Goal: Task Accomplishment & Management: Complete application form

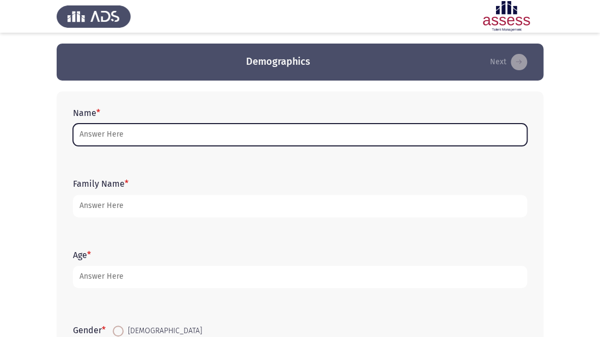
click at [123, 137] on input "Name *" at bounding box center [300, 135] width 454 height 22
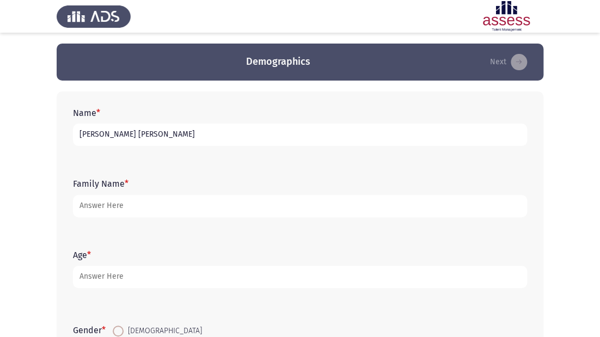
type input "[PERSON_NAME] [PERSON_NAME]"
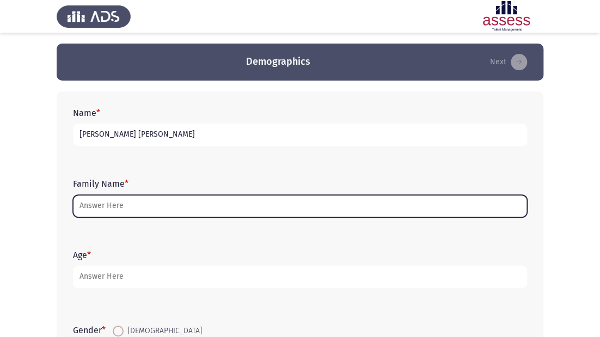
click at [146, 206] on input "Family Name *" at bounding box center [300, 206] width 454 height 22
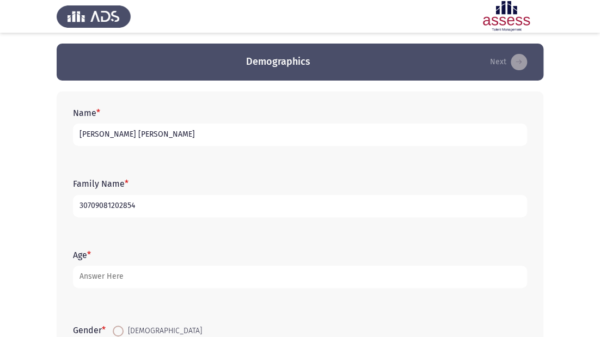
type input "30709081202854"
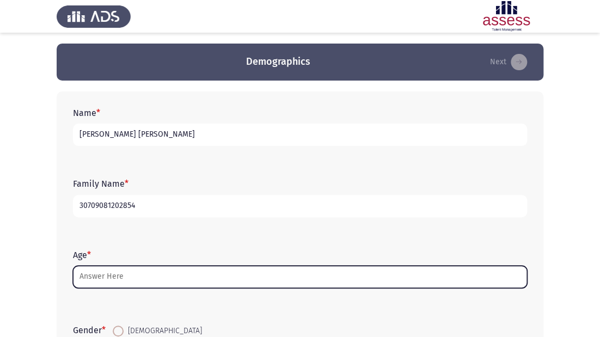
click at [114, 279] on input "Age *" at bounding box center [300, 277] width 454 height 22
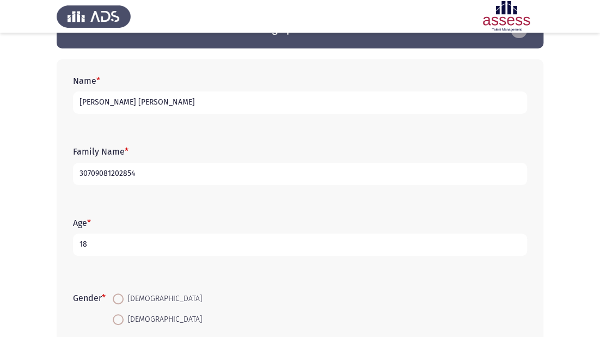
scroll to position [87, 0]
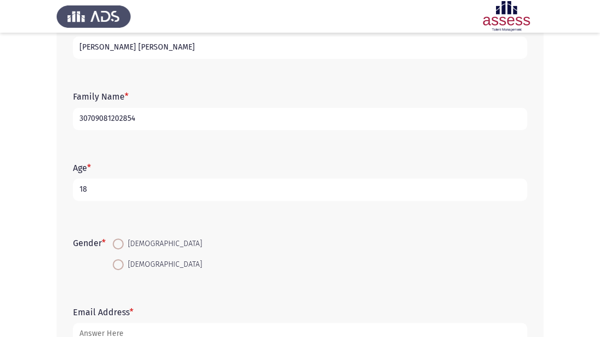
type input "18"
click at [127, 243] on span "[DEMOGRAPHIC_DATA]" at bounding box center [163, 243] width 78 height 13
click at [124, 243] on input "[DEMOGRAPHIC_DATA]" at bounding box center [118, 243] width 11 height 11
radio input "true"
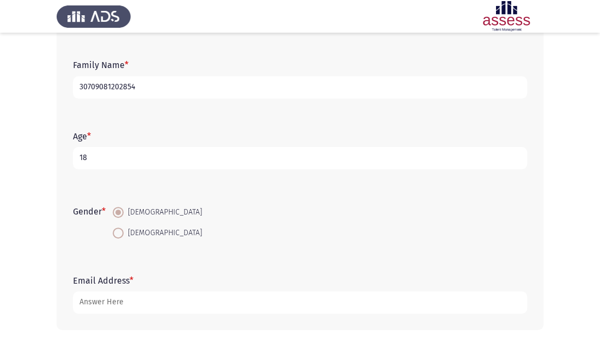
scroll to position [166, 0]
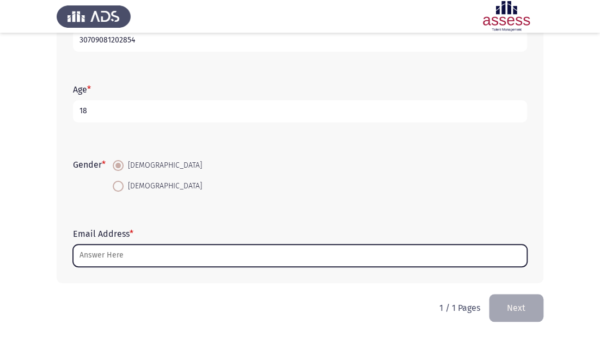
click at [112, 261] on input "Email Address *" at bounding box center [300, 255] width 454 height 22
click at [172, 256] on input "Email Address *" at bounding box center [300, 255] width 454 height 22
click at [139, 254] on input "Email Address *" at bounding box center [300, 255] width 454 height 22
click at [202, 255] on input "Email Address *" at bounding box center [300, 255] width 454 height 22
click at [311, 256] on input "Email Address *" at bounding box center [300, 255] width 454 height 22
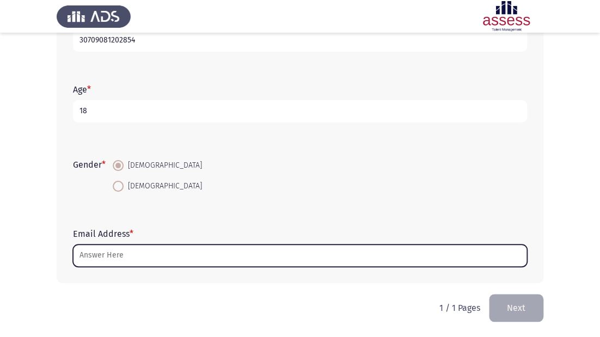
type input "A"
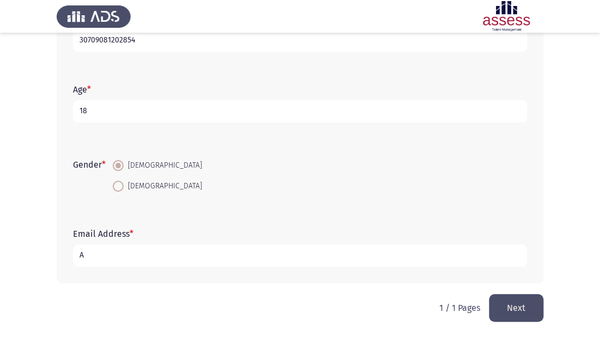
click at [300, 253] on input "A" at bounding box center [300, 255] width 454 height 22
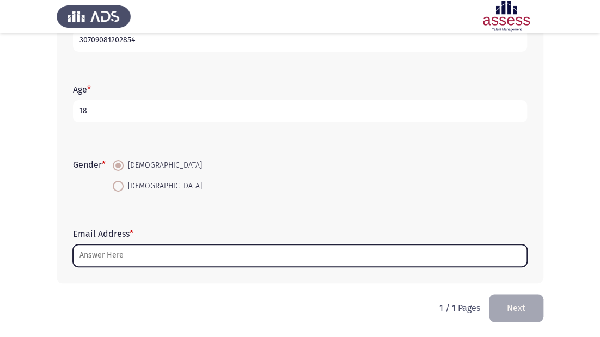
type input "ش"
type input "A"
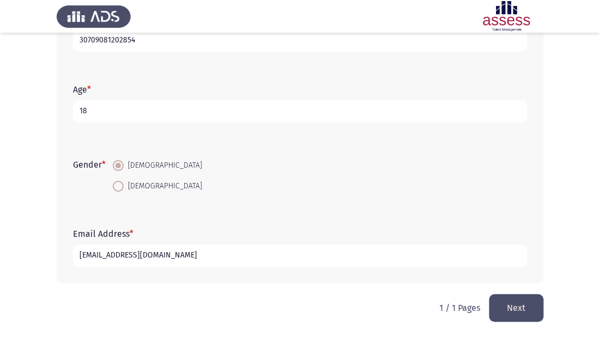
type input "[EMAIL_ADDRESS][DOMAIN_NAME]"
click at [511, 305] on button "Next" at bounding box center [516, 308] width 54 height 28
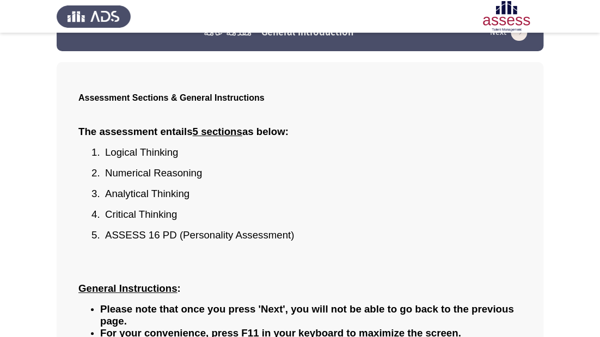
scroll to position [165, 0]
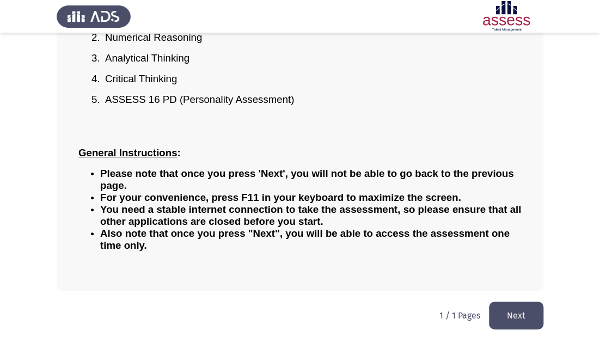
click at [506, 309] on button "Next" at bounding box center [516, 316] width 54 height 28
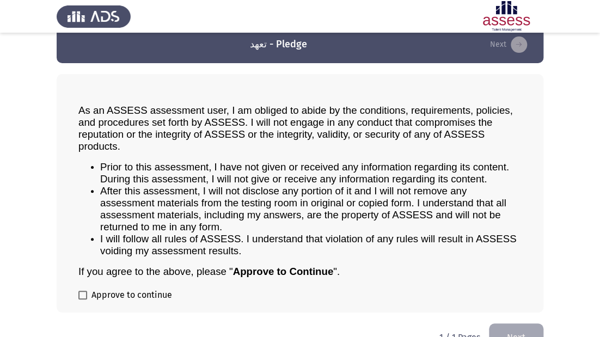
scroll to position [0, 0]
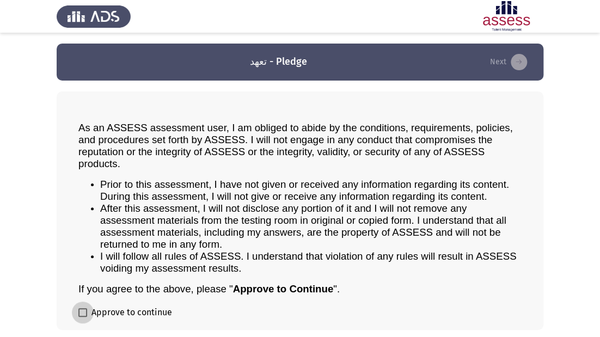
click at [86, 309] on span at bounding box center [82, 312] width 9 height 9
click at [83, 317] on input "Approve to continue" at bounding box center [82, 317] width 1 height 1
checkbox input "true"
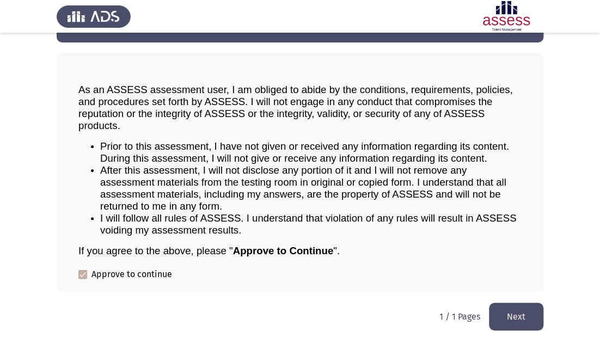
scroll to position [39, 0]
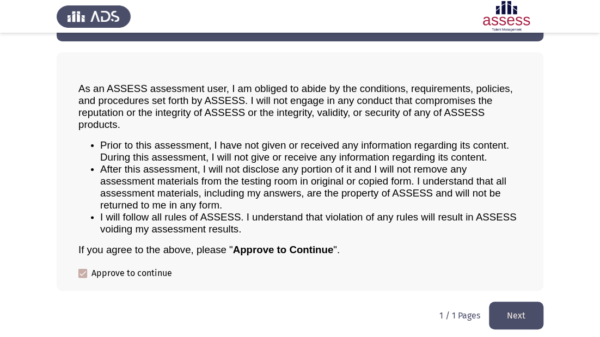
click at [519, 311] on button "Next" at bounding box center [516, 316] width 54 height 28
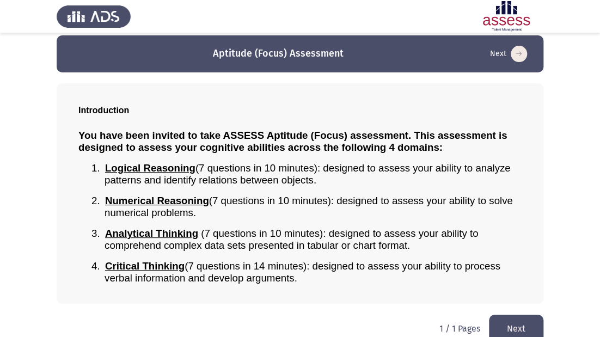
scroll to position [22, 0]
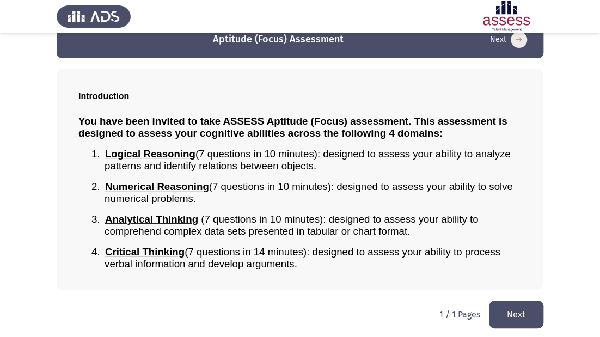
click at [516, 311] on button "Next" at bounding box center [516, 315] width 54 height 28
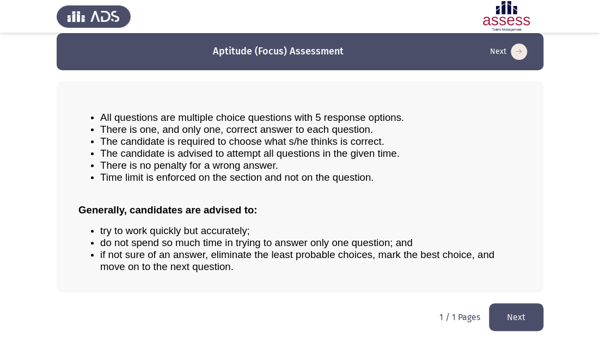
scroll to position [13, 0]
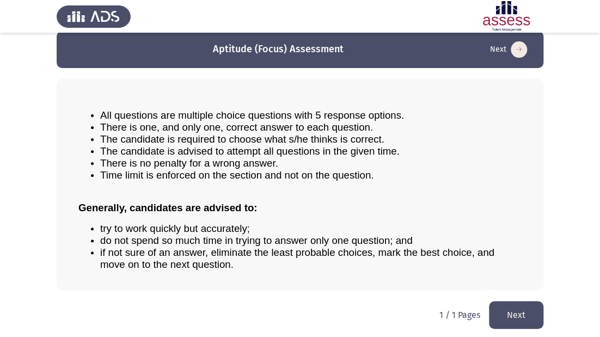
click at [523, 309] on button "Next" at bounding box center [516, 315] width 54 height 28
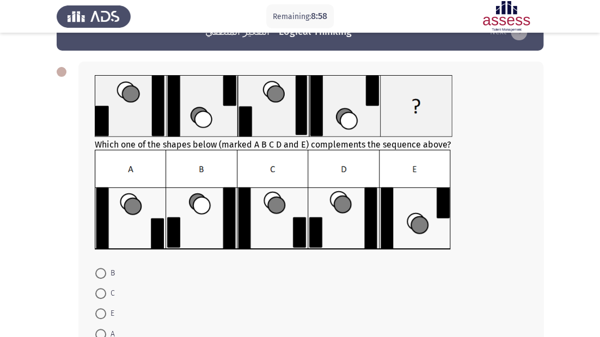
scroll to position [44, 0]
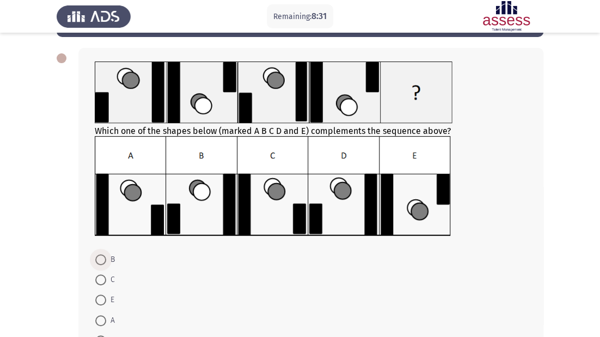
click at [100, 255] on span at bounding box center [100, 259] width 11 height 11
click at [100, 255] on input "B" at bounding box center [100, 259] width 11 height 11
radio input "true"
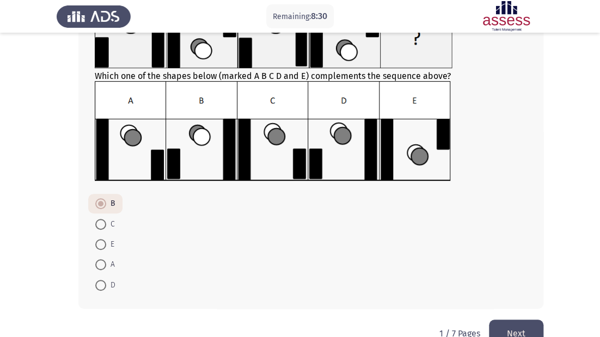
scroll to position [124, 0]
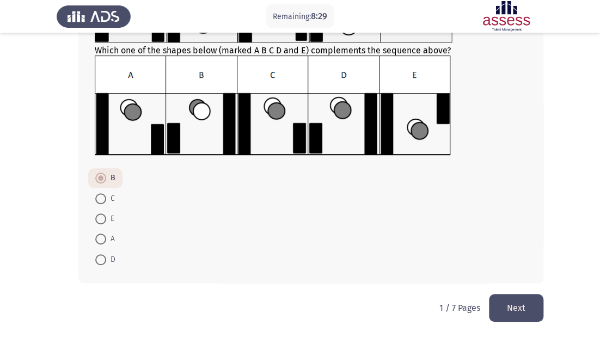
click at [517, 307] on button "Next" at bounding box center [516, 308] width 54 height 28
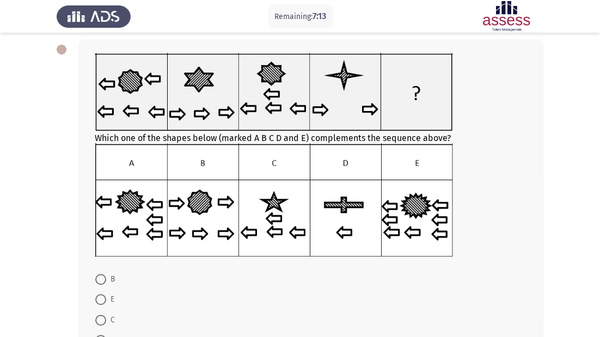
scroll to position [153, 0]
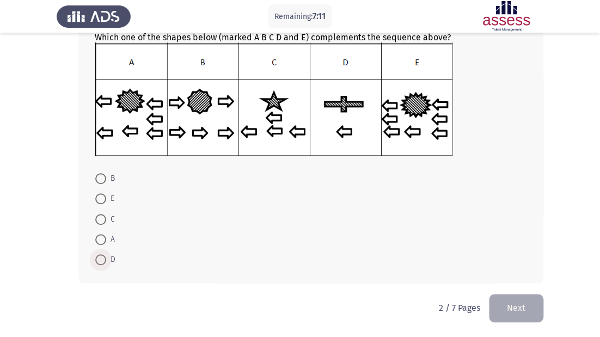
click at [103, 257] on span at bounding box center [100, 259] width 11 height 11
click at [103, 257] on input "D" at bounding box center [100, 259] width 11 height 11
radio input "true"
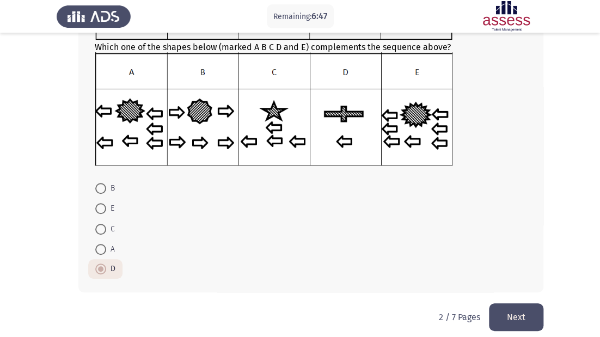
scroll to position [152, 0]
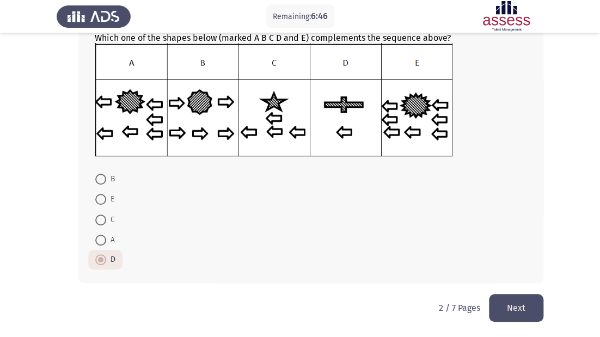
click at [512, 314] on button "Next" at bounding box center [516, 308] width 54 height 28
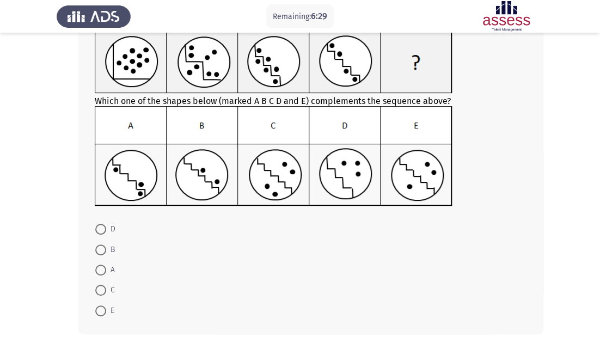
scroll to position [87, 0]
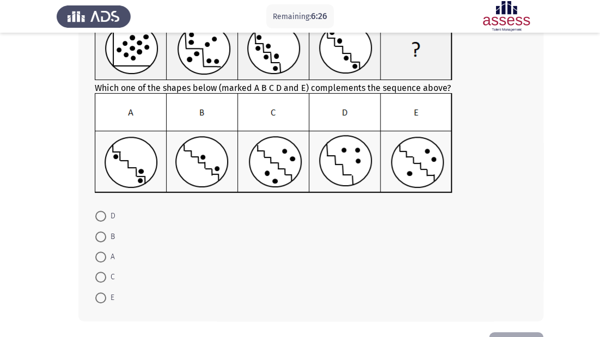
click at [99, 234] on span at bounding box center [100, 236] width 11 height 11
click at [99, 234] on input "B" at bounding box center [100, 236] width 11 height 11
radio input "true"
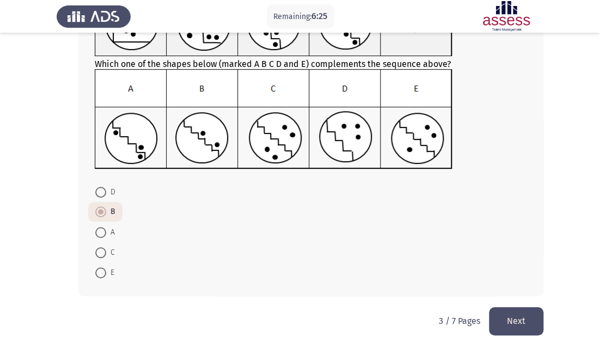
scroll to position [124, 0]
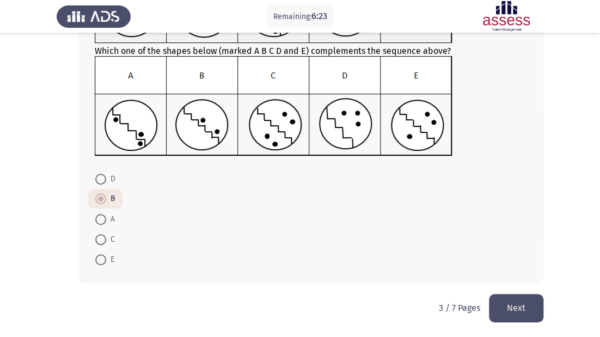
click at [536, 306] on button "Next" at bounding box center [516, 308] width 54 height 28
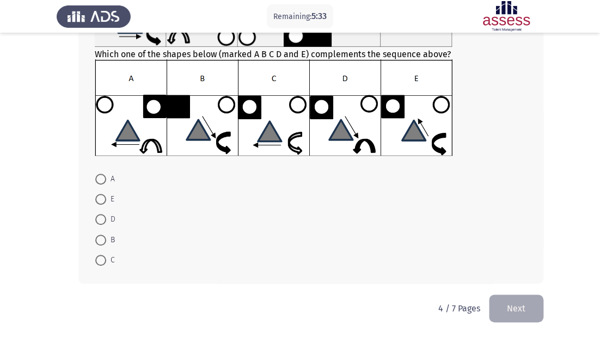
scroll to position [120, 0]
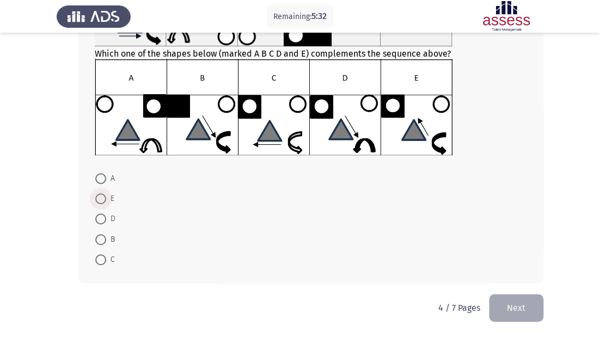
click at [95, 196] on span at bounding box center [100, 198] width 11 height 11
click at [95, 196] on input "E" at bounding box center [100, 198] width 11 height 11
radio input "true"
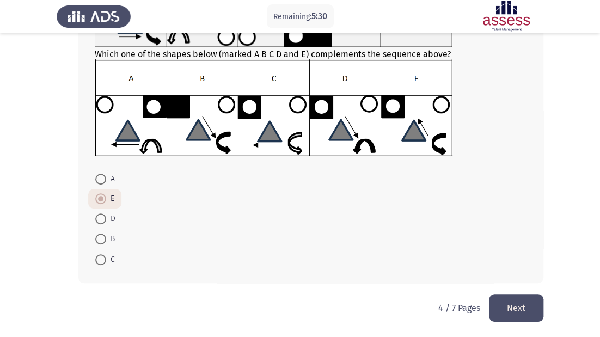
click at [518, 305] on button "Next" at bounding box center [516, 308] width 54 height 28
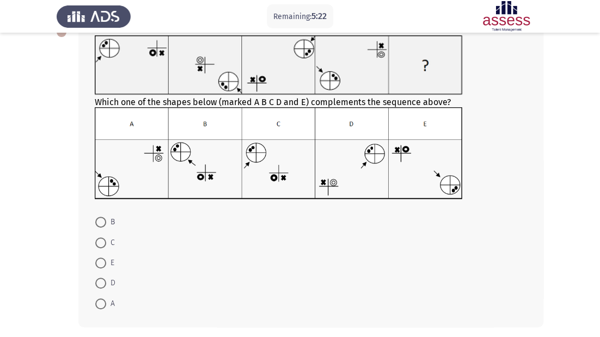
scroll to position [70, 0]
click at [104, 241] on span at bounding box center [100, 242] width 11 height 11
click at [104, 241] on input "C" at bounding box center [100, 242] width 11 height 11
radio input "true"
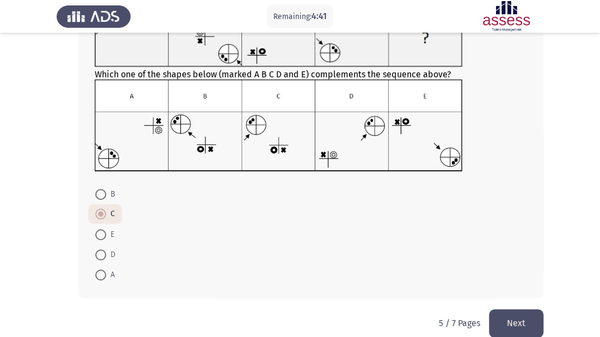
scroll to position [113, 0]
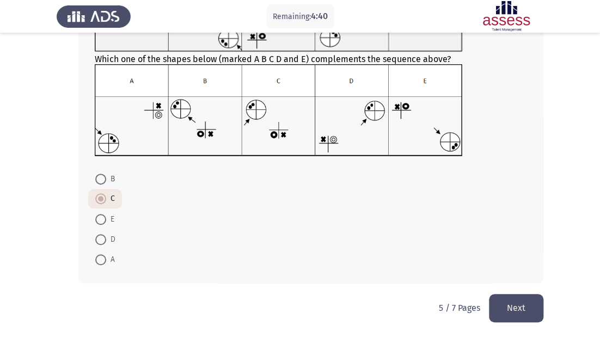
click at [521, 311] on button "Next" at bounding box center [516, 308] width 54 height 28
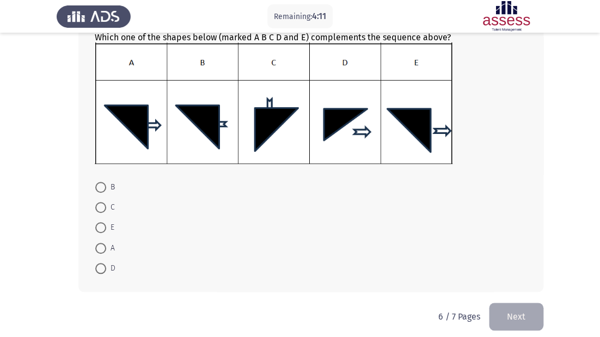
scroll to position [202, 0]
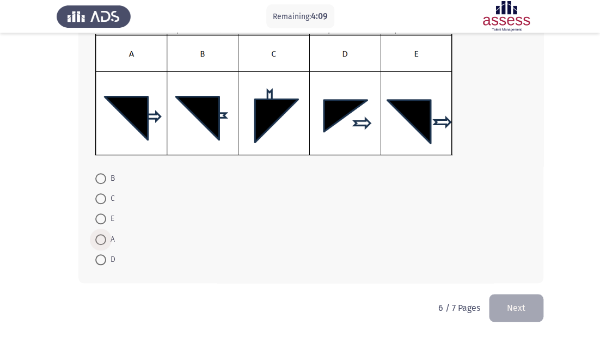
click at [99, 235] on span at bounding box center [100, 239] width 11 height 11
click at [99, 235] on input "A" at bounding box center [100, 239] width 11 height 11
radio input "true"
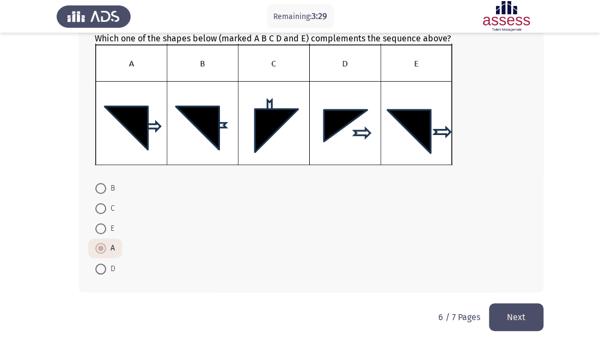
scroll to position [201, 0]
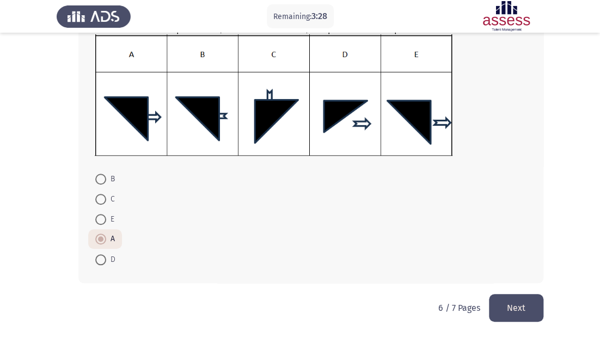
click at [524, 296] on button "Next" at bounding box center [516, 308] width 54 height 28
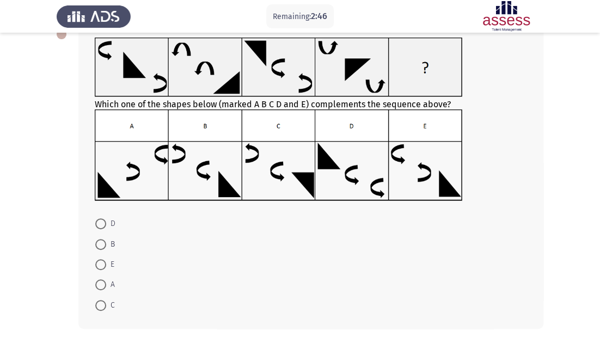
scroll to position [87, 0]
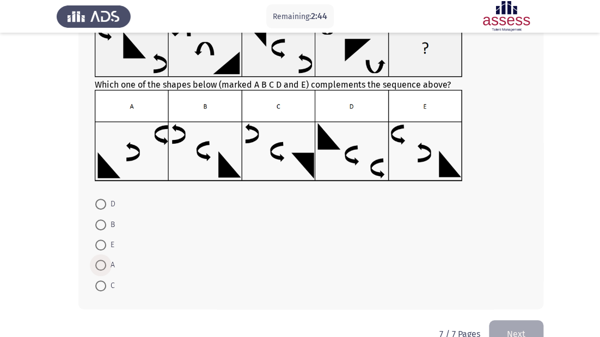
click at [101, 266] on span at bounding box center [100, 265] width 11 height 11
click at [101, 266] on input "A" at bounding box center [100, 265] width 11 height 11
radio input "true"
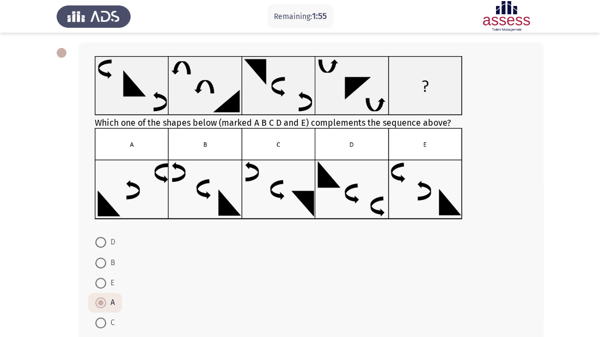
scroll to position [112, 0]
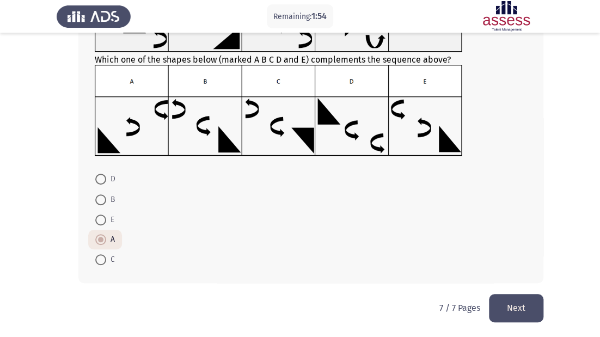
click at [524, 309] on button "Next" at bounding box center [516, 308] width 54 height 28
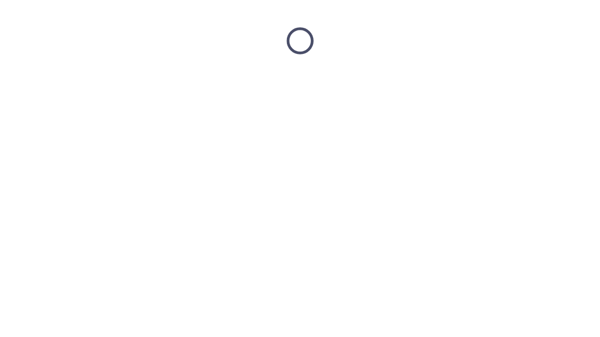
scroll to position [0, 0]
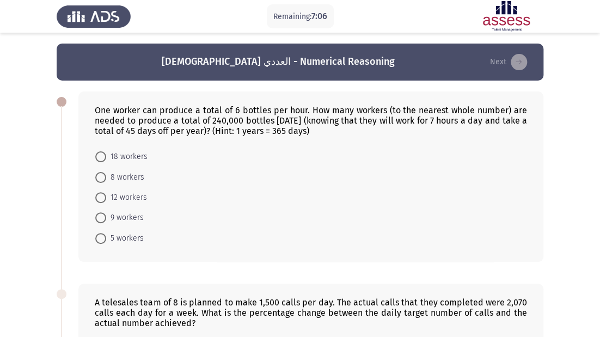
click at [105, 216] on span at bounding box center [100, 217] width 11 height 11
click at [105, 216] on input "9 workers" at bounding box center [100, 217] width 11 height 11
radio input "true"
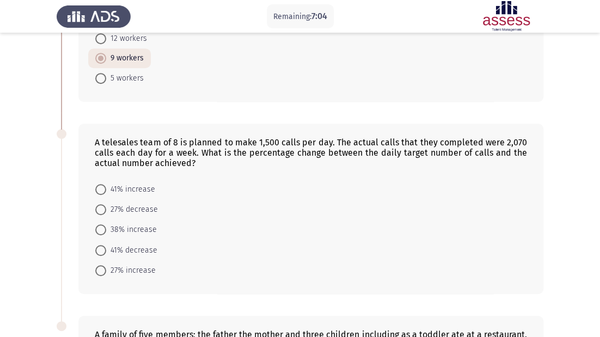
scroll to position [174, 0]
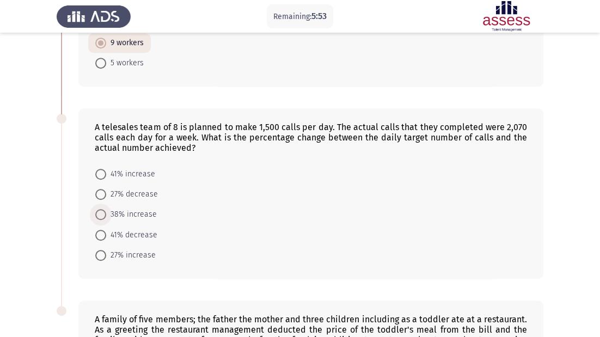
click at [104, 217] on span at bounding box center [100, 214] width 11 height 11
click at [104, 217] on input "38% increase" at bounding box center [100, 214] width 11 height 11
radio input "true"
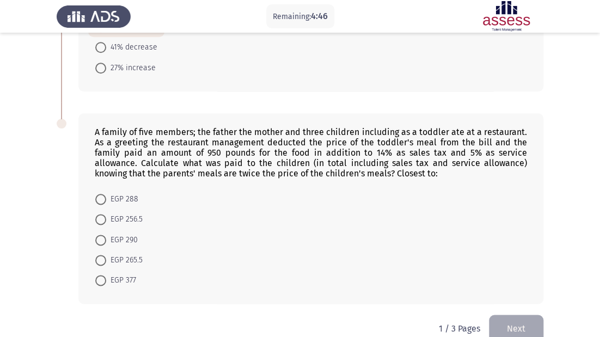
scroll to position [382, 0]
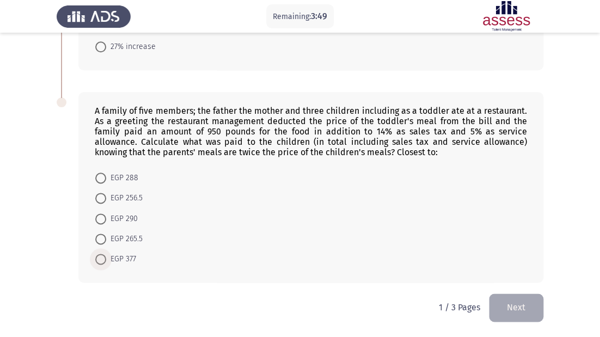
click at [105, 261] on span at bounding box center [100, 259] width 11 height 11
click at [105, 261] on input "EGP 377" at bounding box center [100, 259] width 11 height 11
radio input "true"
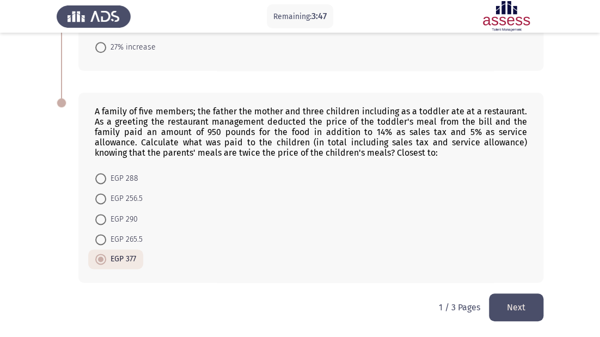
click at [515, 305] on button "Next" at bounding box center [516, 307] width 54 height 28
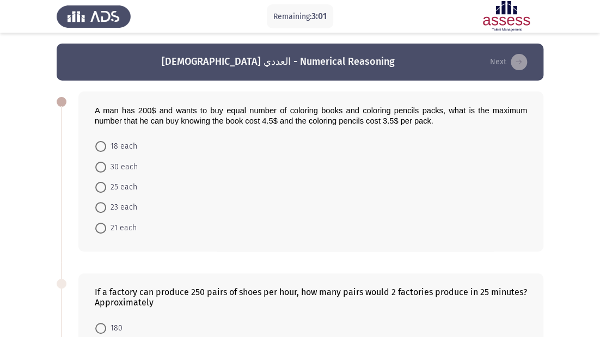
click at [106, 184] on span at bounding box center [100, 187] width 11 height 11
click at [106, 184] on input "25 each" at bounding box center [100, 187] width 11 height 11
radio input "true"
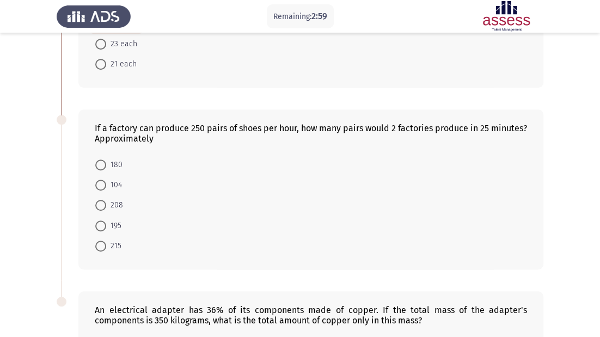
scroll to position [174, 0]
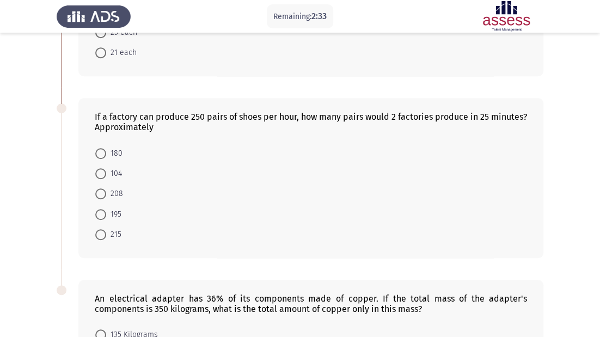
click at [100, 194] on span at bounding box center [100, 193] width 11 height 11
click at [100, 194] on input "208" at bounding box center [100, 193] width 11 height 11
radio input "true"
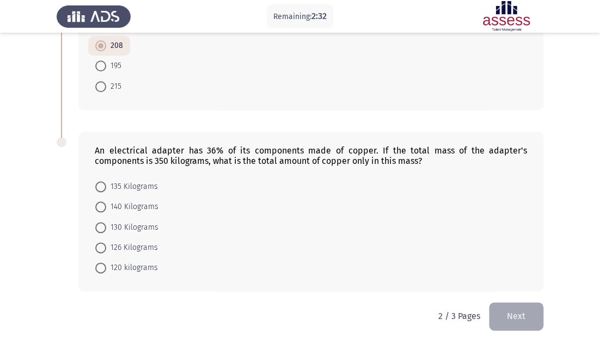
scroll to position [330, 0]
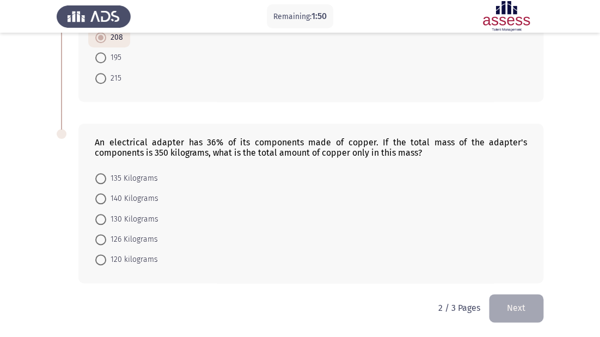
click at [96, 237] on span at bounding box center [100, 239] width 11 height 11
click at [96, 237] on input "126 Kilograms" at bounding box center [100, 239] width 11 height 11
radio input "true"
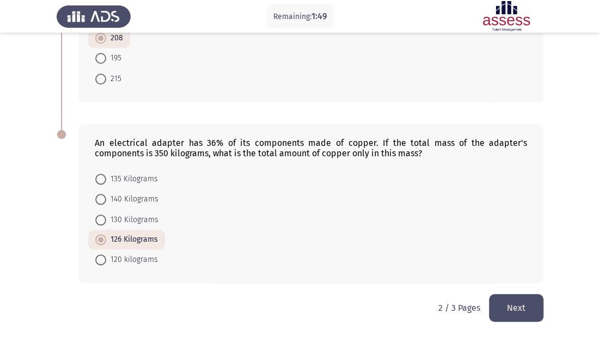
click at [527, 309] on button "Next" at bounding box center [516, 308] width 54 height 28
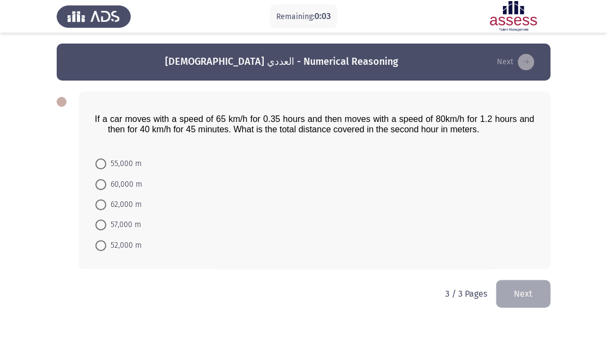
click at [99, 224] on span at bounding box center [100, 224] width 11 height 11
click at [99, 224] on input "57,000 m" at bounding box center [100, 224] width 11 height 11
radio input "true"
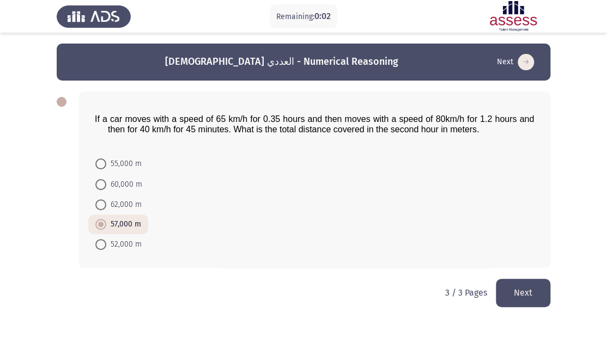
click at [528, 291] on button "Next" at bounding box center [522, 293] width 54 height 28
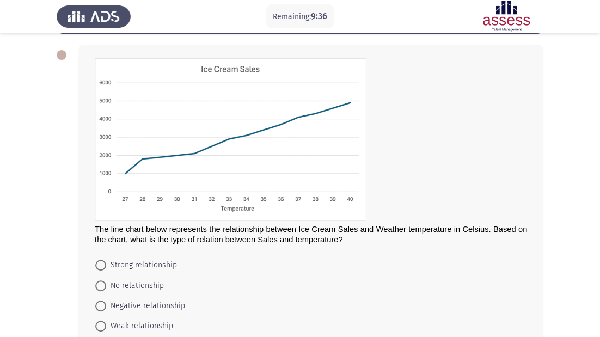
scroll to position [90, 0]
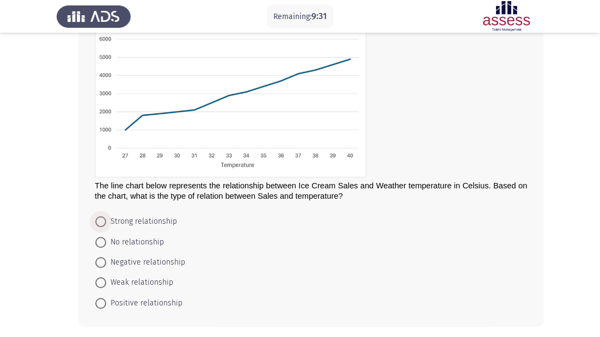
click at [100, 222] on span at bounding box center [100, 221] width 11 height 11
click at [100, 222] on input "Strong relationship" at bounding box center [100, 221] width 11 height 11
radio input "true"
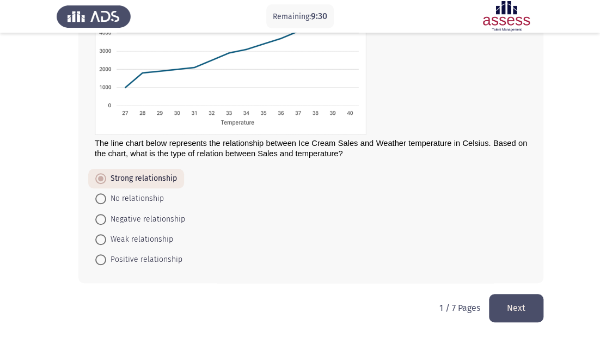
scroll to position [133, 0]
click at [521, 299] on button "Next" at bounding box center [516, 308] width 54 height 28
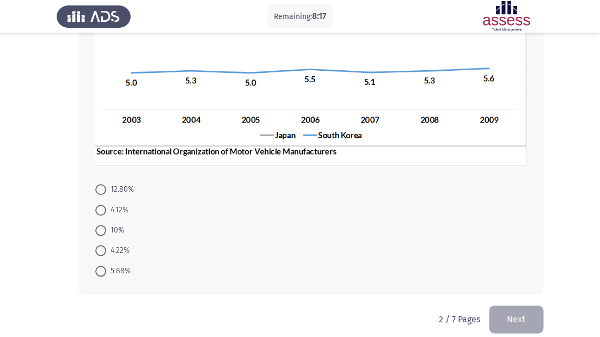
scroll to position [237, 0]
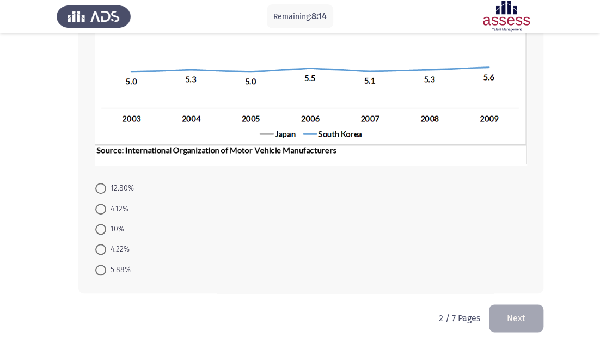
click at [105, 244] on span at bounding box center [100, 249] width 11 height 11
click at [105, 244] on input "4.22%" at bounding box center [100, 249] width 11 height 11
radio input "true"
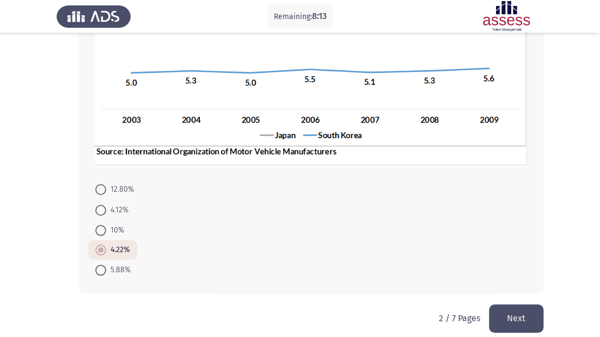
click at [504, 304] on button "Next" at bounding box center [516, 318] width 54 height 28
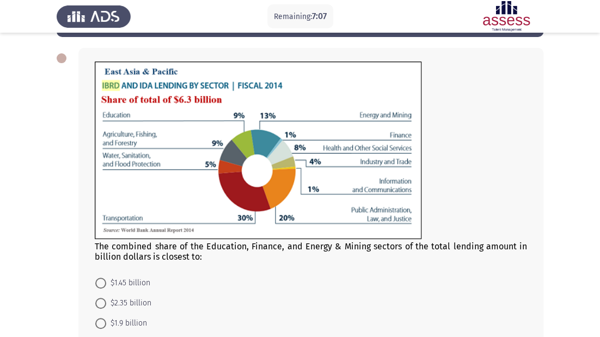
scroll to position [87, 0]
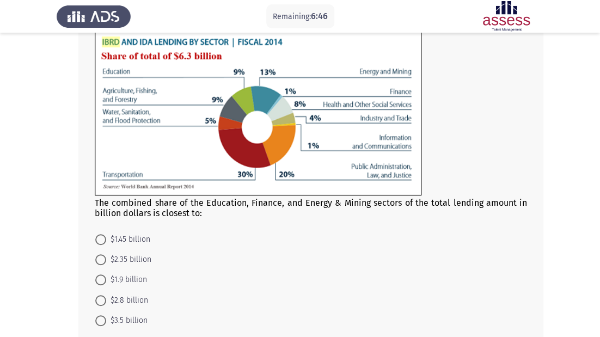
click at [100, 281] on span at bounding box center [100, 279] width 11 height 11
click at [100, 281] on input "$1.9 billion" at bounding box center [100, 279] width 11 height 11
radio input "true"
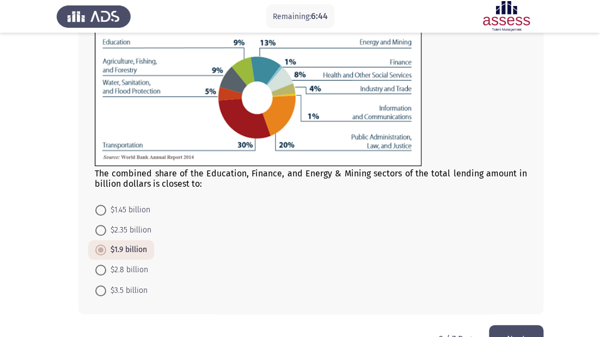
scroll to position [148, 0]
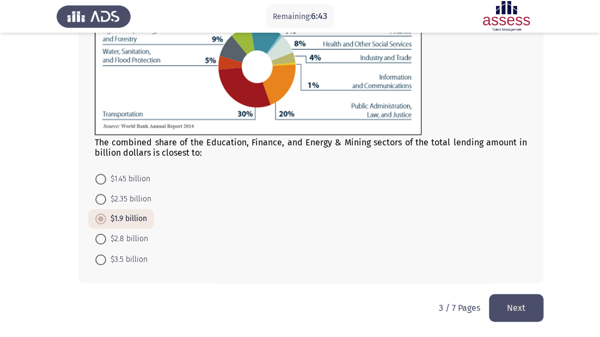
click at [497, 299] on button "Next" at bounding box center [516, 308] width 54 height 28
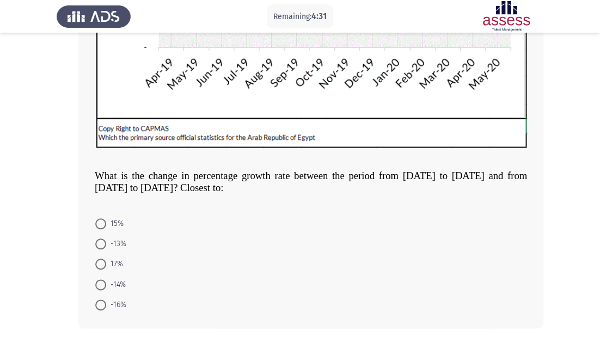
scroll to position [298, 0]
click at [99, 221] on span at bounding box center [100, 223] width 11 height 11
click at [99, 221] on input "15%" at bounding box center [100, 223] width 11 height 11
radio input "true"
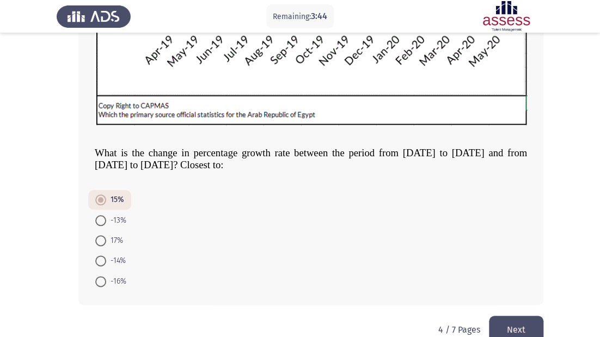
scroll to position [342, 0]
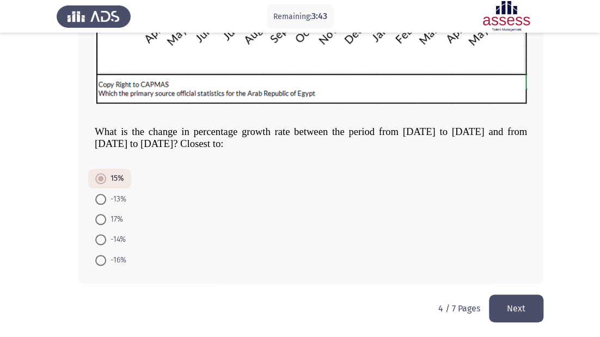
click at [505, 321] on button "Next" at bounding box center [516, 309] width 54 height 28
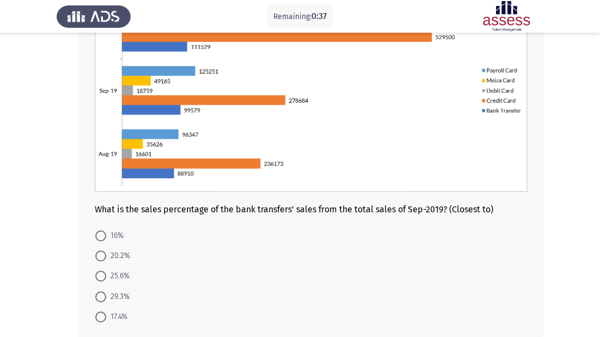
scroll to position [174, 0]
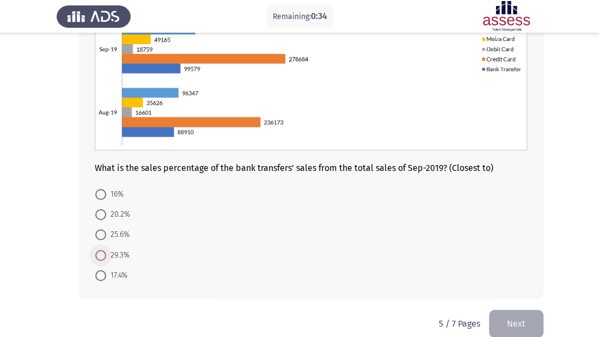
click at [101, 253] on span at bounding box center [100, 255] width 11 height 11
click at [101, 253] on input "29.3%" at bounding box center [100, 255] width 11 height 11
radio input "true"
click at [523, 318] on button "Next" at bounding box center [516, 323] width 54 height 28
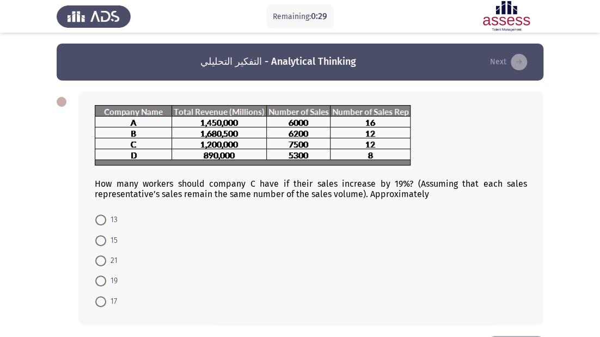
click at [100, 264] on span at bounding box center [100, 260] width 11 height 11
click at [100, 264] on input "21" at bounding box center [100, 260] width 11 height 11
radio input "true"
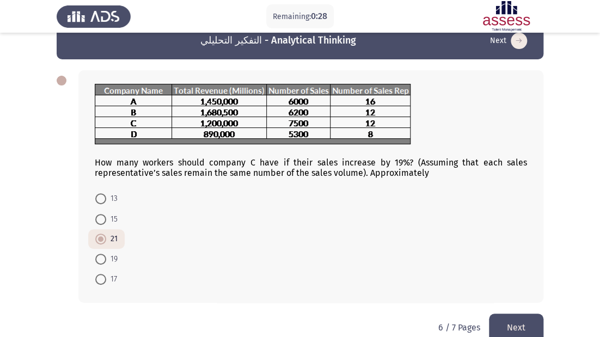
scroll to position [41, 0]
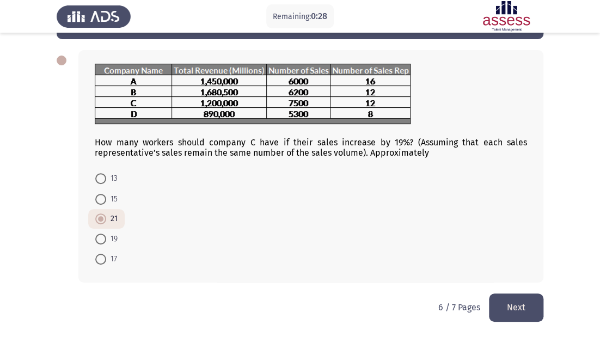
click at [516, 301] on button "Next" at bounding box center [516, 307] width 54 height 28
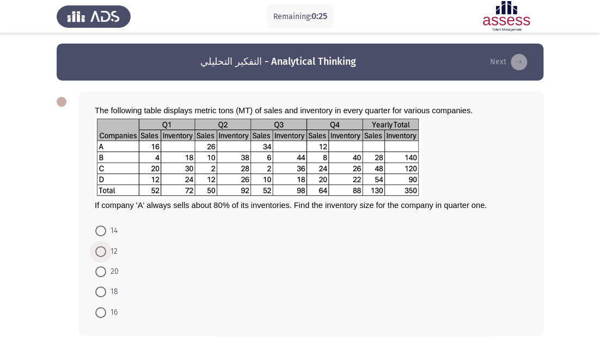
click at [102, 251] on span at bounding box center [100, 251] width 11 height 11
click at [102, 251] on input "12" at bounding box center [100, 251] width 11 height 11
radio input "true"
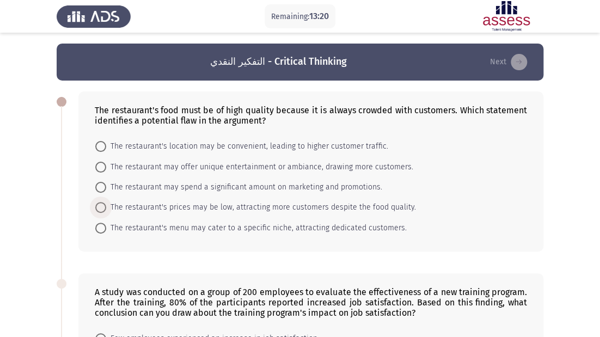
click at [99, 201] on label "The restaurant's prices may be low, attracting more customers despite the food …" at bounding box center [255, 207] width 321 height 13
click at [99, 202] on input "The restaurant's prices may be low, attracting more customers despite the food …" at bounding box center [100, 207] width 11 height 11
radio input "true"
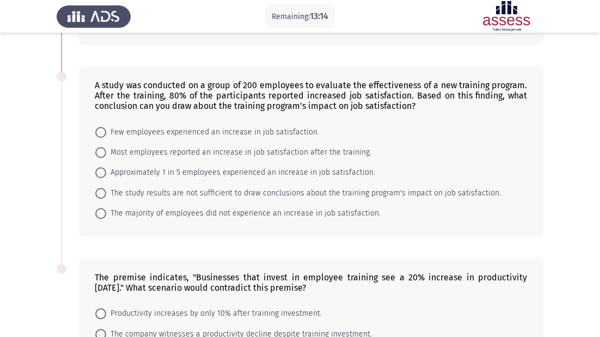
scroll to position [210, 0]
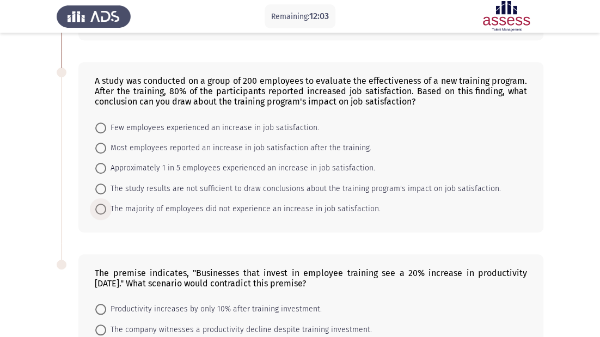
click at [100, 206] on span at bounding box center [100, 209] width 11 height 11
click at [100, 206] on input "The majority of employees did not experience an increase in job satisfaction." at bounding box center [100, 209] width 11 height 11
radio input "true"
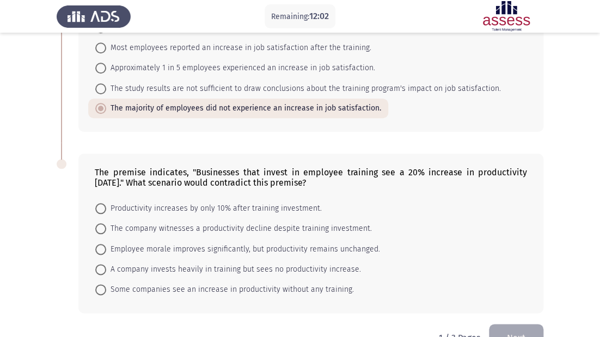
scroll to position [340, 0]
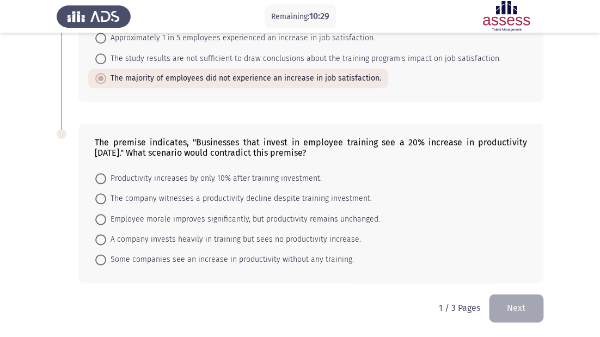
click at [102, 192] on label "The company witnesses a productivity decline despite training investment." at bounding box center [233, 198] width 277 height 13
click at [102, 193] on input "The company witnesses a productivity decline despite training investment." at bounding box center [100, 198] width 11 height 11
radio input "true"
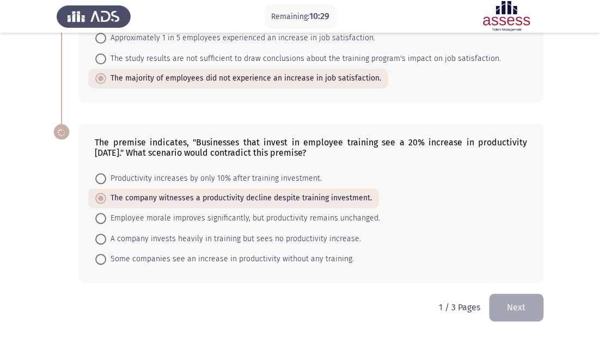
scroll to position [340, 0]
click at [515, 315] on button "Next" at bounding box center [516, 308] width 54 height 28
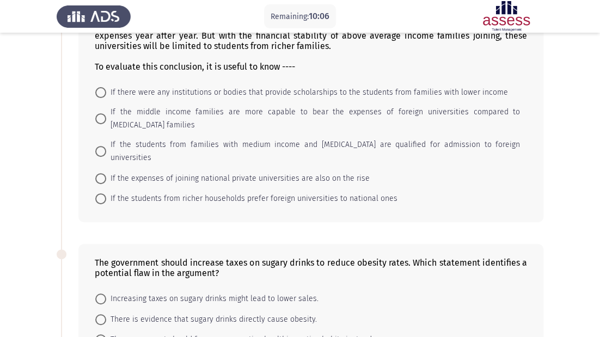
scroll to position [30, 0]
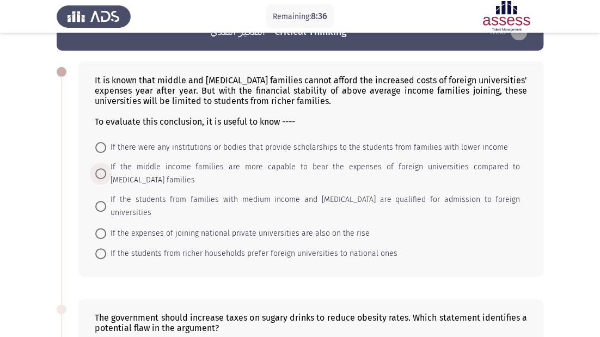
click at [106, 172] on span "If the middle income families are more capable to bear the expenses of foreign …" at bounding box center [313, 174] width 414 height 26
click at [106, 172] on input "If the middle income families are more capable to bear the expenses of foreign …" at bounding box center [100, 173] width 11 height 11
radio input "true"
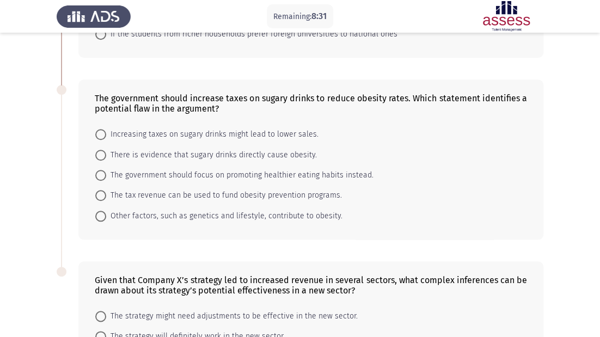
scroll to position [204, 0]
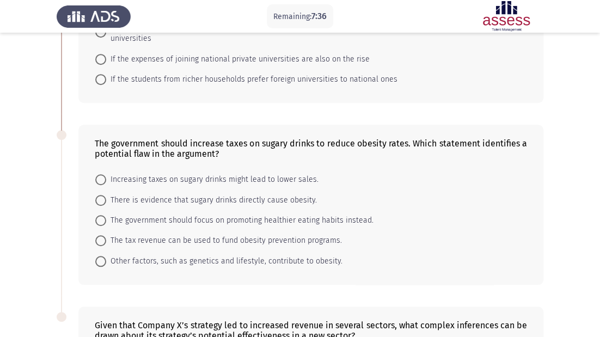
click at [108, 214] on span "The government should focus on promoting healthier eating habits instead." at bounding box center [239, 220] width 267 height 13
click at [106, 215] on input "The government should focus on promoting healthier eating habits instead." at bounding box center [100, 220] width 11 height 11
radio input "true"
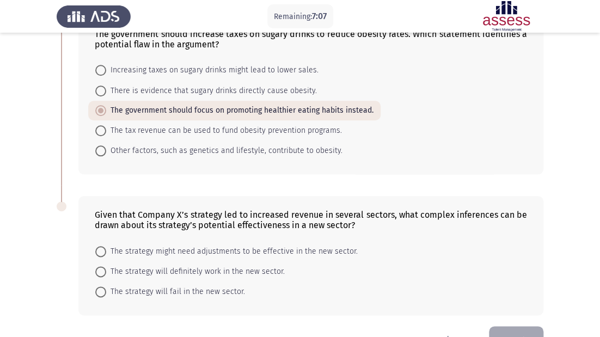
scroll to position [334, 0]
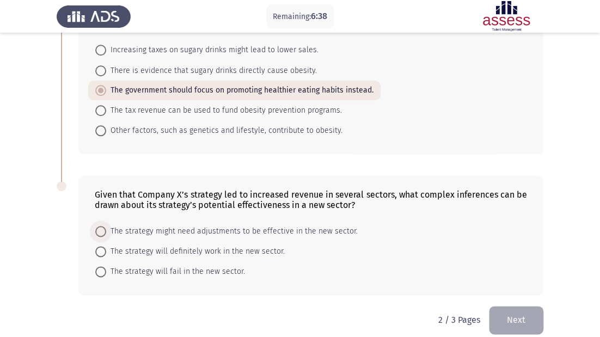
click at [104, 226] on span at bounding box center [100, 231] width 11 height 11
click at [104, 226] on input "The strategy might need adjustments to be effective in the new sector." at bounding box center [100, 231] width 11 height 11
radio input "true"
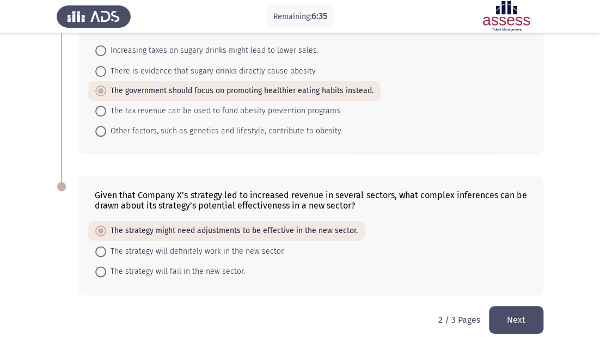
click at [511, 307] on button "Next" at bounding box center [516, 320] width 54 height 28
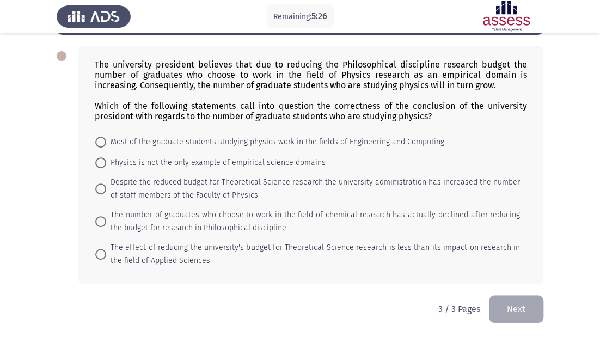
scroll to position [47, 0]
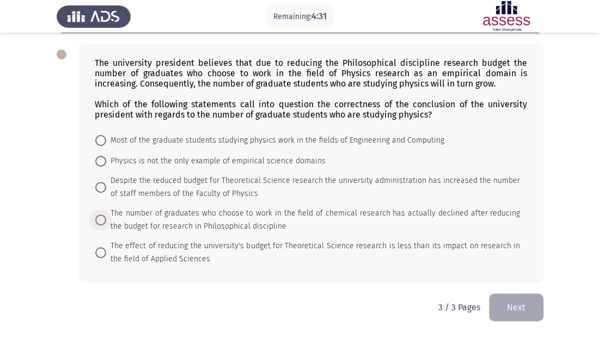
click at [104, 218] on span at bounding box center [100, 220] width 11 height 11
click at [104, 218] on input "The number of graduates who choose to work in the field of chemical research ha…" at bounding box center [100, 220] width 11 height 11
radio input "true"
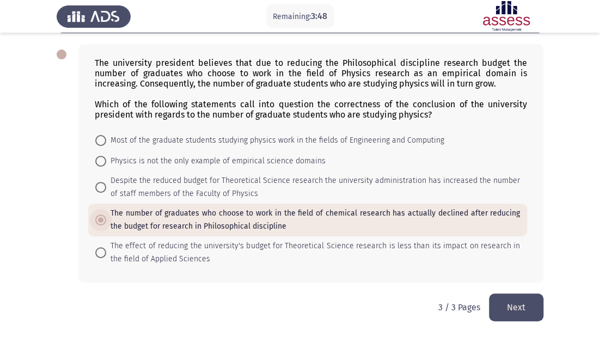
click at [113, 213] on span "The number of graduates who choose to work in the field of chemical research ha…" at bounding box center [313, 220] width 414 height 26
click at [106, 215] on input "The number of graduates who choose to work in the field of chemical research ha…" at bounding box center [100, 220] width 11 height 11
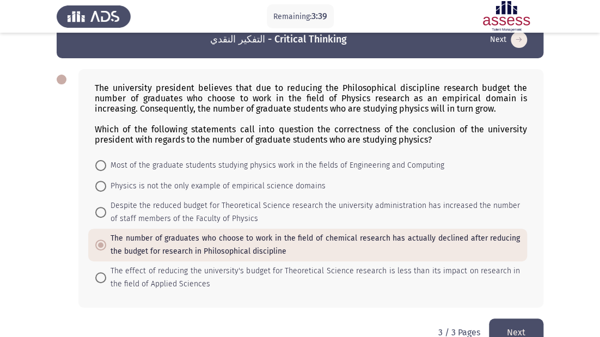
scroll to position [0, 0]
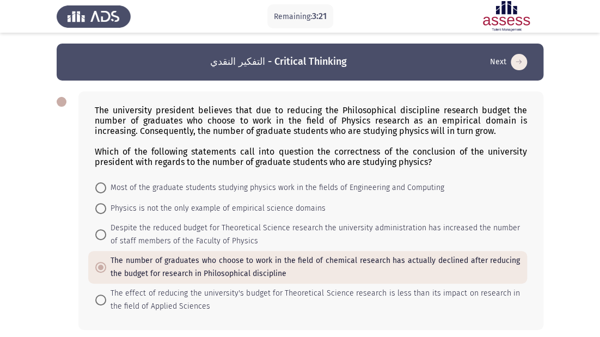
click at [95, 295] on input "The effect of reducing the university's budget for Theoretical Science research…" at bounding box center [100, 300] width 11 height 11
radio input "true"
click at [95, 182] on input "Most of the graduate students studying physics work in the fields of Engineerin…" at bounding box center [100, 187] width 11 height 11
radio input "true"
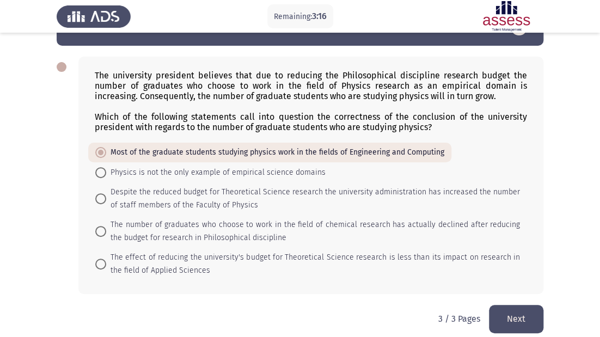
click at [97, 230] on span at bounding box center [100, 231] width 11 height 11
click at [97, 230] on input "The number of graduates who choose to work in the field of chemical research ha…" at bounding box center [100, 231] width 11 height 11
radio input "true"
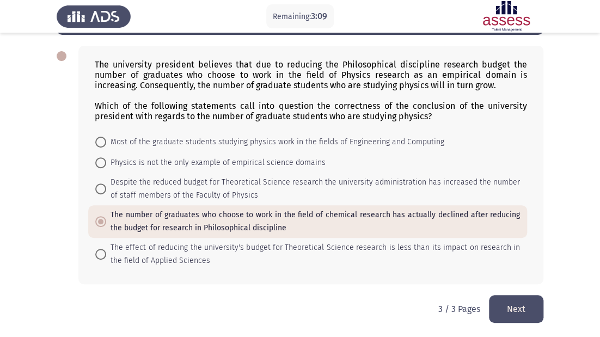
scroll to position [47, 0]
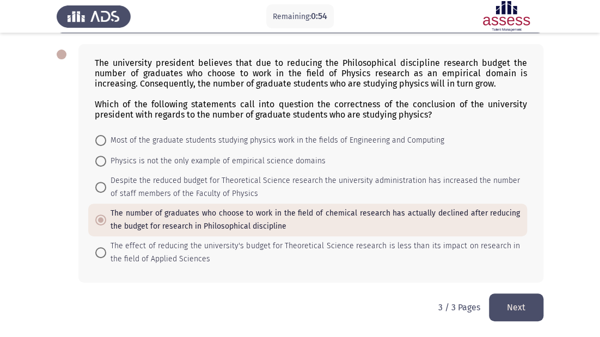
click at [523, 299] on button "Next" at bounding box center [516, 307] width 54 height 28
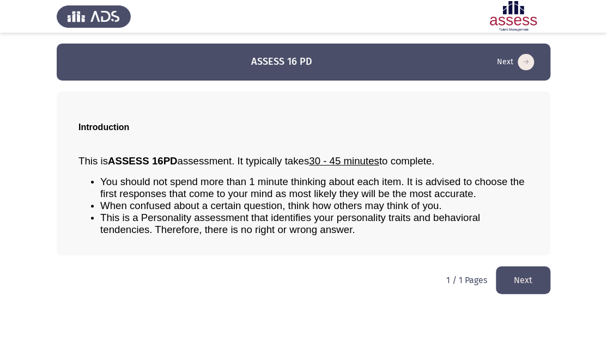
click at [523, 274] on button "Next" at bounding box center [522, 280] width 54 height 28
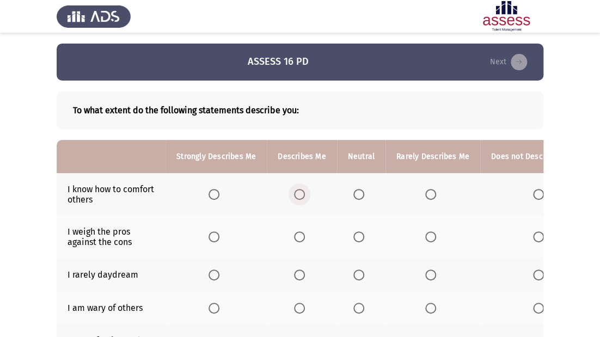
click at [296, 193] on span "Select an option" at bounding box center [299, 194] width 11 height 11
click at [296, 193] on input "Select an option" at bounding box center [299, 194] width 11 height 11
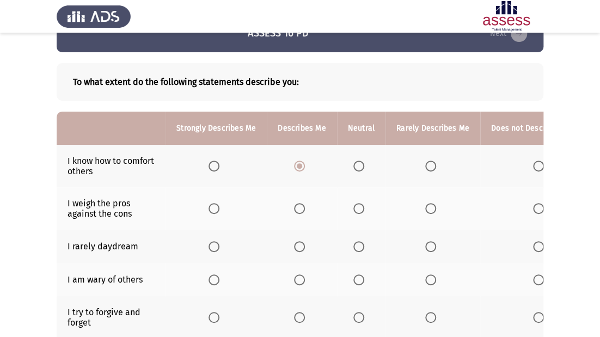
scroll to position [44, 0]
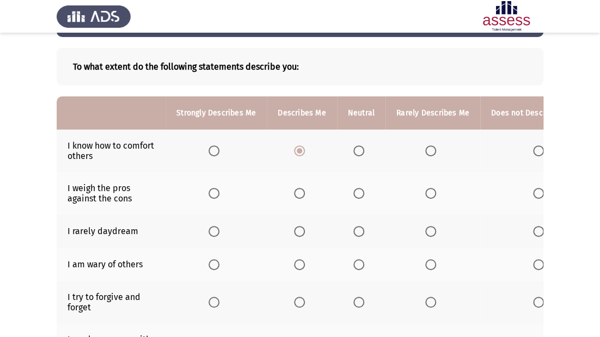
click at [355, 192] on span "Select an option" at bounding box center [358, 193] width 11 height 11
click at [355, 192] on input "Select an option" at bounding box center [358, 193] width 11 height 11
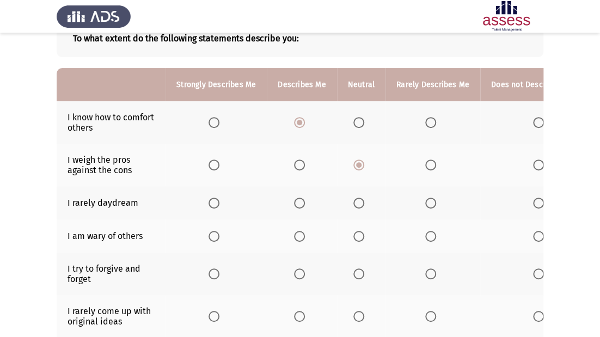
scroll to position [87, 0]
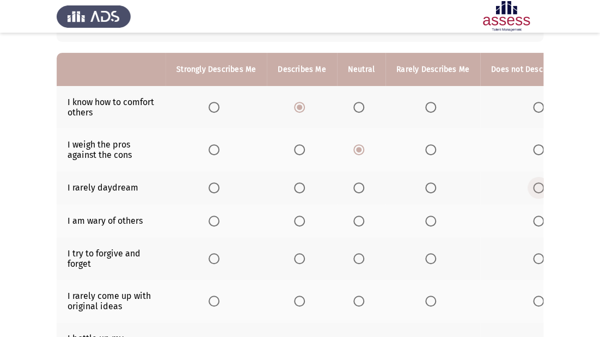
click at [533, 190] on span "Select an option" at bounding box center [538, 187] width 11 height 11
click at [533, 190] on input "Select an option" at bounding box center [538, 187] width 11 height 11
click at [357, 220] on span "Select an option" at bounding box center [358, 221] width 11 height 11
click at [357, 220] on input "Select an option" at bounding box center [358, 221] width 11 height 11
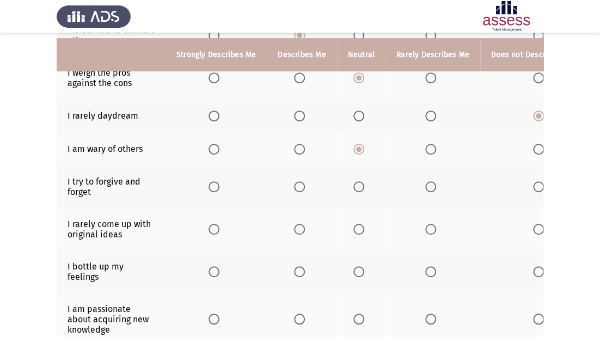
scroll to position [174, 0]
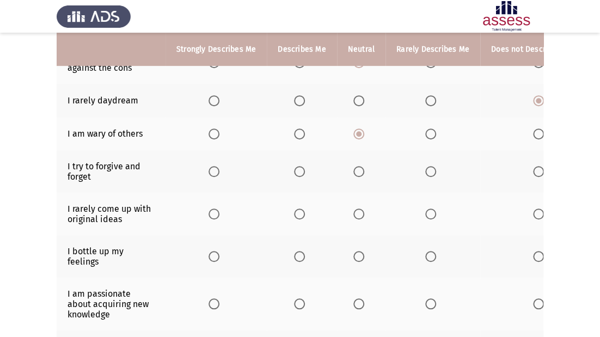
click at [357, 172] on span "Select an option" at bounding box center [358, 171] width 11 height 11
click at [357, 172] on input "Select an option" at bounding box center [358, 171] width 11 height 11
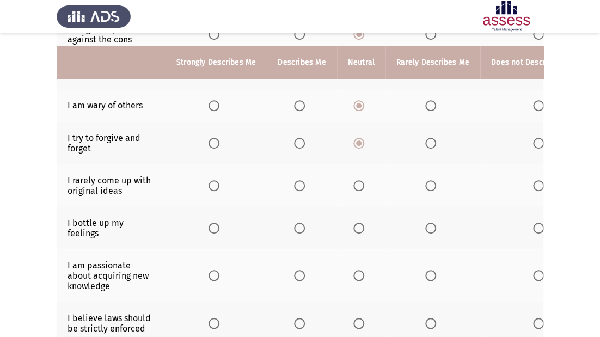
scroll to position [218, 0]
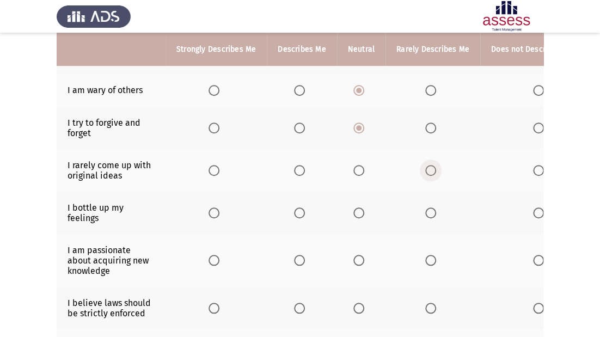
click at [426, 173] on span "Select an option" at bounding box center [430, 170] width 11 height 11
click at [426, 173] on input "Select an option" at bounding box center [430, 170] width 11 height 11
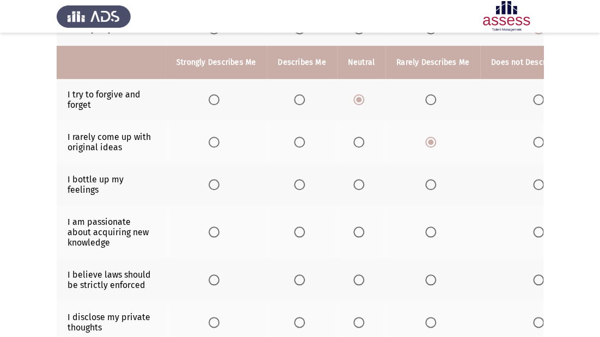
scroll to position [261, 0]
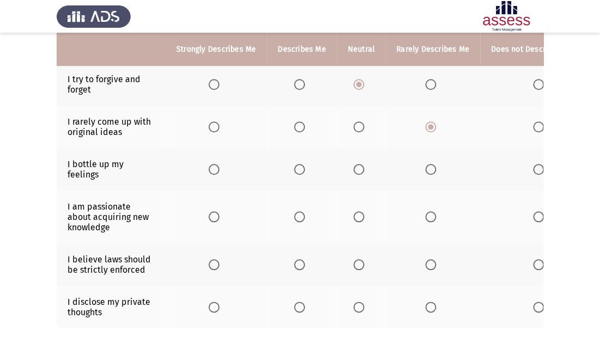
click at [533, 169] on span "Select an option" at bounding box center [538, 169] width 11 height 11
click at [533, 169] on input "Select an option" at bounding box center [538, 169] width 11 height 11
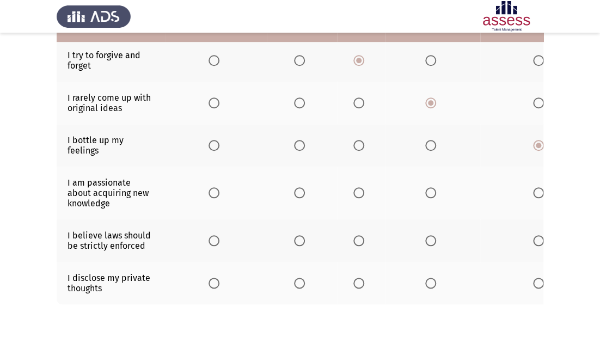
scroll to position [305, 0]
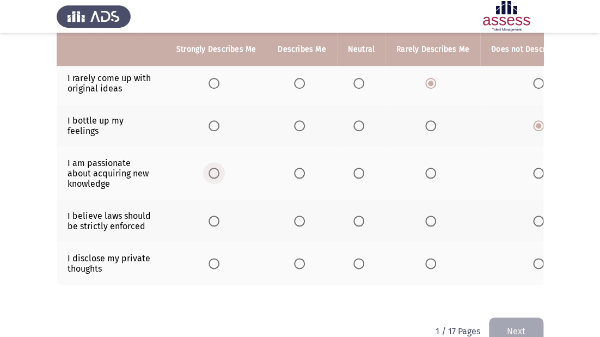
click at [211, 175] on span "Select an option" at bounding box center [214, 173] width 11 height 11
click at [211, 175] on input "Select an option" at bounding box center [214, 173] width 11 height 11
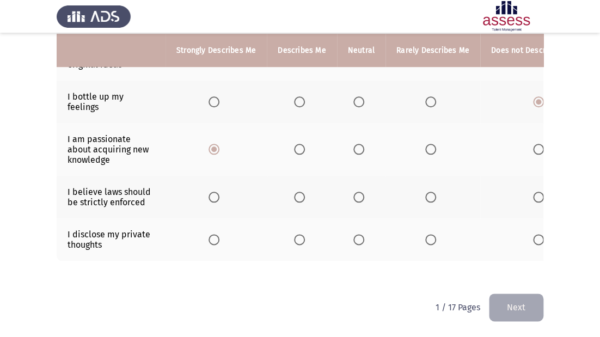
scroll to position [337, 0]
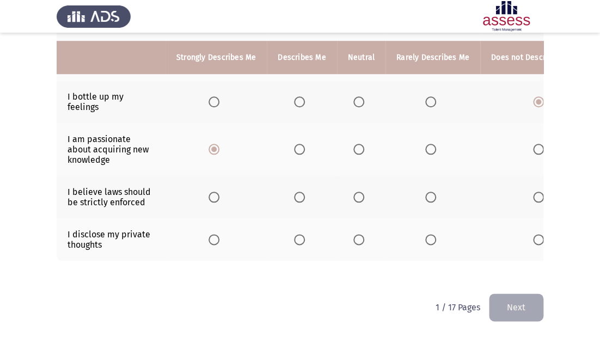
click at [357, 192] on span "Select an option" at bounding box center [358, 197] width 11 height 11
click at [357, 192] on input "Select an option" at bounding box center [358, 197] width 11 height 11
click at [356, 235] on span "Select an option" at bounding box center [358, 239] width 11 height 11
click at [356, 235] on input "Select an option" at bounding box center [358, 239] width 11 height 11
click at [500, 306] on button "Next" at bounding box center [516, 307] width 54 height 28
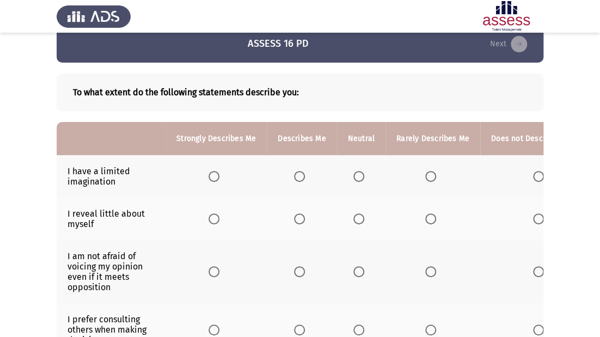
scroll to position [0, 0]
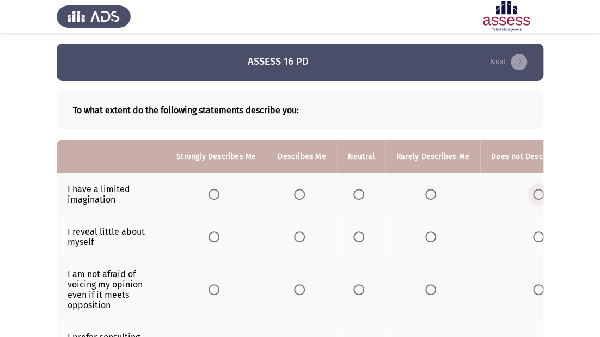
click at [536, 194] on span "Select an option" at bounding box center [538, 194] width 11 height 11
click at [536, 194] on input "Select an option" at bounding box center [538, 194] width 11 height 11
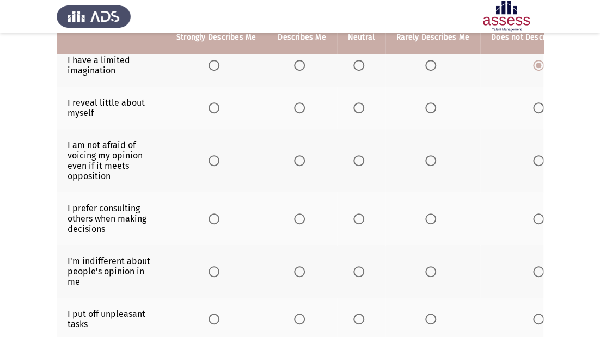
scroll to position [131, 0]
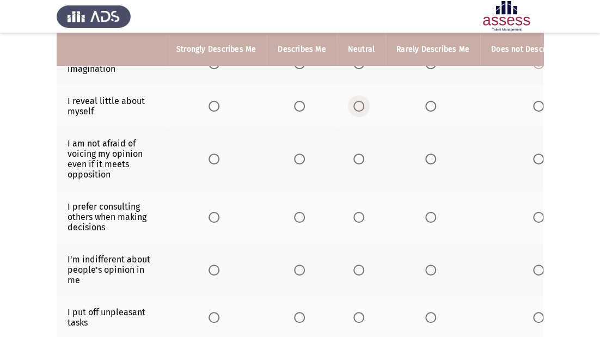
click at [358, 102] on span "Select an option" at bounding box center [358, 106] width 11 height 11
click at [358, 102] on input "Select an option" at bounding box center [358, 106] width 11 height 11
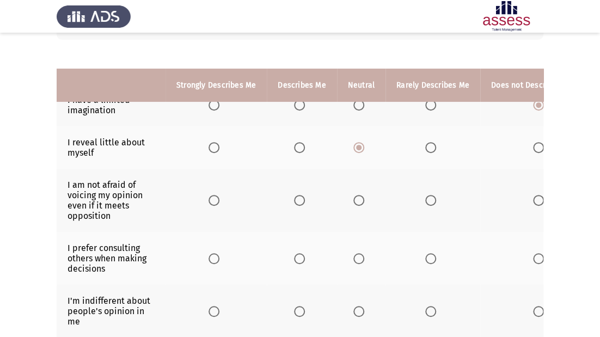
scroll to position [87, 0]
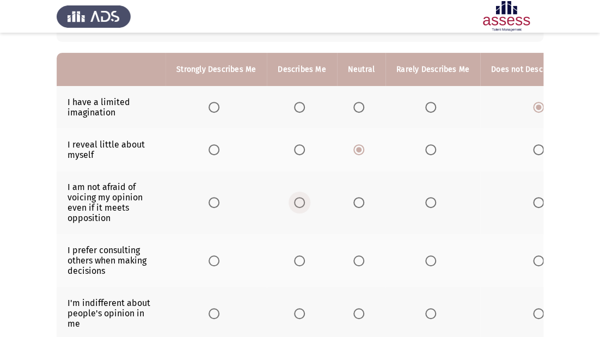
click at [294, 205] on span "Select an option" at bounding box center [299, 202] width 11 height 11
click at [294, 205] on input "Select an option" at bounding box center [299, 202] width 11 height 11
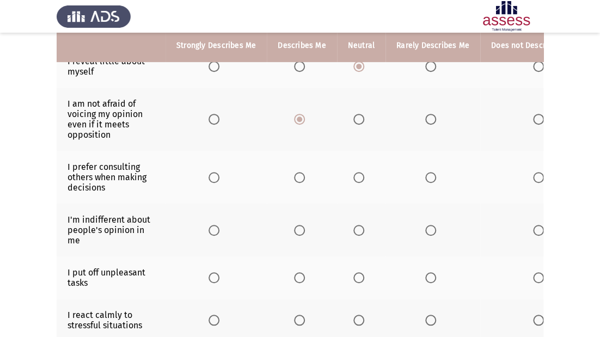
scroll to position [174, 0]
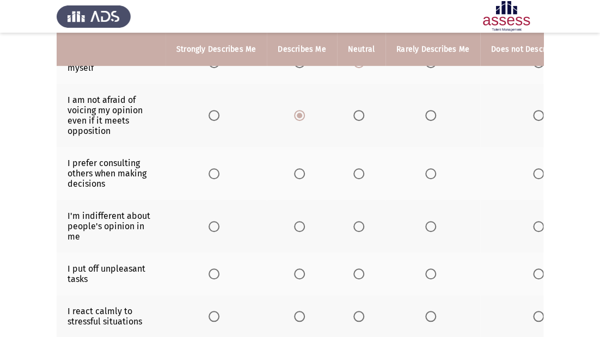
click at [360, 177] on span "Select an option" at bounding box center [358, 173] width 11 height 11
click at [360, 177] on input "Select an option" at bounding box center [358, 173] width 11 height 11
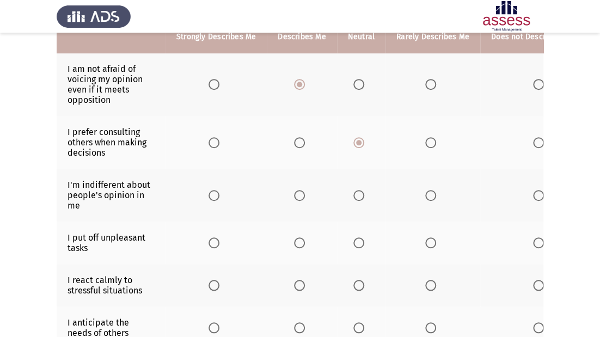
scroll to position [218, 0]
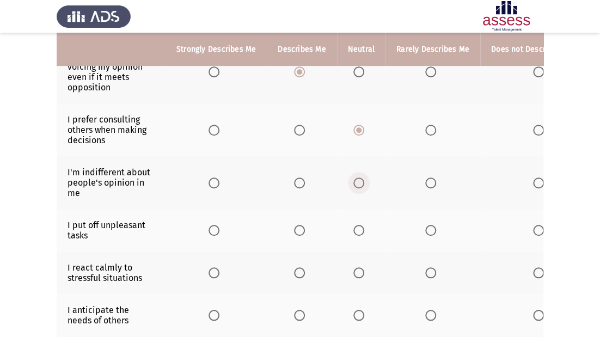
click at [353, 187] on span "Select an option" at bounding box center [358, 183] width 11 height 11
click at [353, 187] on input "Select an option" at bounding box center [358, 183] width 11 height 11
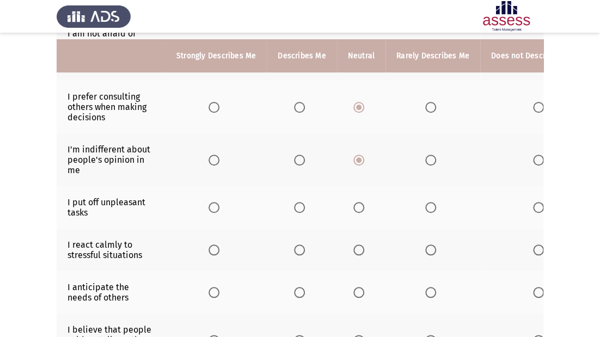
scroll to position [261, 0]
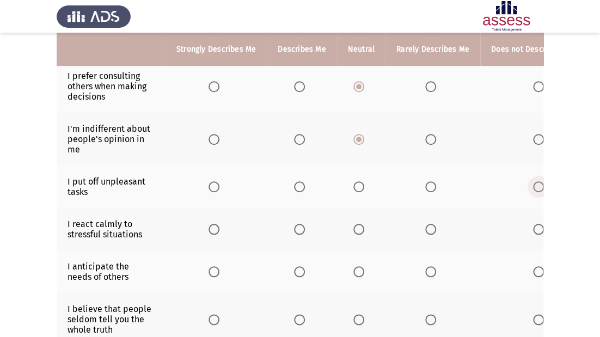
click at [533, 186] on span "Select an option" at bounding box center [538, 186] width 11 height 11
click at [533, 186] on input "Select an option" at bounding box center [538, 186] width 11 height 11
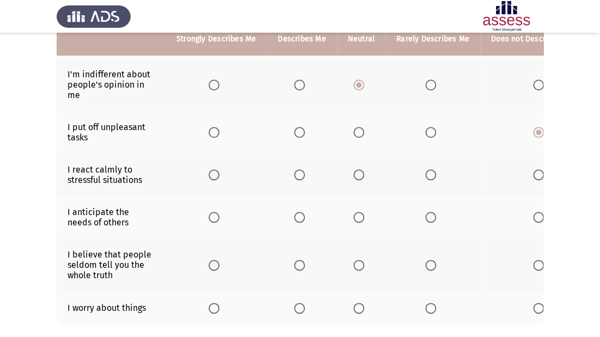
scroll to position [348, 0]
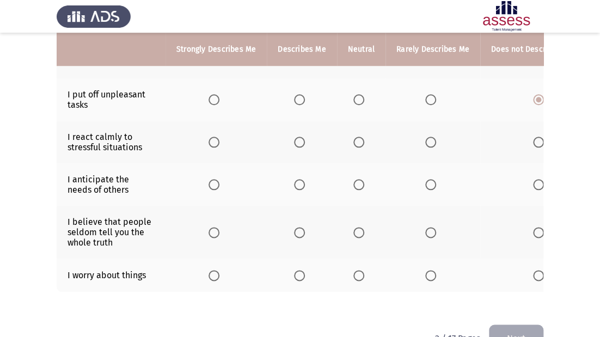
click at [297, 144] on span "Select an option" at bounding box center [299, 142] width 11 height 11
click at [297, 144] on input "Select an option" at bounding box center [299, 142] width 11 height 11
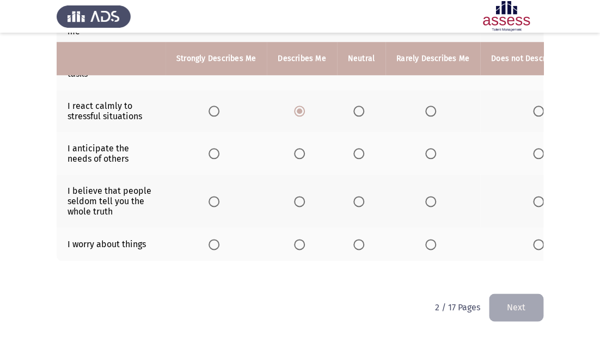
scroll to position [388, 0]
click at [353, 148] on span "Select an option" at bounding box center [358, 153] width 11 height 11
click at [353, 148] on input "Select an option" at bounding box center [358, 153] width 11 height 11
click at [356, 196] on span "Select an option" at bounding box center [358, 201] width 11 height 11
click at [356, 196] on input "Select an option" at bounding box center [358, 201] width 11 height 11
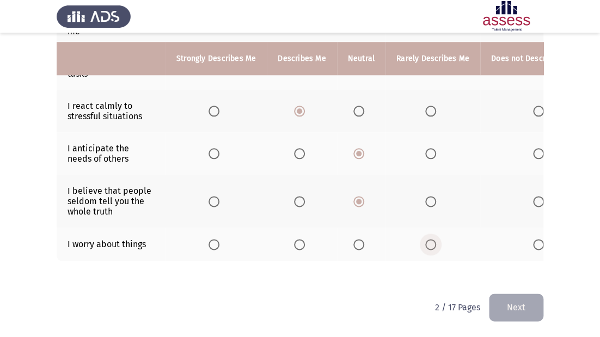
click at [431, 240] on span "Select an option" at bounding box center [430, 244] width 11 height 11
click at [431, 240] on input "Select an option" at bounding box center [430, 244] width 11 height 11
click at [503, 303] on button "Next" at bounding box center [516, 307] width 54 height 28
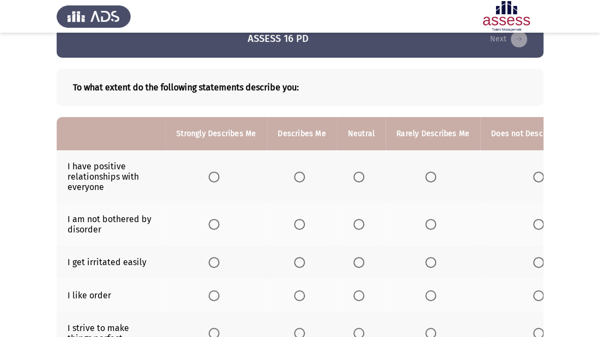
scroll to position [44, 0]
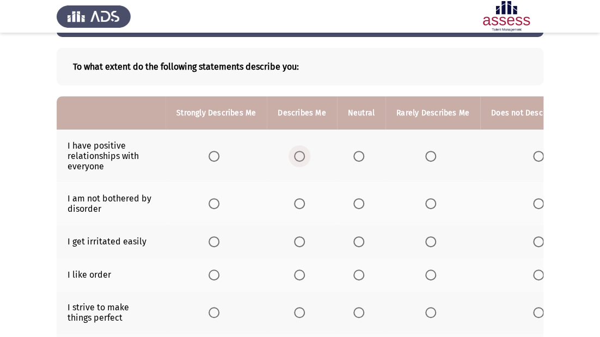
click at [294, 160] on span "Select an option" at bounding box center [299, 156] width 11 height 11
click at [294, 160] on input "Select an option" at bounding box center [299, 156] width 11 height 11
click at [361, 206] on span "Select an option" at bounding box center [358, 203] width 11 height 11
click at [361, 206] on input "Select an option" at bounding box center [358, 203] width 11 height 11
click at [355, 242] on span "Select an option" at bounding box center [358, 241] width 11 height 11
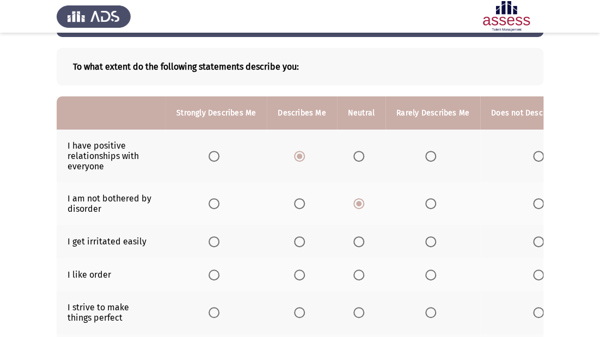
click at [355, 242] on input "Select an option" at bounding box center [358, 241] width 11 height 11
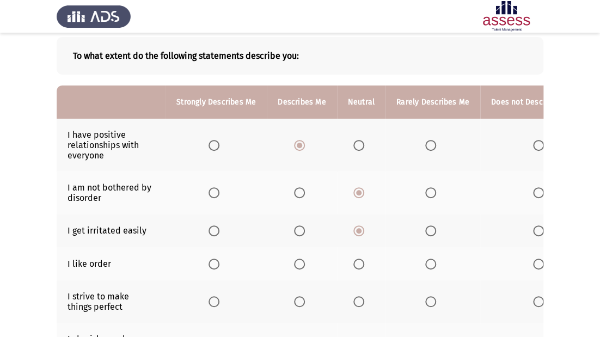
scroll to position [87, 0]
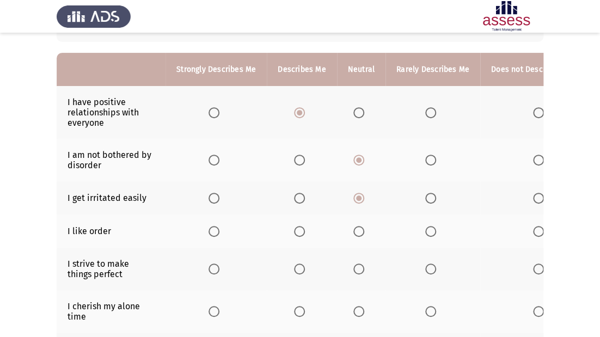
click at [361, 232] on span "Select an option" at bounding box center [358, 231] width 11 height 11
click at [361, 232] on input "Select an option" at bounding box center [358, 231] width 11 height 11
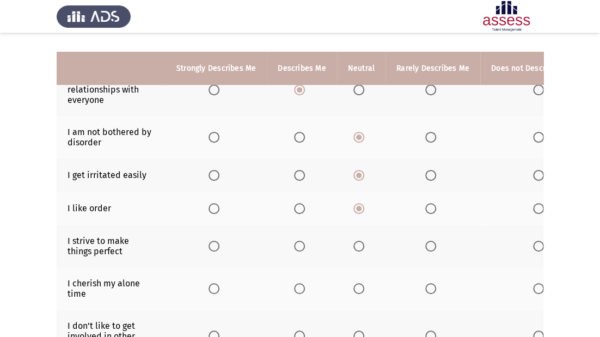
scroll to position [131, 0]
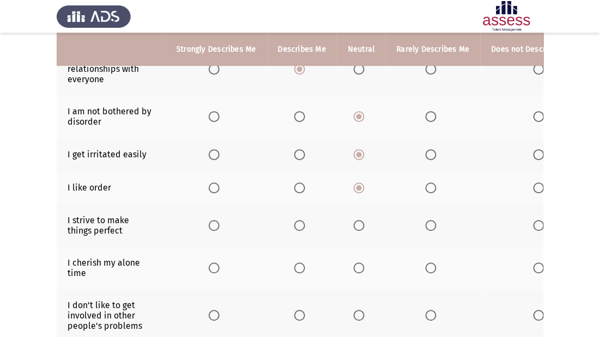
click at [358, 224] on span "Select an option" at bounding box center [358, 225] width 11 height 11
click at [358, 224] on input "Select an option" at bounding box center [358, 225] width 11 height 11
click at [353, 268] on span "Select an option" at bounding box center [358, 267] width 11 height 11
click at [353, 268] on input "Select an option" at bounding box center [358, 267] width 11 height 11
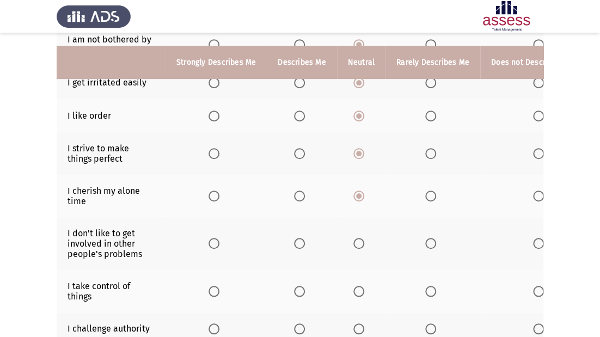
scroll to position [218, 0]
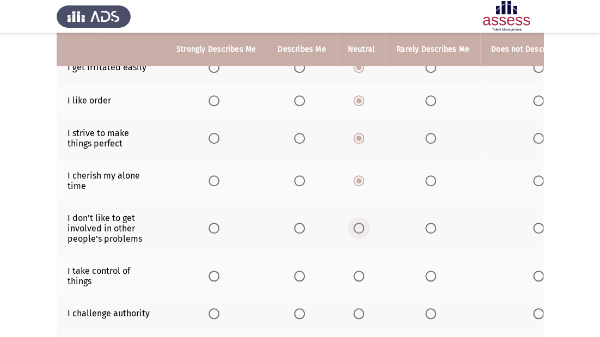
click at [362, 230] on label "Select an option" at bounding box center [360, 228] width 15 height 11
click at [362, 230] on input "Select an option" at bounding box center [358, 228] width 11 height 11
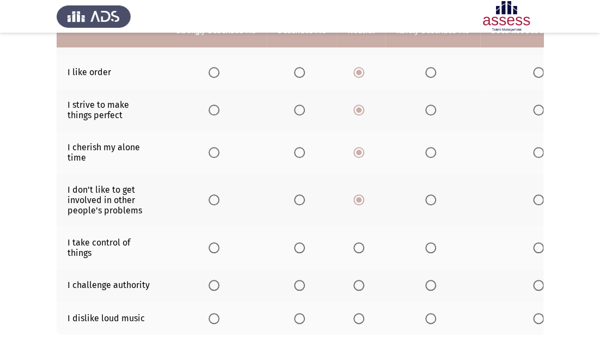
scroll to position [261, 0]
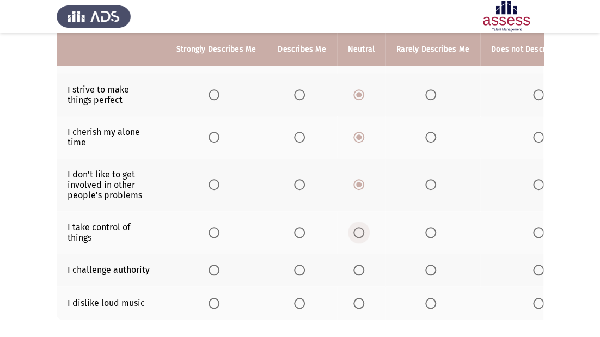
click at [355, 231] on span "Select an option" at bounding box center [358, 232] width 11 height 11
click at [355, 231] on input "Select an option" at bounding box center [358, 232] width 11 height 11
click at [298, 273] on span "Select an option" at bounding box center [299, 270] width 11 height 11
click at [298, 273] on input "Select an option" at bounding box center [299, 270] width 11 height 11
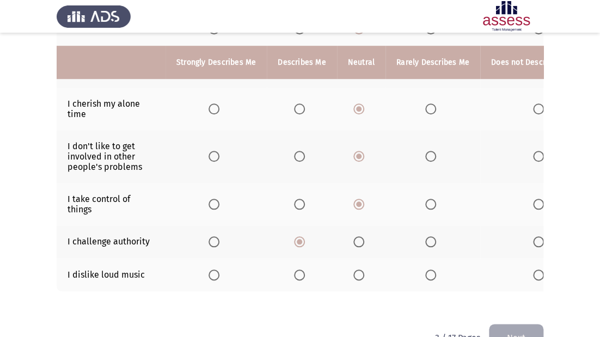
scroll to position [305, 0]
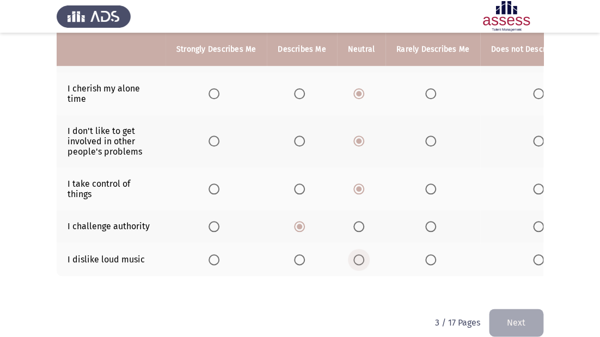
click at [353, 262] on span "Select an option" at bounding box center [358, 259] width 11 height 11
click at [353, 262] on input "Select an option" at bounding box center [358, 259] width 11 height 11
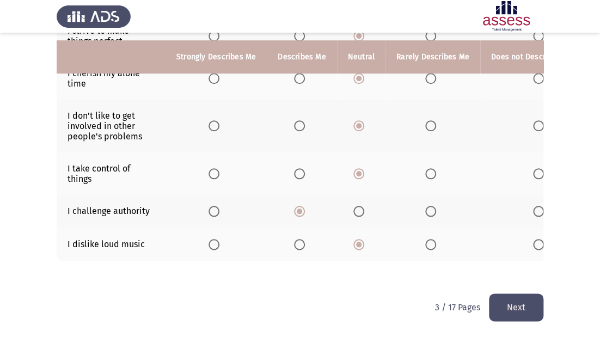
scroll to position [329, 0]
click at [530, 304] on button "Next" at bounding box center [516, 307] width 54 height 28
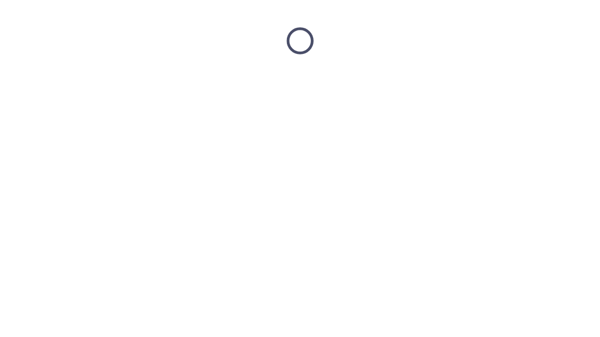
scroll to position [0, 0]
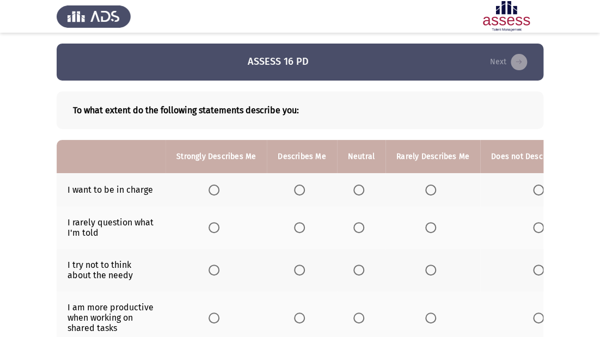
click at [296, 183] on th at bounding box center [302, 189] width 70 height 33
click at [305, 188] on label "Select an option" at bounding box center [301, 190] width 15 height 11
click at [305, 188] on input "Select an option" at bounding box center [299, 190] width 11 height 11
click at [353, 229] on span "Select an option" at bounding box center [358, 227] width 11 height 11
click at [353, 229] on input "Select an option" at bounding box center [358, 227] width 11 height 11
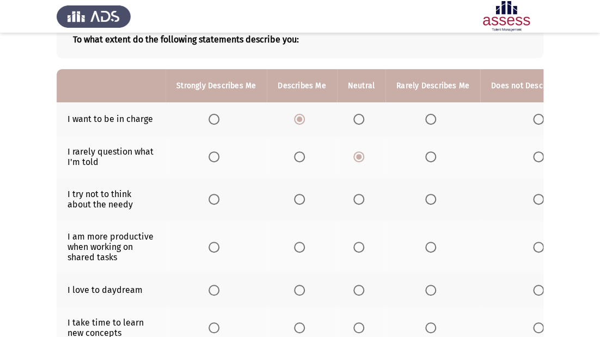
scroll to position [87, 0]
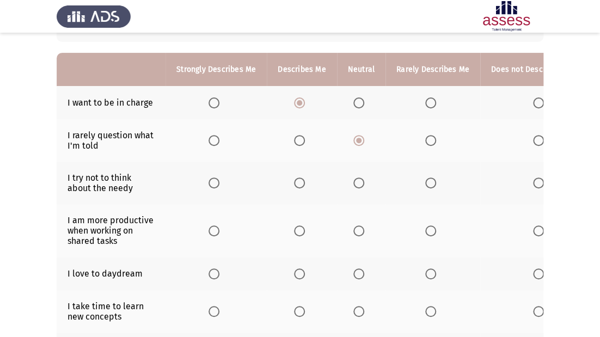
click at [357, 183] on span "Select an option" at bounding box center [358, 183] width 11 height 11
click at [357, 183] on input "Select an option" at bounding box center [358, 183] width 11 height 11
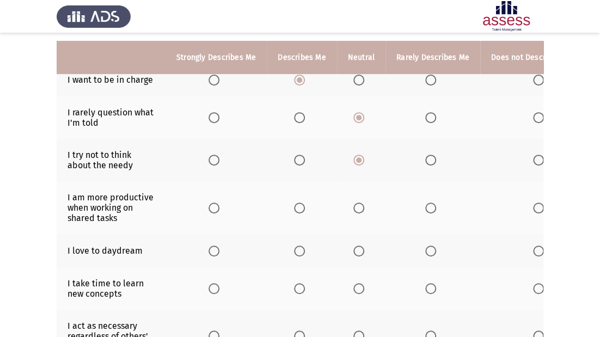
scroll to position [121, 0]
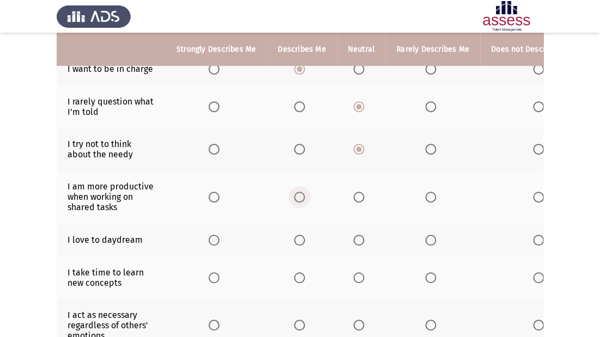
click at [295, 195] on span "Select an option" at bounding box center [299, 197] width 11 height 11
click at [295, 195] on input "Select an option" at bounding box center [299, 197] width 11 height 11
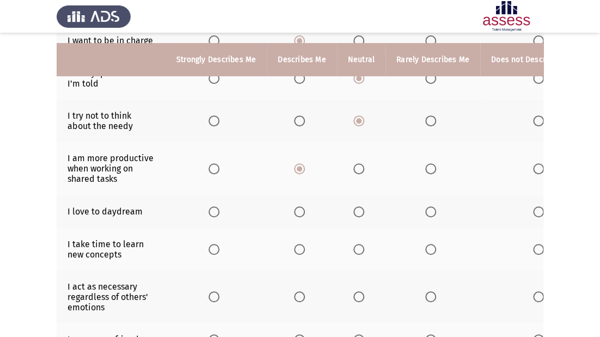
scroll to position [164, 0]
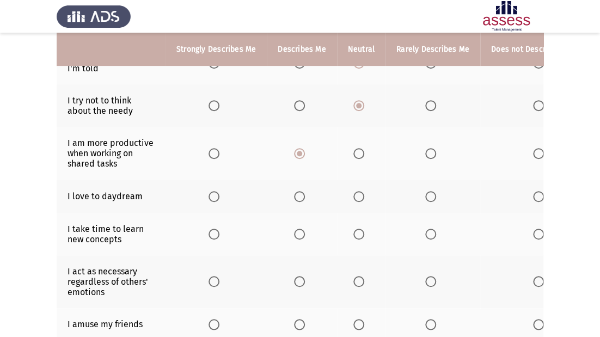
click at [218, 152] on span "Select an option" at bounding box center [214, 153] width 11 height 11
click at [218, 152] on input "Select an option" at bounding box center [214, 153] width 11 height 11
click at [356, 195] on span "Select an option" at bounding box center [358, 196] width 11 height 11
click at [356, 195] on input "Select an option" at bounding box center [358, 196] width 11 height 11
click at [426, 233] on span "Select an option" at bounding box center [430, 234] width 11 height 11
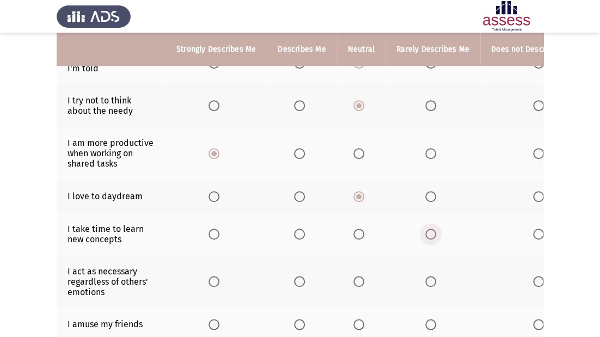
click at [426, 233] on input "Select an option" at bounding box center [430, 234] width 11 height 11
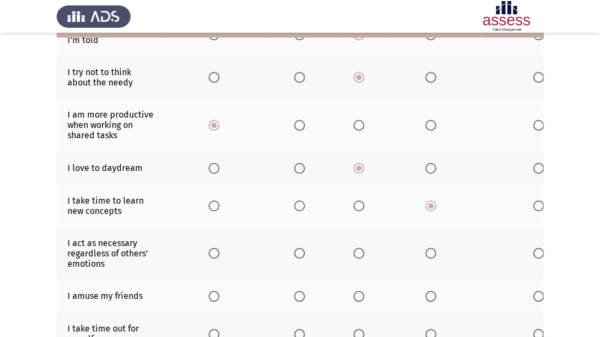
scroll to position [208, 0]
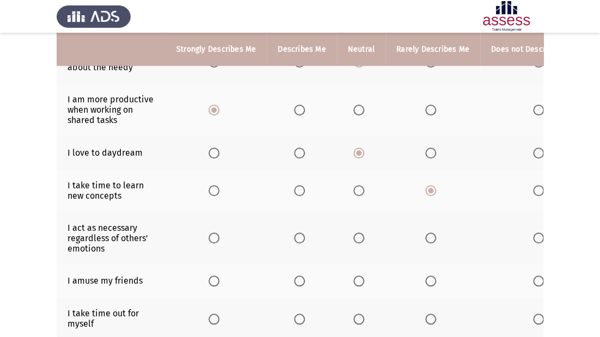
click at [535, 189] on span "Select an option" at bounding box center [538, 190] width 11 height 11
click at [535, 189] on input "Select an option" at bounding box center [538, 190] width 11 height 11
click at [363, 236] on label "Select an option" at bounding box center [360, 237] width 15 height 11
click at [363, 236] on input "Select an option" at bounding box center [358, 237] width 11 height 11
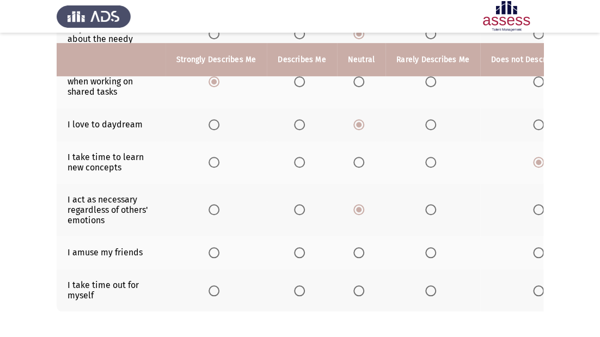
scroll to position [252, 0]
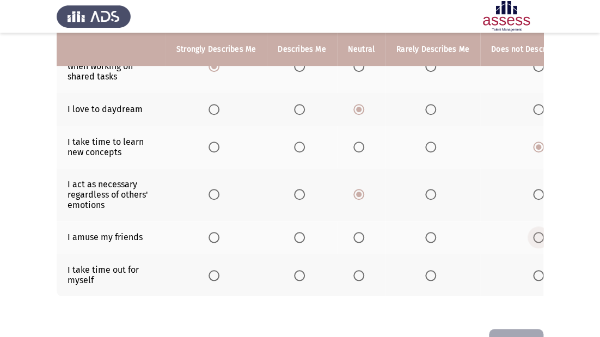
click at [533, 238] on span "Select an option" at bounding box center [538, 237] width 11 height 11
click at [533, 238] on input "Select an option" at bounding box center [538, 237] width 11 height 11
click at [356, 273] on span "Select an option" at bounding box center [358, 275] width 11 height 11
click at [356, 273] on input "Select an option" at bounding box center [358, 275] width 11 height 11
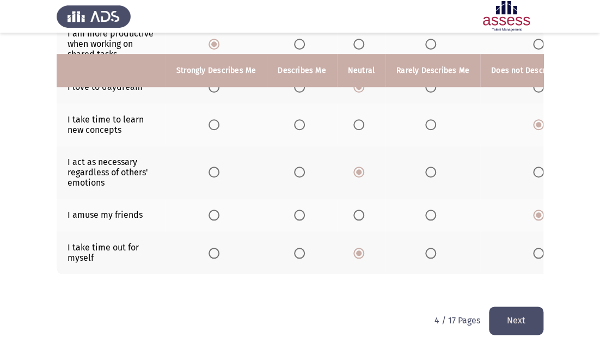
scroll to position [295, 0]
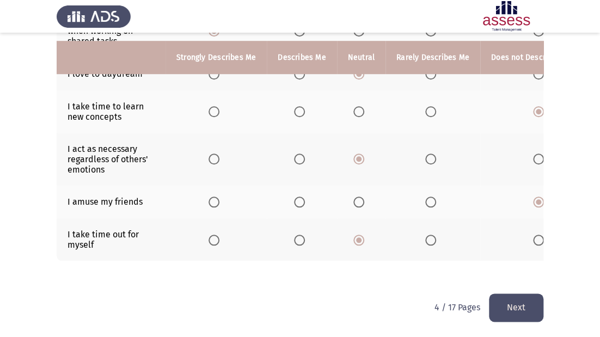
click at [494, 306] on button "Next" at bounding box center [516, 307] width 54 height 28
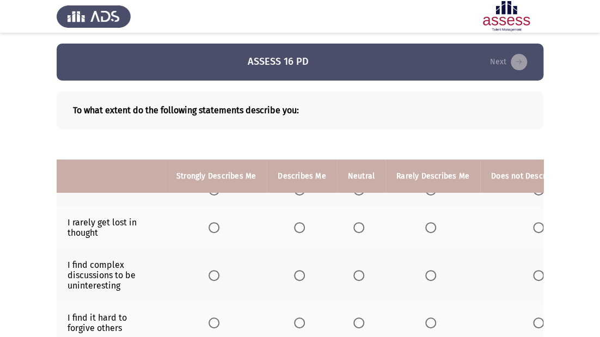
scroll to position [131, 0]
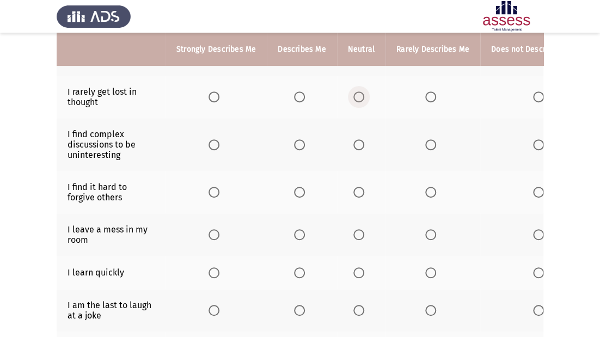
click at [353, 94] on span "Select an option" at bounding box center [358, 96] width 11 height 11
click at [353, 94] on input "Select an option" at bounding box center [358, 96] width 11 height 11
click at [355, 141] on span "Select an option" at bounding box center [358, 144] width 11 height 11
click at [355, 141] on input "Select an option" at bounding box center [358, 144] width 11 height 11
click at [360, 194] on span "Select an option" at bounding box center [358, 192] width 11 height 11
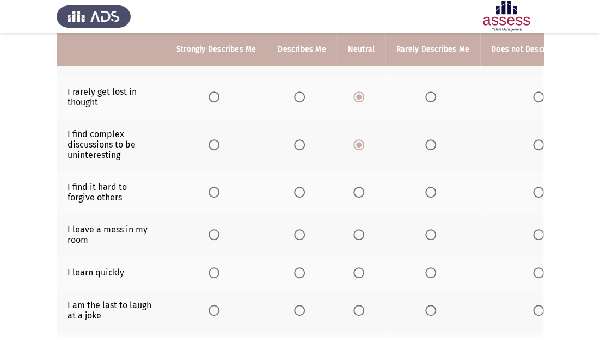
click at [360, 194] on input "Select an option" at bounding box center [358, 192] width 11 height 11
click at [363, 237] on label "Select an option" at bounding box center [360, 234] width 15 height 11
click at [363, 237] on input "Select an option" at bounding box center [358, 234] width 11 height 11
click at [533, 230] on mat-radio-button "Select an option" at bounding box center [540, 234] width 15 height 11
click at [533, 235] on span "Select an option" at bounding box center [538, 234] width 11 height 11
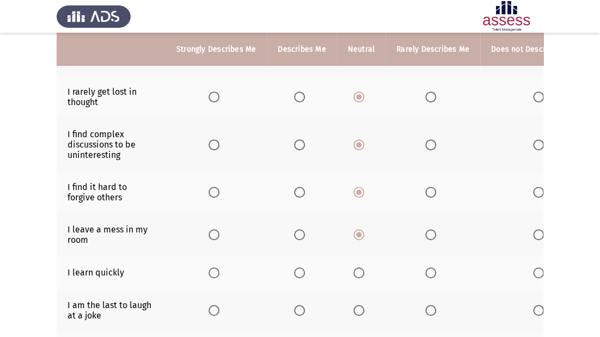
click at [533, 235] on input "Select an option" at bounding box center [538, 234] width 11 height 11
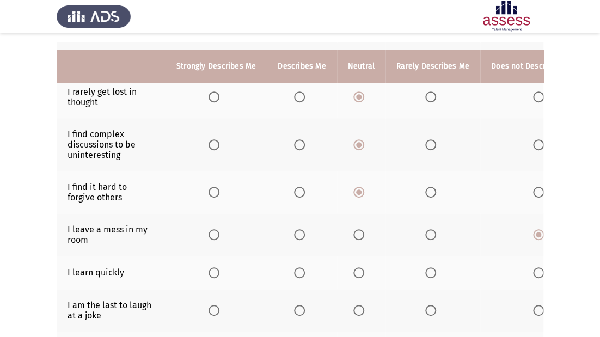
scroll to position [174, 0]
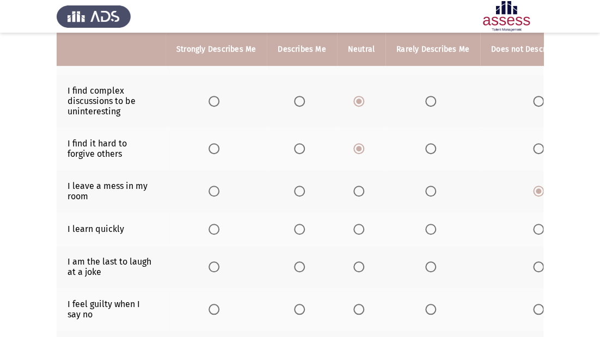
click at [216, 232] on span "Select an option" at bounding box center [214, 229] width 11 height 11
click at [216, 232] on input "Select an option" at bounding box center [214, 229] width 11 height 11
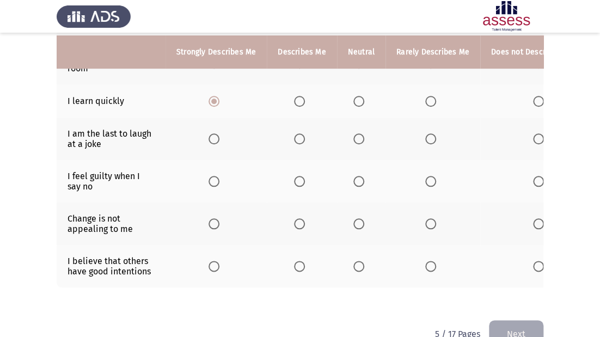
scroll to position [305, 0]
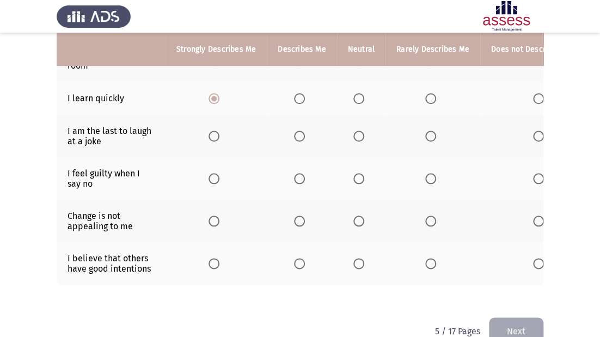
click at [357, 138] on span "Select an option" at bounding box center [358, 136] width 11 height 11
click at [357, 138] on input "Select an option" at bounding box center [358, 136] width 11 height 11
click at [359, 179] on span "Select an option" at bounding box center [359, 179] width 0 height 0
click at [356, 180] on input "Select an option" at bounding box center [358, 178] width 11 height 11
click at [355, 219] on span "Select an option" at bounding box center [358, 221] width 11 height 11
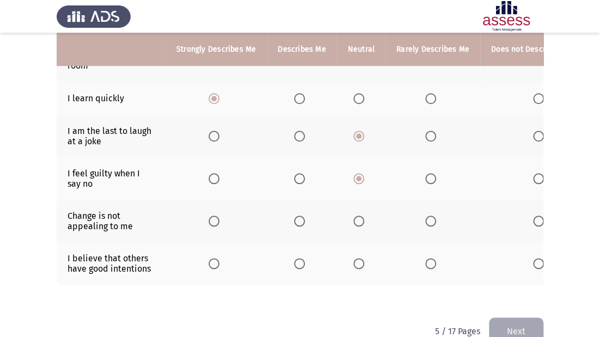
click at [355, 219] on input "Select an option" at bounding box center [358, 221] width 11 height 11
click at [358, 267] on span "Select an option" at bounding box center [358, 263] width 11 height 11
click at [358, 267] on input "Select an option" at bounding box center [358, 263] width 11 height 11
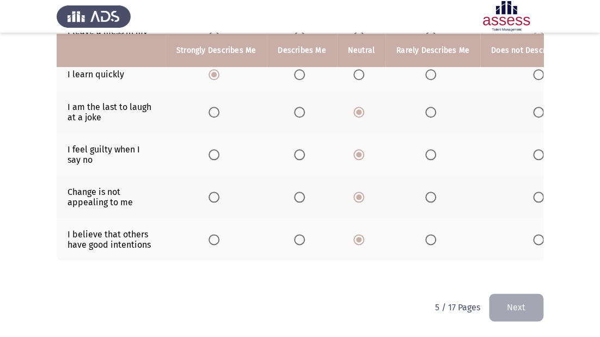
scroll to position [337, 0]
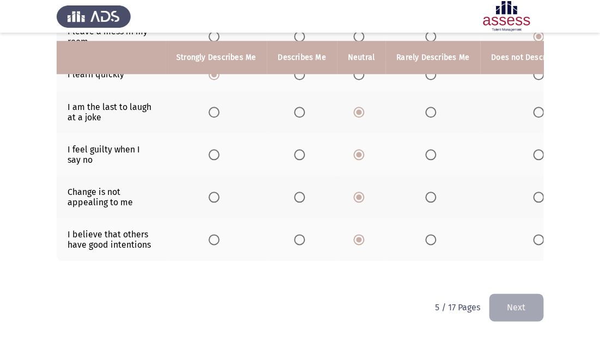
click at [507, 307] on button "Next" at bounding box center [516, 307] width 54 height 28
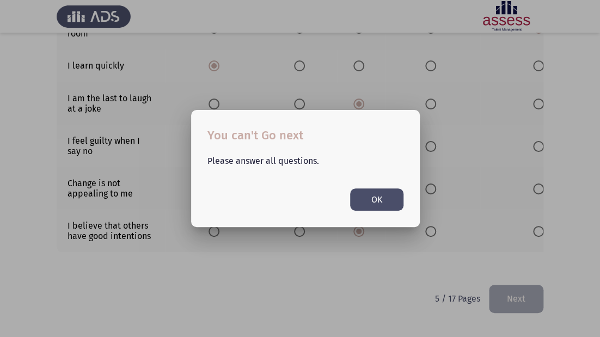
scroll to position [0, 0]
click at [374, 203] on button "OK" at bounding box center [376, 199] width 53 height 22
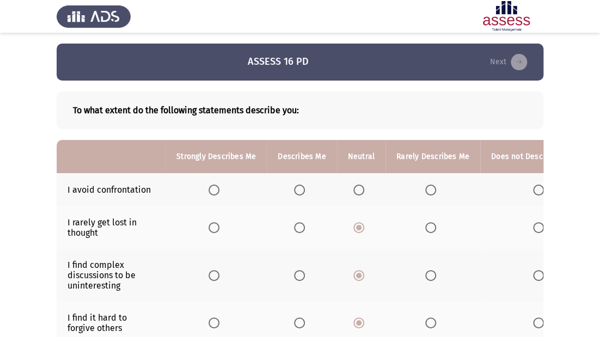
click at [360, 189] on span "Select an option" at bounding box center [358, 190] width 11 height 11
click at [360, 189] on input "Select an option" at bounding box center [358, 190] width 11 height 11
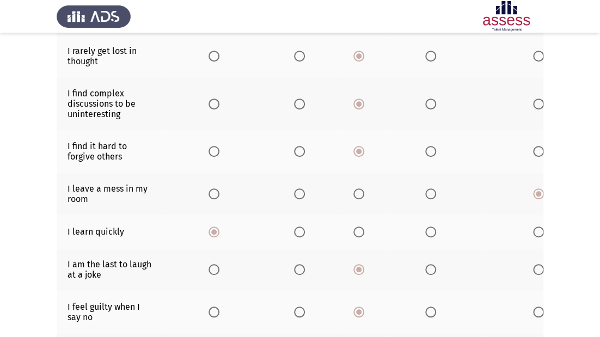
scroll to position [337, 0]
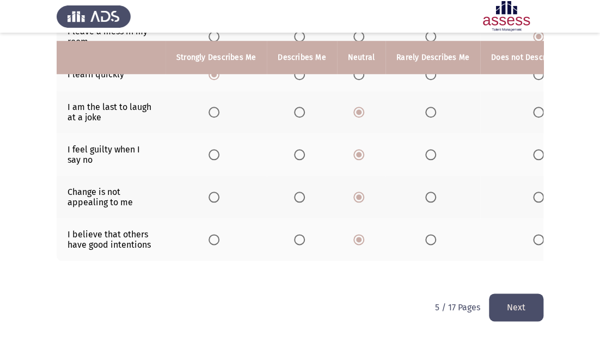
click at [512, 309] on button "Next" at bounding box center [516, 307] width 54 height 28
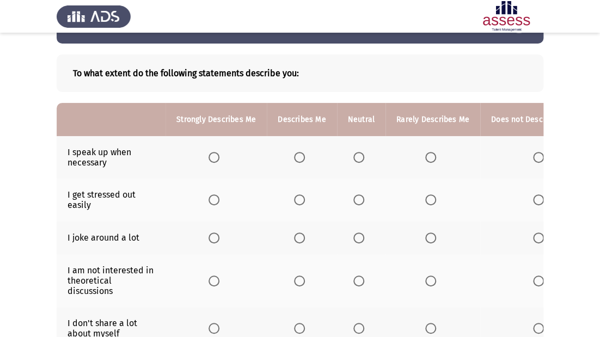
scroll to position [0, 0]
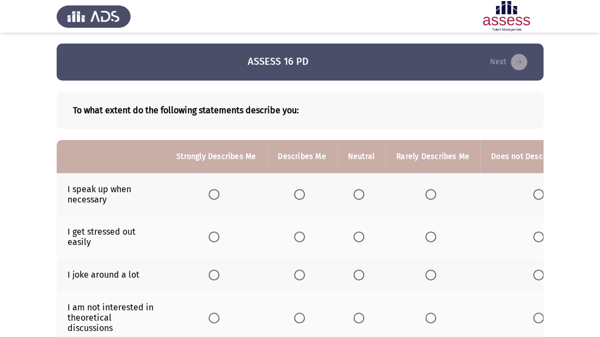
click at [298, 194] on span "Select an option" at bounding box center [299, 194] width 11 height 11
click at [298, 194] on input "Select an option" at bounding box center [299, 194] width 11 height 11
click at [358, 237] on span "Select an option" at bounding box center [358, 236] width 11 height 11
click at [358, 237] on input "Select an option" at bounding box center [358, 236] width 11 height 11
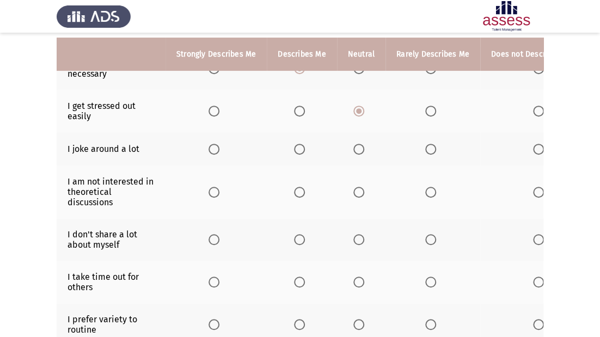
scroll to position [131, 0]
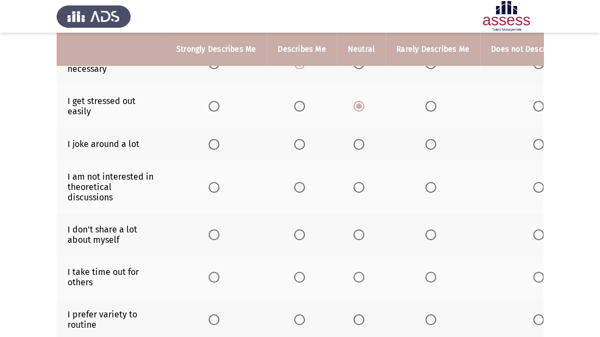
click at [426, 143] on span "Select an option" at bounding box center [430, 144] width 11 height 11
click at [426, 143] on input "Select an option" at bounding box center [430, 144] width 11 height 11
click at [533, 143] on span "Select an option" at bounding box center [538, 144] width 11 height 11
click at [533, 143] on input "Select an option" at bounding box center [538, 144] width 11 height 11
click at [535, 187] on span "Select an option" at bounding box center [538, 187] width 11 height 11
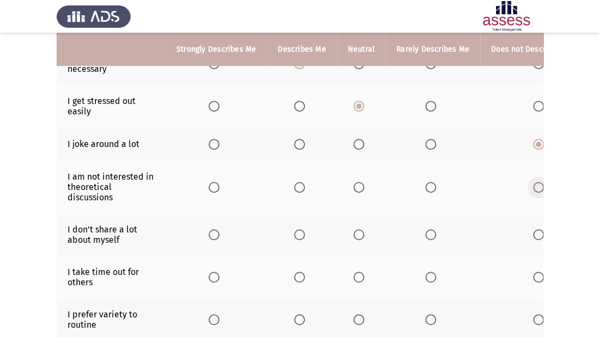
click at [535, 187] on input "Select an option" at bounding box center [538, 187] width 11 height 11
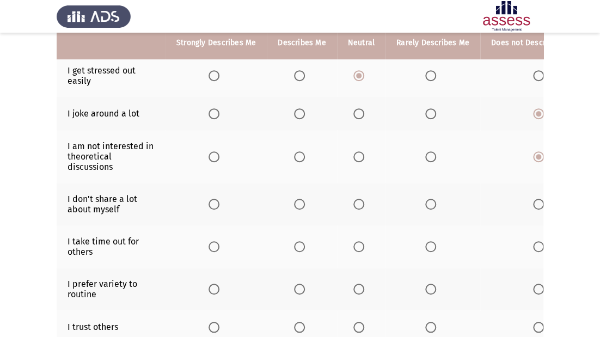
scroll to position [174, 0]
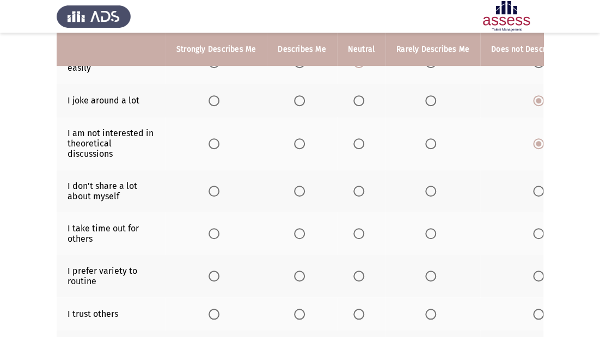
click at [350, 194] on th at bounding box center [361, 191] width 48 height 42
click at [353, 194] on span "Select an option" at bounding box center [358, 191] width 11 height 11
click at [353, 194] on input "Select an option" at bounding box center [358, 191] width 11 height 11
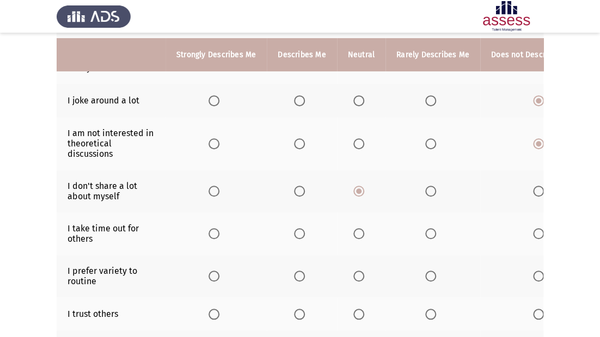
scroll to position [218, 0]
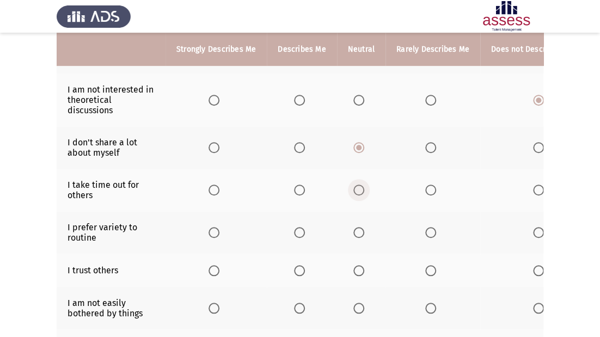
click at [359, 187] on span "Select an option" at bounding box center [358, 190] width 11 height 11
click at [359, 187] on input "Select an option" at bounding box center [358, 190] width 11 height 11
click at [356, 232] on span "Select an option" at bounding box center [358, 232] width 11 height 11
click at [356, 232] on input "Select an option" at bounding box center [358, 232] width 11 height 11
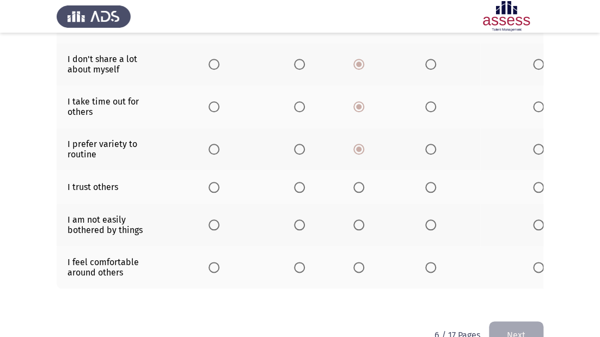
scroll to position [305, 0]
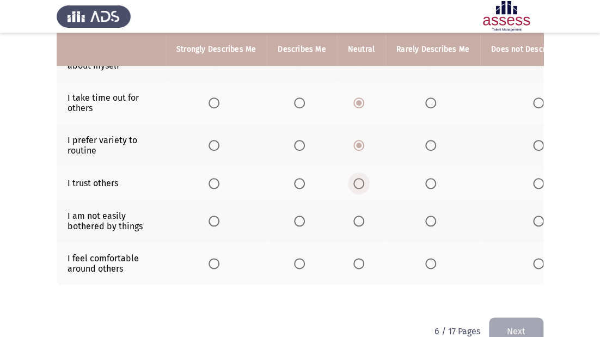
click at [358, 189] on span "Select an option" at bounding box center [358, 183] width 11 height 11
click at [358, 189] on input "Select an option" at bounding box center [358, 183] width 11 height 11
click at [355, 220] on span "Select an option" at bounding box center [358, 221] width 11 height 11
click at [355, 220] on input "Select an option" at bounding box center [358, 221] width 11 height 11
click at [359, 267] on span "Select an option" at bounding box center [358, 263] width 11 height 11
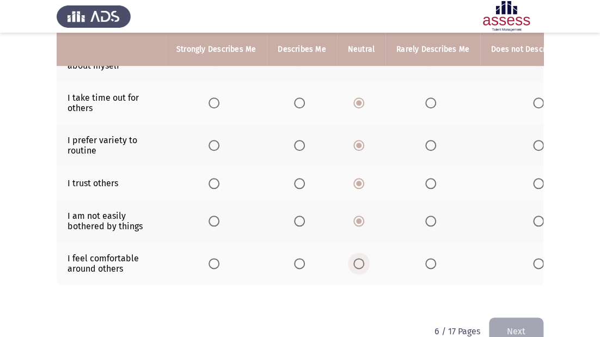
click at [359, 267] on input "Select an option" at bounding box center [358, 263] width 11 height 11
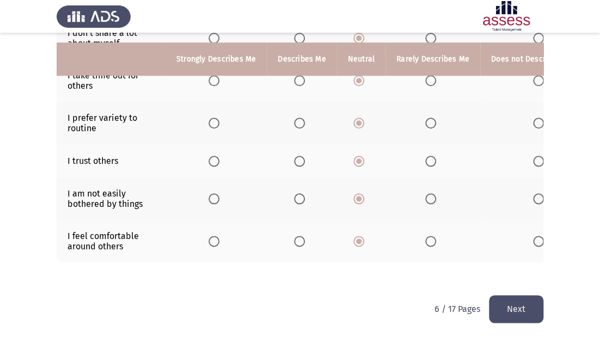
scroll to position [337, 0]
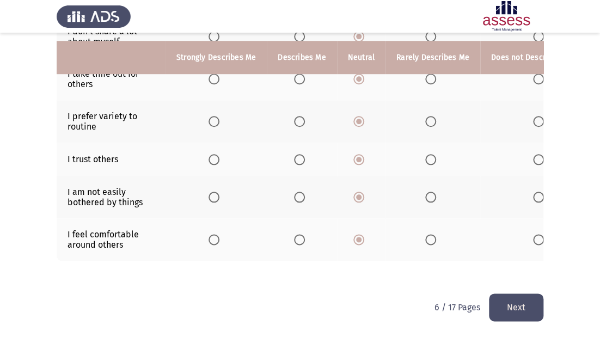
click at [494, 309] on button "Next" at bounding box center [516, 307] width 54 height 28
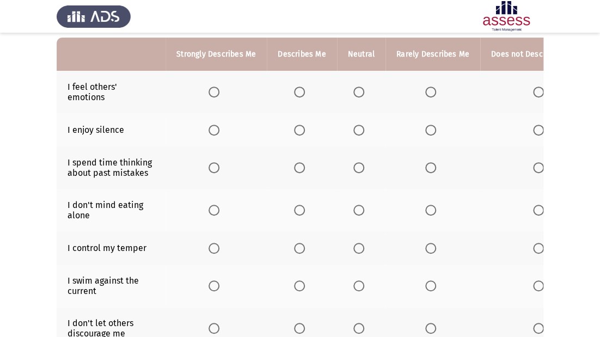
scroll to position [87, 0]
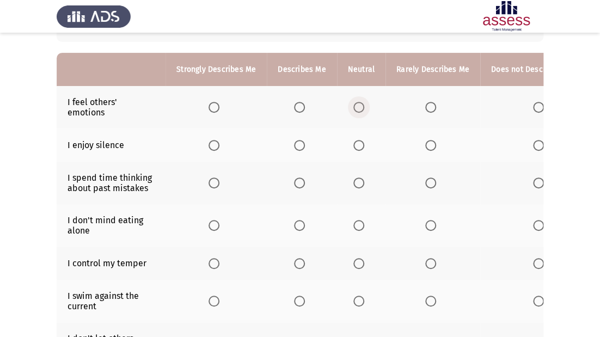
click at [357, 109] on span "Select an option" at bounding box center [358, 107] width 11 height 11
click at [357, 109] on input "Select an option" at bounding box center [358, 107] width 11 height 11
click at [357, 142] on span "Select an option" at bounding box center [358, 145] width 11 height 11
click at [357, 142] on input "Select an option" at bounding box center [358, 145] width 11 height 11
click at [431, 185] on span "Select an option" at bounding box center [430, 183] width 11 height 11
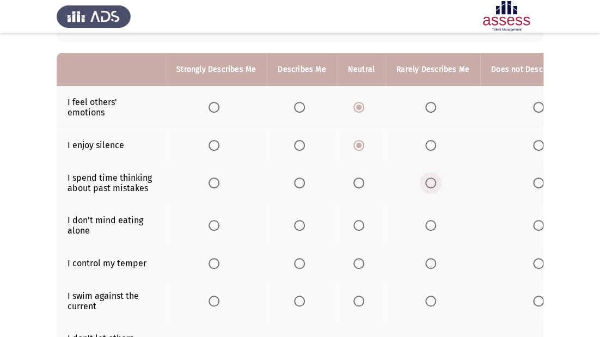
click at [431, 185] on input "Select an option" at bounding box center [430, 183] width 11 height 11
click at [357, 226] on span "Select an option" at bounding box center [358, 225] width 11 height 11
click at [357, 226] on input "Select an option" at bounding box center [358, 225] width 11 height 11
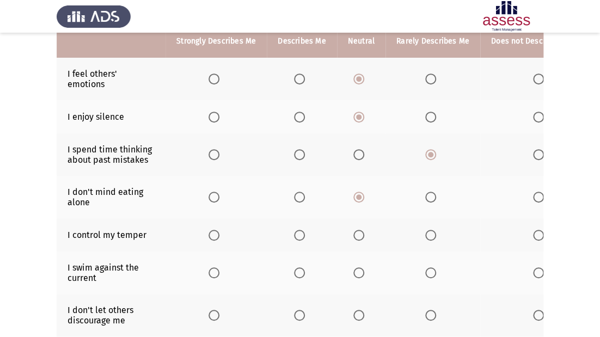
scroll to position [131, 0]
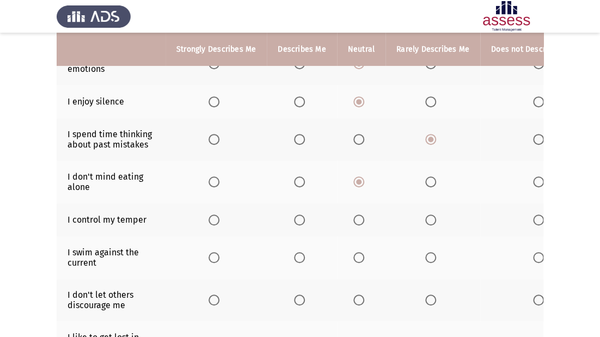
click at [361, 218] on span "Select an option" at bounding box center [358, 220] width 11 height 11
click at [361, 218] on input "Select an option" at bounding box center [358, 220] width 11 height 11
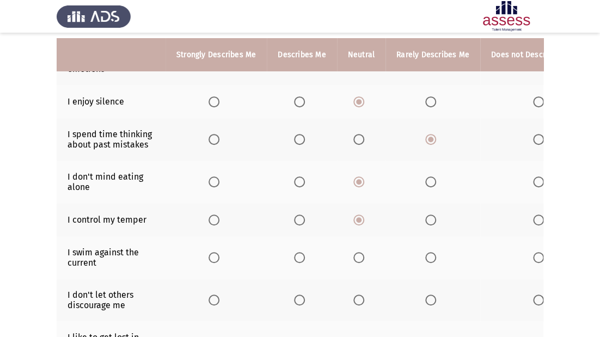
scroll to position [174, 0]
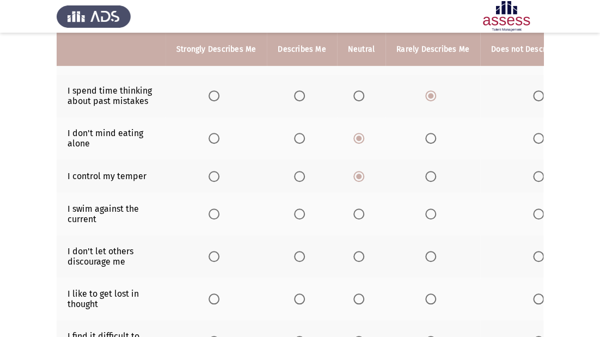
click at [355, 217] on span "Select an option" at bounding box center [358, 214] width 11 height 11
click at [355, 217] on input "Select an option" at bounding box center [358, 214] width 11 height 11
click at [425, 210] on span "Select an option" at bounding box center [430, 214] width 11 height 11
click at [425, 210] on input "Select an option" at bounding box center [430, 214] width 11 height 11
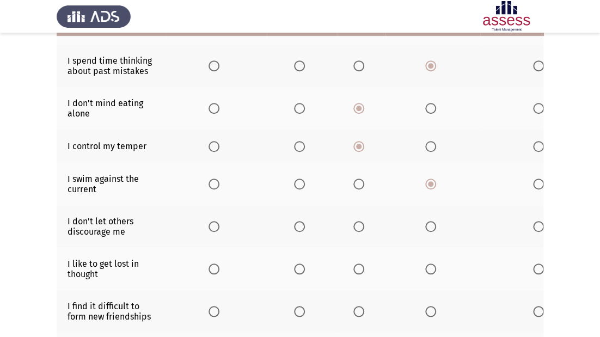
scroll to position [218, 0]
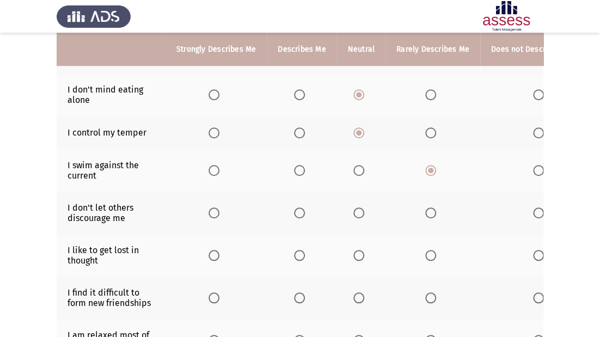
click at [353, 216] on span "Select an option" at bounding box center [358, 212] width 11 height 11
click at [353, 216] on input "Select an option" at bounding box center [358, 212] width 11 height 11
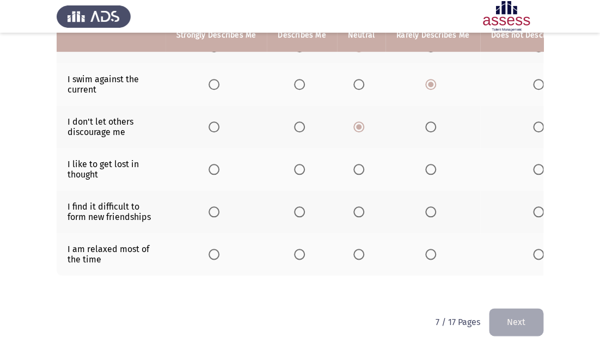
scroll to position [305, 0]
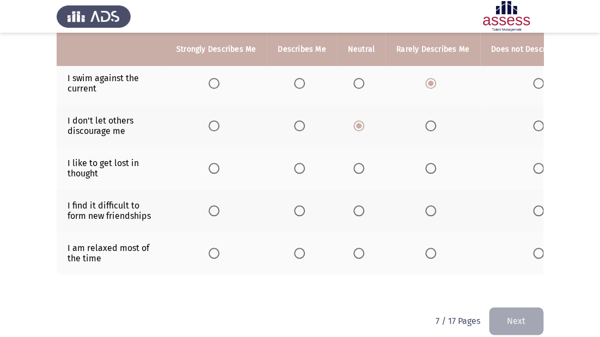
click at [359, 168] on span "Select an option" at bounding box center [358, 168] width 11 height 11
click at [359, 168] on input "Select an option" at bounding box center [358, 168] width 11 height 11
click at [353, 209] on span "Select an option" at bounding box center [358, 210] width 11 height 11
click at [353, 209] on input "Select an option" at bounding box center [358, 210] width 11 height 11
click at [358, 253] on span "Select an option" at bounding box center [358, 253] width 11 height 11
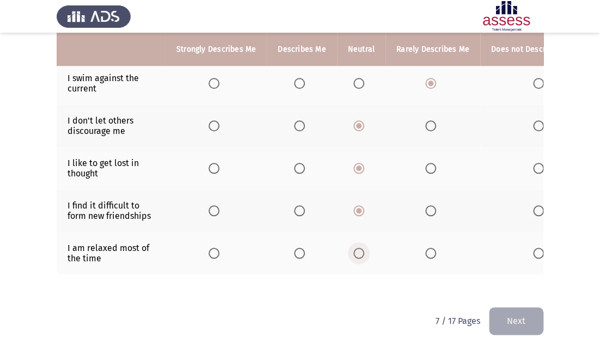
click at [358, 253] on input "Select an option" at bounding box center [358, 253] width 11 height 11
click at [494, 328] on button "Next" at bounding box center [516, 321] width 54 height 28
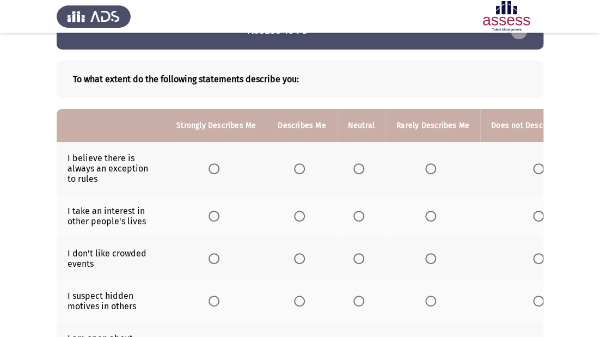
scroll to position [0, 0]
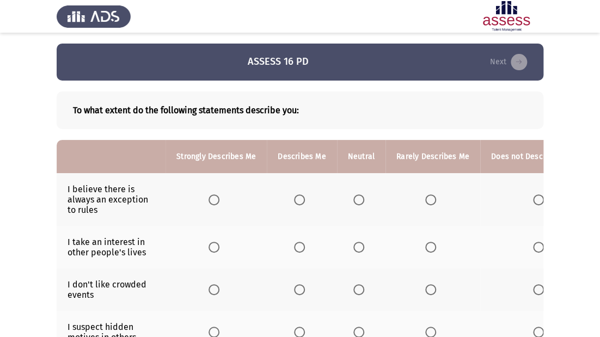
click at [534, 194] on span "Select an option" at bounding box center [538, 199] width 11 height 11
click at [534, 194] on input "Select an option" at bounding box center [538, 199] width 11 height 11
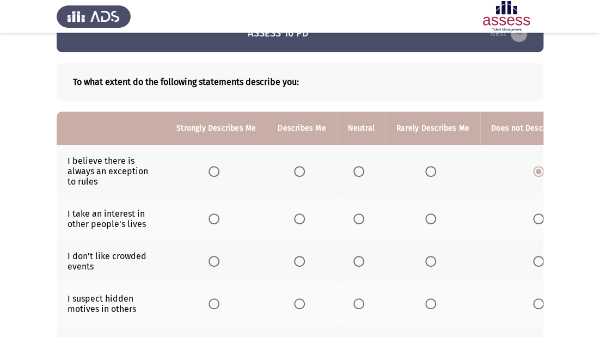
scroll to position [44, 0]
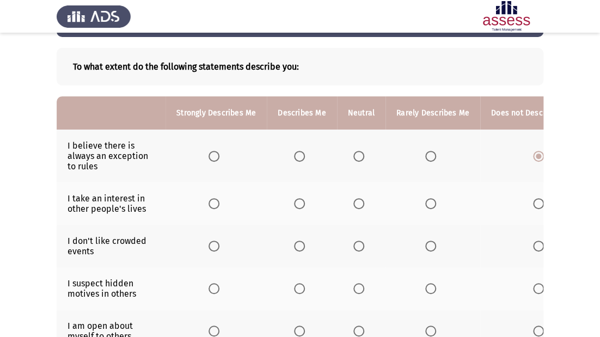
click at [355, 204] on span "Select an option" at bounding box center [358, 203] width 11 height 11
click at [355, 204] on input "Select an option" at bounding box center [358, 203] width 11 height 11
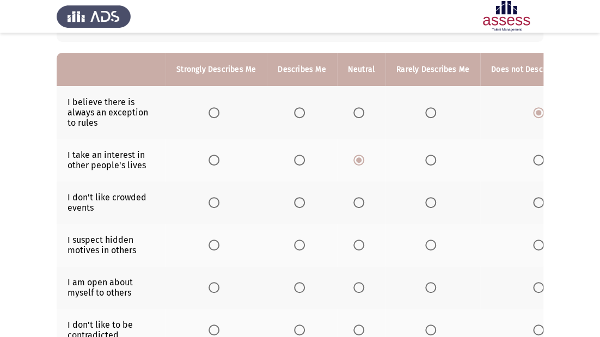
click at [205, 200] on th at bounding box center [216, 202] width 101 height 42
click at [212, 203] on span "Select an option" at bounding box center [214, 202] width 11 height 11
click at [212, 203] on input "Select an option" at bounding box center [214, 202] width 11 height 11
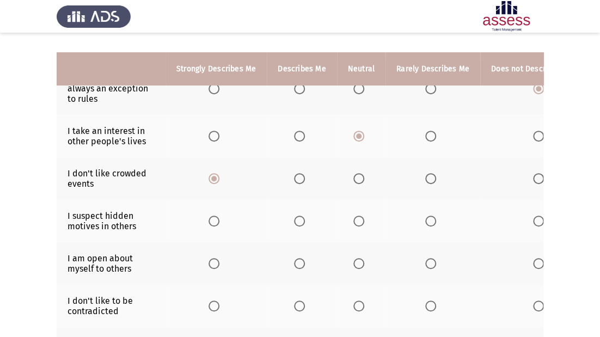
scroll to position [131, 0]
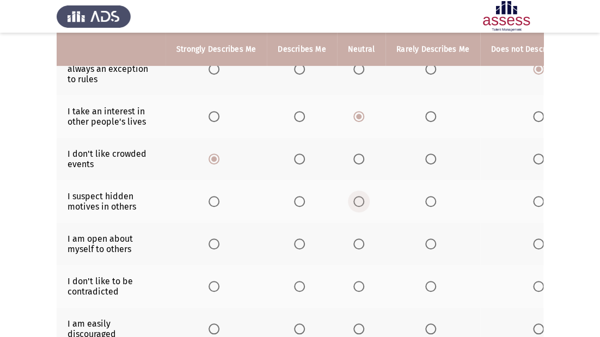
click at [358, 205] on span "Select an option" at bounding box center [358, 201] width 11 height 11
click at [358, 205] on input "Select an option" at bounding box center [358, 201] width 11 height 11
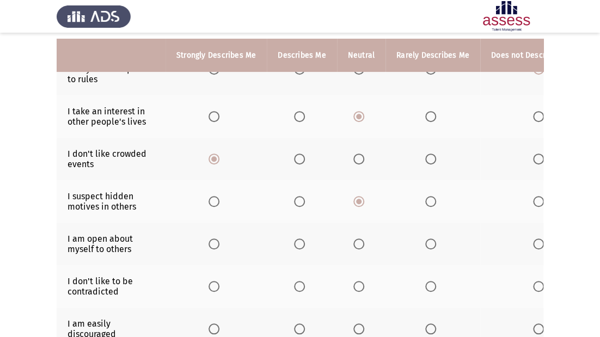
scroll to position [174, 0]
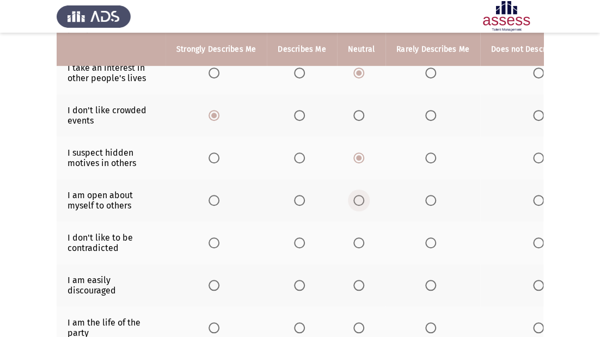
click at [355, 206] on span "Select an option" at bounding box center [358, 200] width 11 height 11
click at [355, 206] on input "Select an option" at bounding box center [358, 200] width 11 height 11
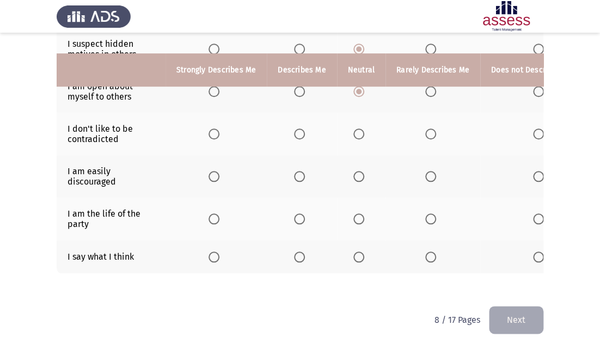
scroll to position [304, 0]
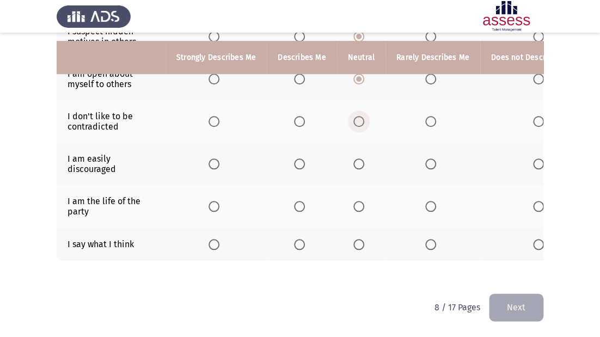
click at [362, 116] on label "Select an option" at bounding box center [360, 121] width 15 height 11
click at [362, 116] on input "Select an option" at bounding box center [358, 121] width 11 height 11
click at [425, 158] on span "Select an option" at bounding box center [430, 163] width 11 height 11
click at [425, 158] on input "Select an option" at bounding box center [430, 163] width 11 height 11
click at [535, 158] on span "Select an option" at bounding box center [538, 163] width 11 height 11
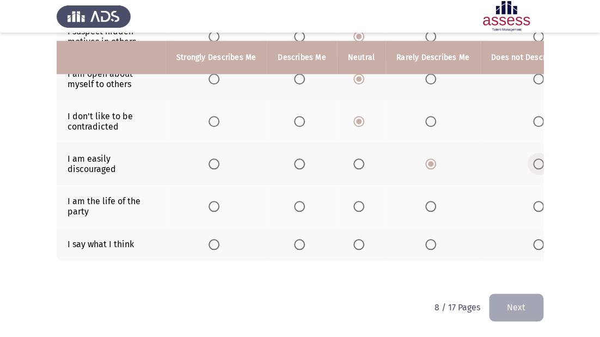
click at [535, 158] on input "Select an option" at bounding box center [538, 163] width 11 height 11
click at [359, 201] on span "Select an option" at bounding box center [358, 206] width 11 height 11
click at [359, 201] on input "Select an option" at bounding box center [358, 206] width 11 height 11
click at [359, 240] on span "Select an option" at bounding box center [358, 244] width 11 height 11
click at [359, 240] on input "Select an option" at bounding box center [358, 244] width 11 height 11
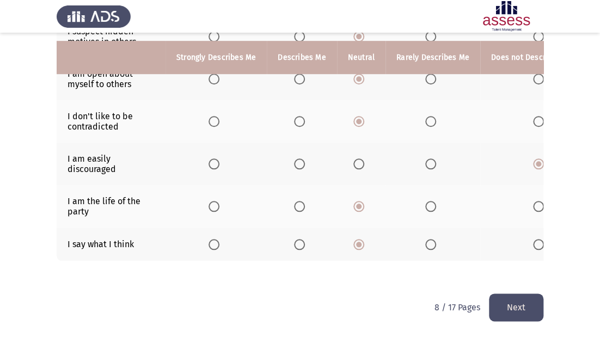
click at [512, 301] on button "Next" at bounding box center [516, 307] width 54 height 28
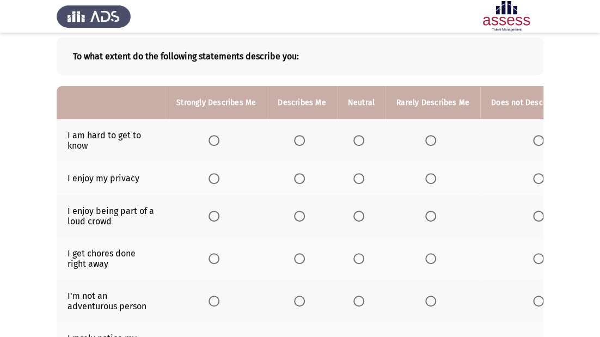
scroll to position [0, 0]
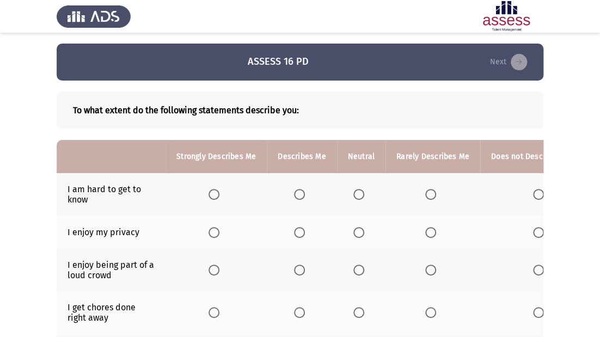
click at [355, 192] on span "Select an option" at bounding box center [358, 194] width 11 height 11
click at [355, 192] on input "Select an option" at bounding box center [358, 194] width 11 height 11
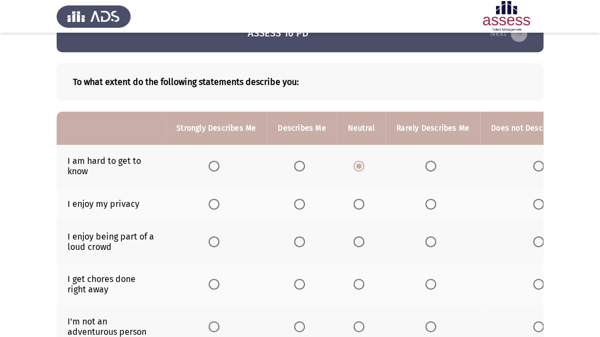
scroll to position [44, 0]
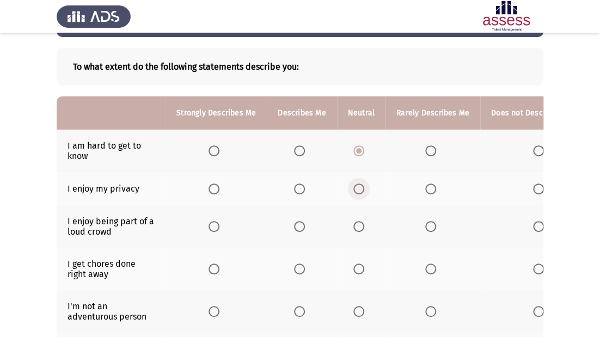
click at [354, 189] on span "Select an option" at bounding box center [358, 188] width 11 height 11
click at [354, 189] on input "Select an option" at bounding box center [358, 188] width 11 height 11
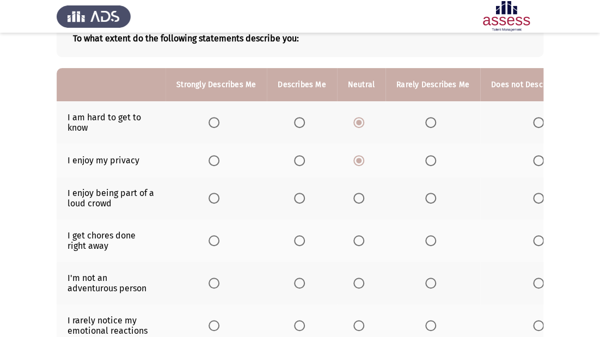
scroll to position [87, 0]
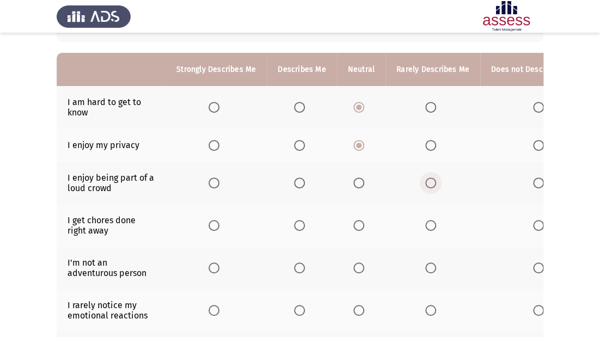
click at [430, 185] on span "Select an option" at bounding box center [430, 183] width 11 height 11
click at [430, 185] on input "Select an option" at bounding box center [430, 183] width 11 height 11
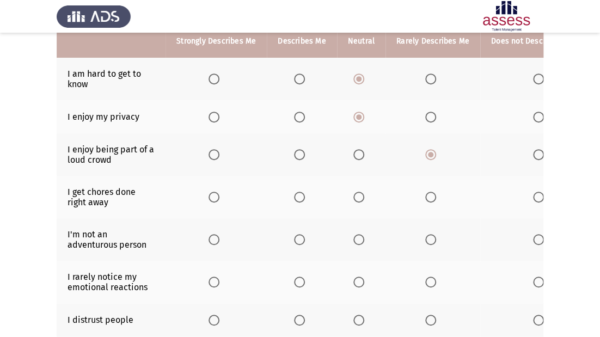
scroll to position [131, 0]
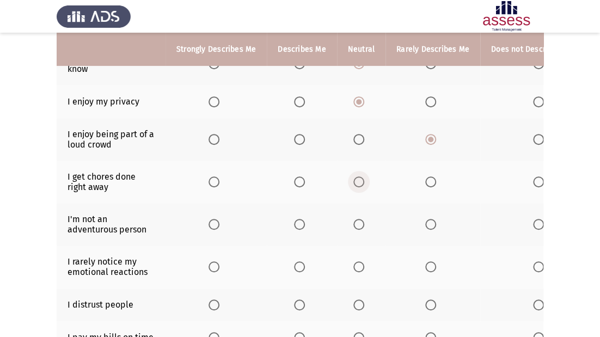
click at [353, 181] on span "Select an option" at bounding box center [358, 181] width 11 height 11
click at [353, 181] on input "Select an option" at bounding box center [358, 181] width 11 height 11
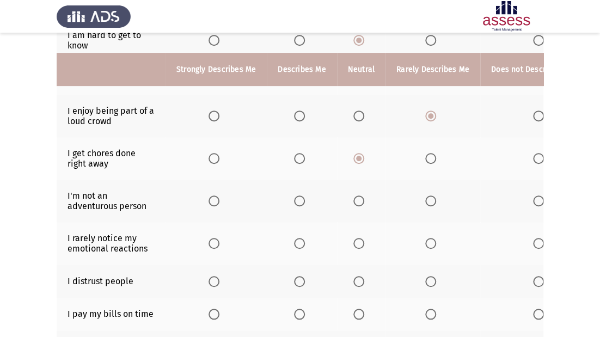
scroll to position [174, 0]
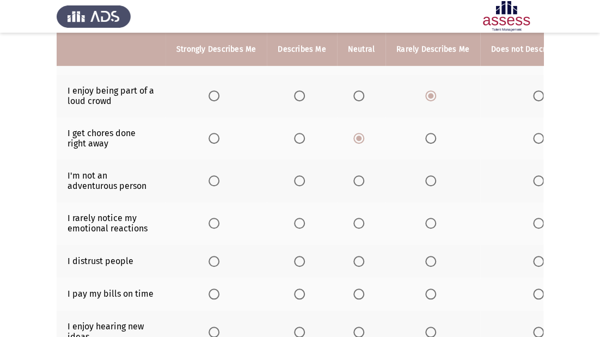
click at [353, 183] on span "Select an option" at bounding box center [358, 180] width 11 height 11
click at [353, 183] on input "Select an option" at bounding box center [358, 180] width 11 height 11
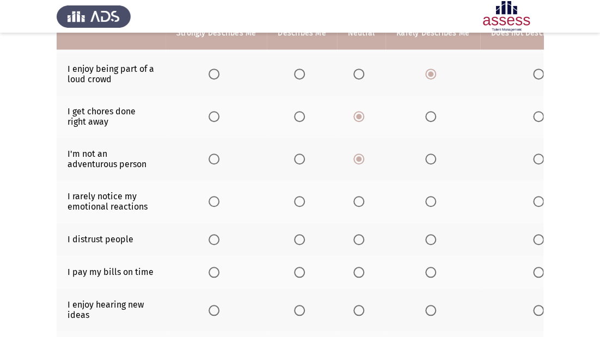
scroll to position [218, 0]
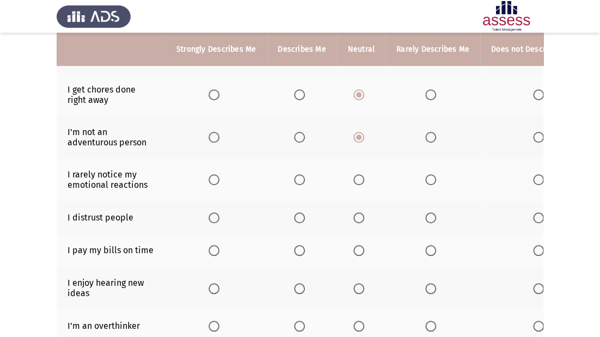
click at [358, 185] on span "Select an option" at bounding box center [358, 179] width 11 height 11
click at [358, 185] on input "Select an option" at bounding box center [358, 179] width 11 height 11
click at [357, 217] on span "Select an option" at bounding box center [358, 217] width 11 height 11
click at [357, 217] on input "Select an option" at bounding box center [358, 217] width 11 height 11
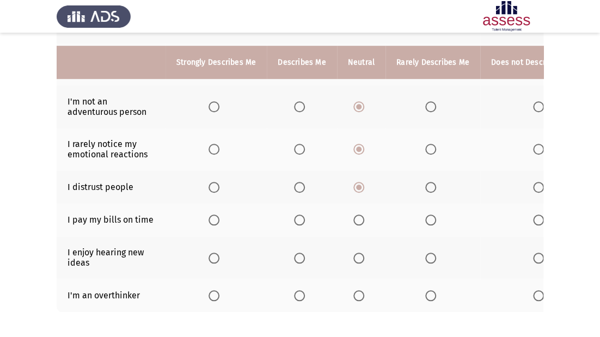
scroll to position [261, 0]
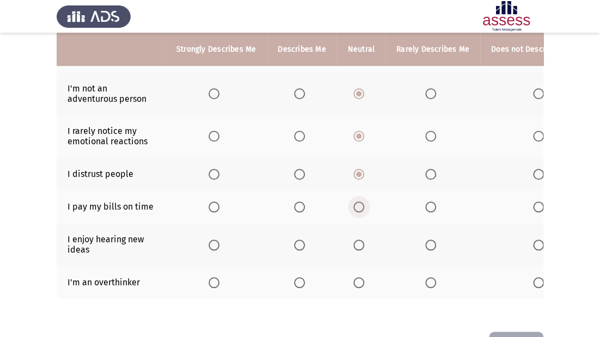
click at [354, 207] on span "Select an option" at bounding box center [358, 206] width 11 height 11
click at [354, 207] on input "Select an option" at bounding box center [358, 206] width 11 height 11
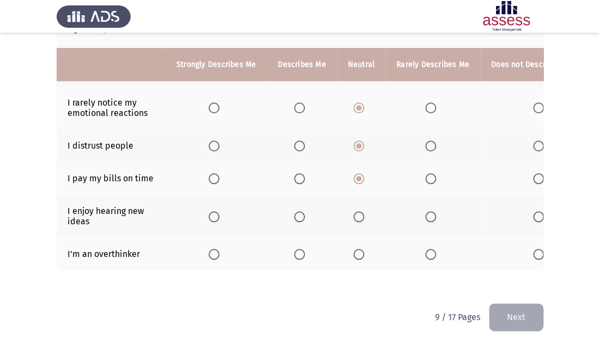
scroll to position [305, 0]
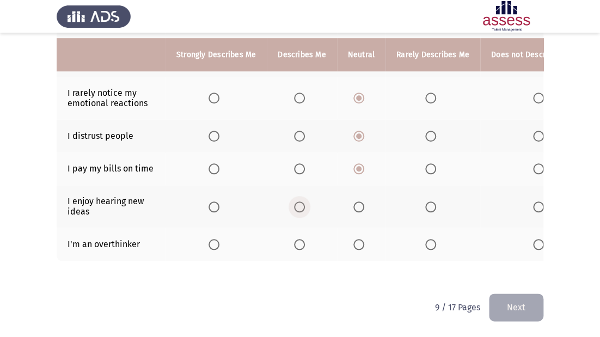
click at [301, 205] on span "Select an option" at bounding box center [299, 206] width 11 height 11
click at [301, 205] on input "Select an option" at bounding box center [299, 206] width 11 height 11
click at [296, 241] on span "Select an option" at bounding box center [299, 244] width 11 height 11
click at [296, 241] on input "Select an option" at bounding box center [299, 244] width 11 height 11
click at [211, 201] on span "Select an option" at bounding box center [214, 206] width 11 height 11
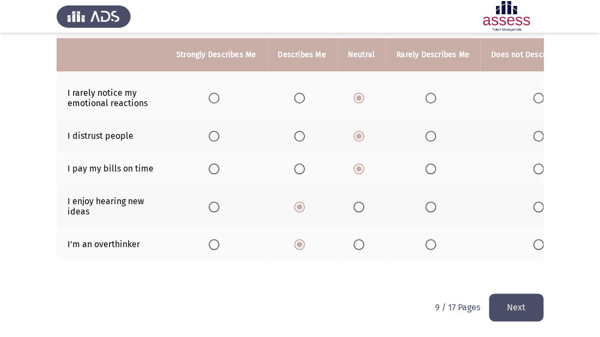
click at [211, 201] on input "Select an option" at bounding box center [214, 206] width 11 height 11
click at [213, 238] on mat-radio-button "Select an option" at bounding box center [216, 243] width 15 height 11
click at [212, 242] on span "Select an option" at bounding box center [214, 244] width 11 height 11
click at [212, 242] on input "Select an option" at bounding box center [214, 244] width 11 height 11
click at [507, 307] on button "Next" at bounding box center [516, 307] width 54 height 28
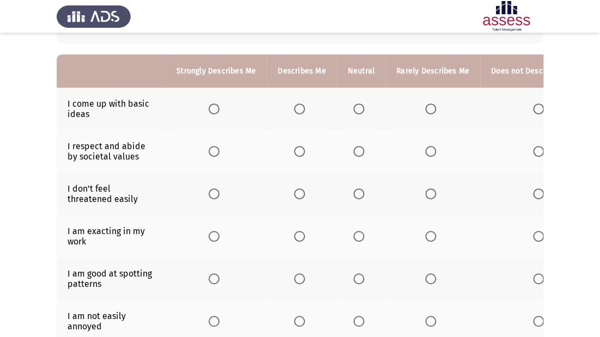
scroll to position [87, 0]
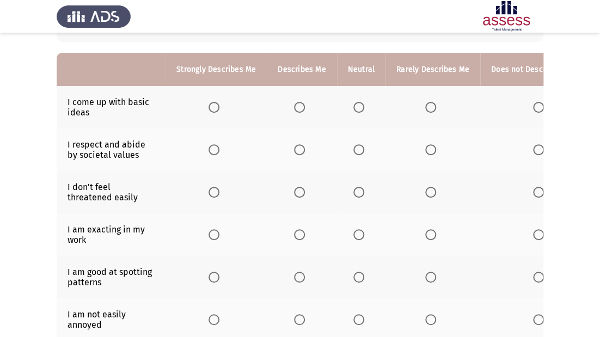
click at [357, 108] on span "Select an option" at bounding box center [358, 107] width 11 height 11
click at [357, 108] on input "Select an option" at bounding box center [358, 107] width 11 height 11
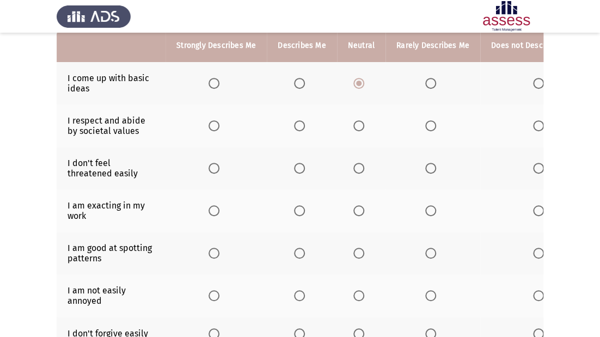
scroll to position [131, 0]
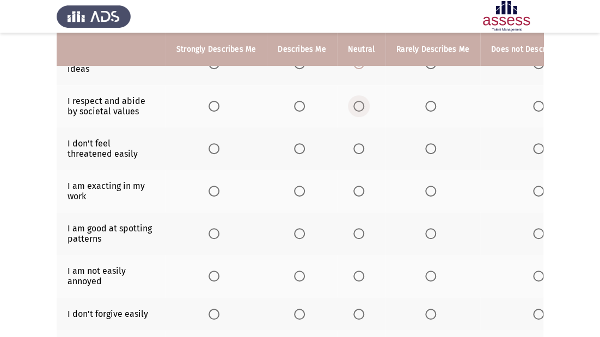
click at [354, 107] on span "Select an option" at bounding box center [358, 106] width 11 height 11
click at [354, 107] on input "Select an option" at bounding box center [358, 106] width 11 height 11
click at [355, 144] on span "Select an option" at bounding box center [358, 148] width 11 height 11
click at [355, 144] on input "Select an option" at bounding box center [358, 148] width 11 height 11
click at [355, 187] on span "Select an option" at bounding box center [358, 191] width 11 height 11
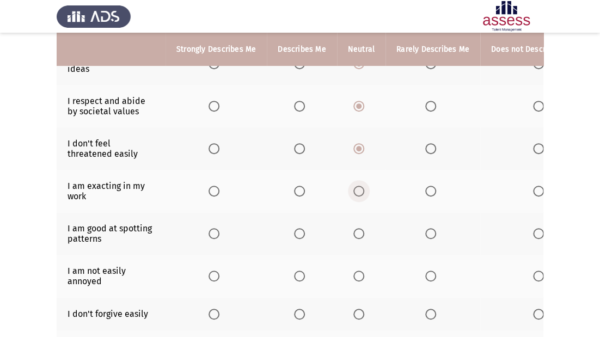
click at [355, 187] on input "Select an option" at bounding box center [358, 191] width 11 height 11
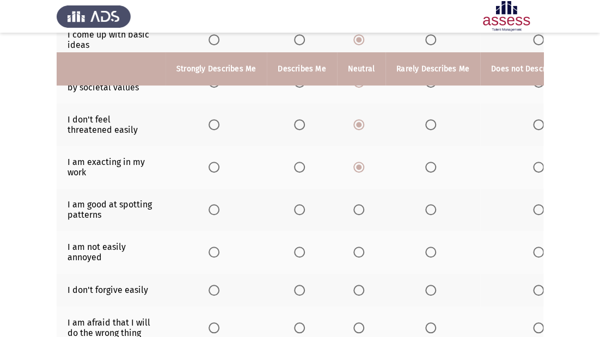
scroll to position [174, 0]
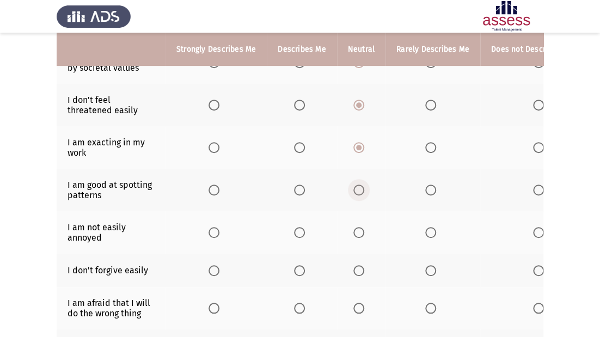
click at [357, 194] on span "Select an option" at bounding box center [358, 190] width 11 height 11
click at [357, 194] on input "Select an option" at bounding box center [358, 190] width 11 height 11
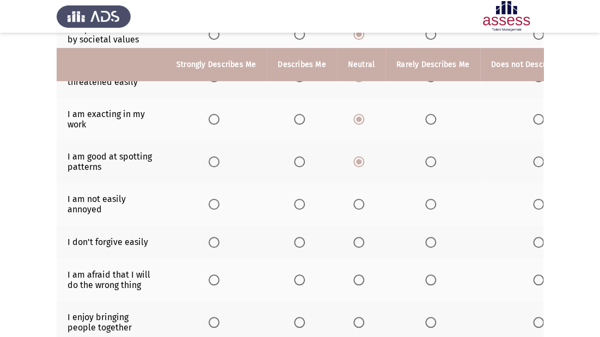
scroll to position [218, 0]
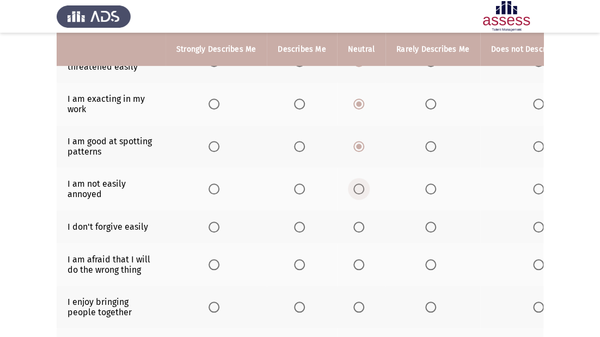
click at [357, 188] on span "Select an option" at bounding box center [358, 188] width 11 height 11
click at [357, 188] on input "Select an option" at bounding box center [358, 188] width 11 height 11
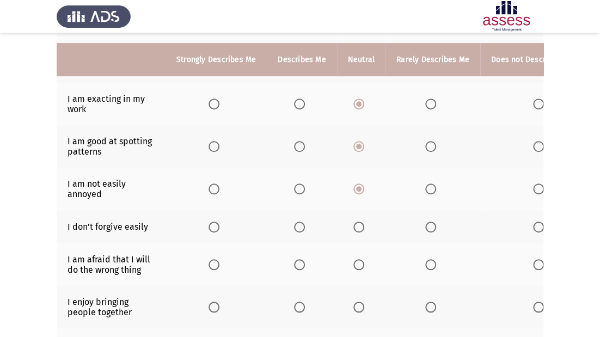
scroll to position [261, 0]
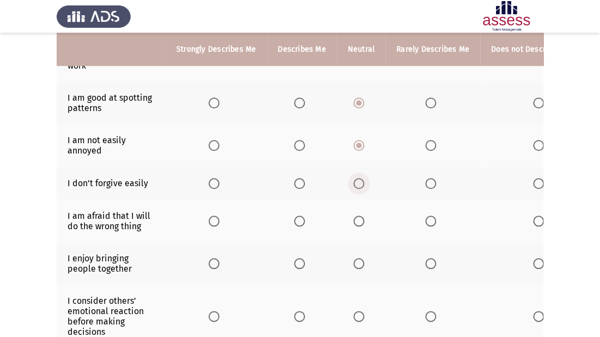
click at [356, 182] on span "Select an option" at bounding box center [358, 183] width 11 height 11
click at [356, 182] on input "Select an option" at bounding box center [358, 183] width 11 height 11
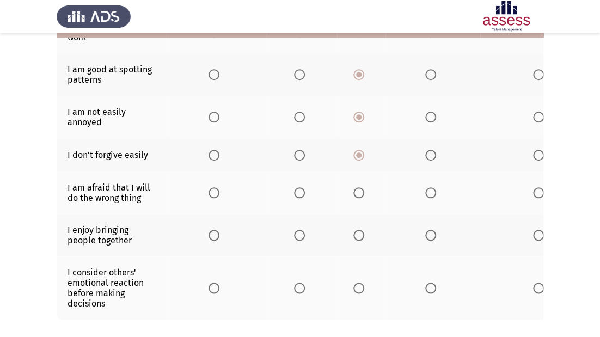
scroll to position [305, 0]
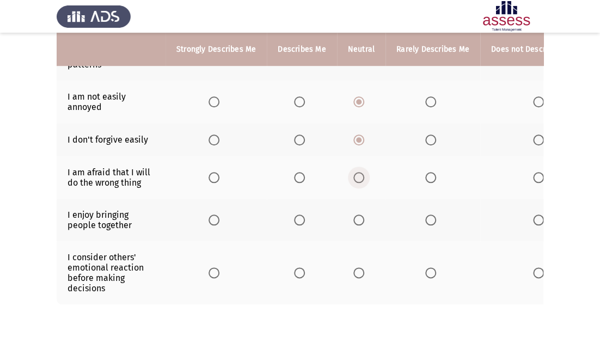
click at [354, 179] on span "Select an option" at bounding box center [358, 177] width 11 height 11
click at [354, 179] on input "Select an option" at bounding box center [358, 177] width 11 height 11
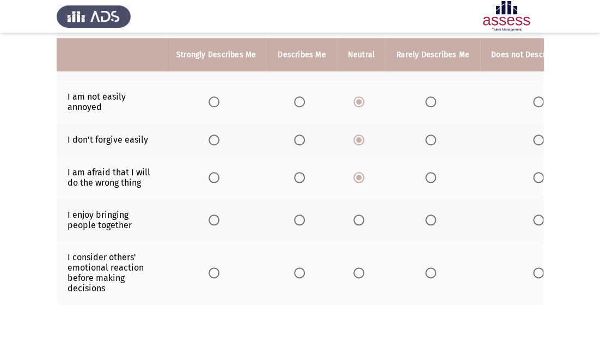
scroll to position [348, 0]
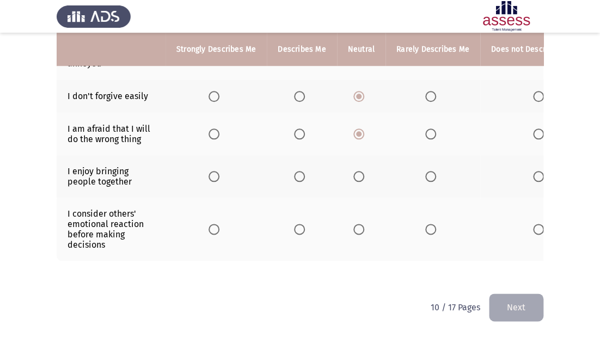
click at [355, 176] on span "Select an option" at bounding box center [358, 176] width 11 height 11
click at [355, 176] on input "Select an option" at bounding box center [358, 176] width 11 height 11
click at [353, 226] on span "Select an option" at bounding box center [358, 229] width 11 height 11
click at [353, 226] on input "Select an option" at bounding box center [358, 229] width 11 height 11
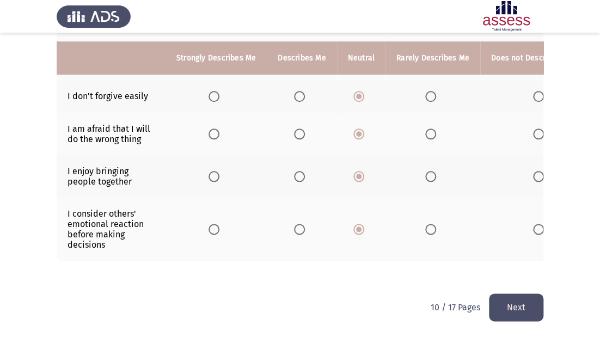
scroll to position [357, 0]
click at [510, 308] on button "Next" at bounding box center [516, 307] width 54 height 28
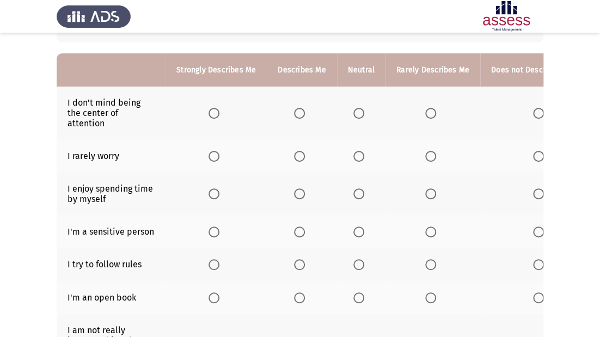
scroll to position [78, 0]
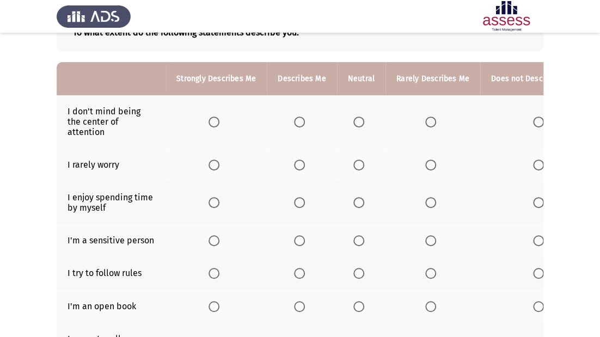
click at [357, 121] on span "Select an option" at bounding box center [358, 122] width 11 height 11
click at [357, 121] on input "Select an option" at bounding box center [358, 122] width 11 height 11
click at [355, 165] on span "Select an option" at bounding box center [358, 165] width 11 height 11
click at [355, 165] on input "Select an option" at bounding box center [358, 165] width 11 height 11
click at [356, 201] on span "Select an option" at bounding box center [358, 202] width 11 height 11
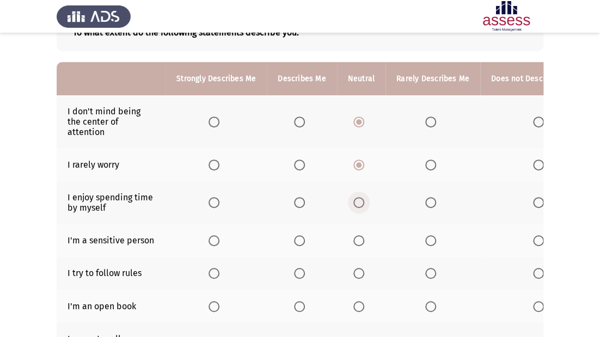
click at [356, 201] on input "Select an option" at bounding box center [358, 202] width 11 height 11
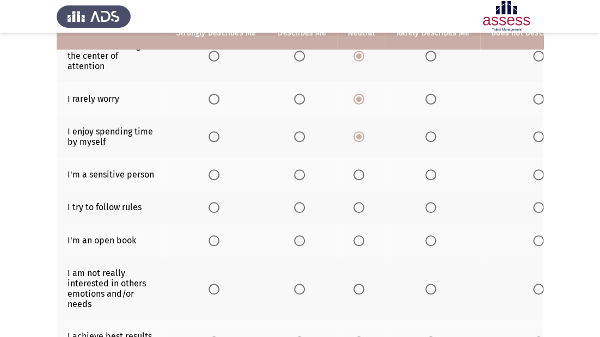
scroll to position [165, 0]
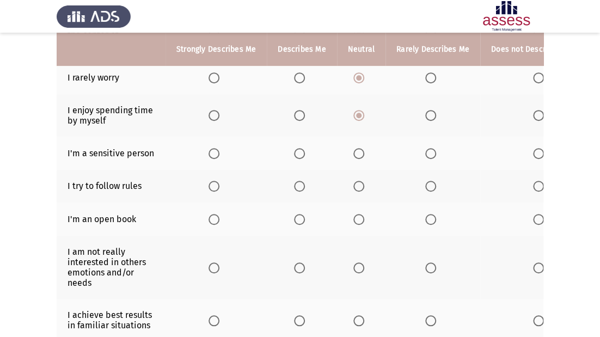
click at [353, 152] on span "Select an option" at bounding box center [358, 153] width 11 height 11
click at [353, 152] on input "Select an option" at bounding box center [358, 153] width 11 height 11
click at [298, 189] on span "Select an option" at bounding box center [299, 186] width 11 height 11
click at [298, 189] on input "Select an option" at bounding box center [299, 186] width 11 height 11
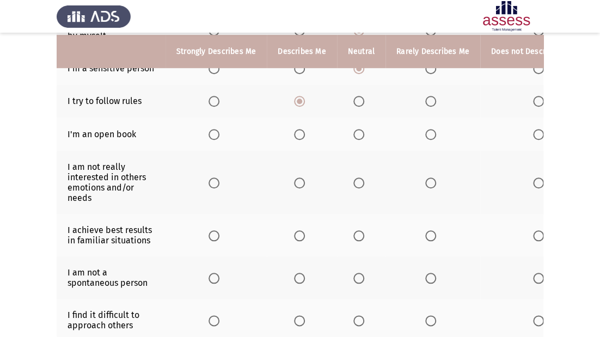
scroll to position [252, 0]
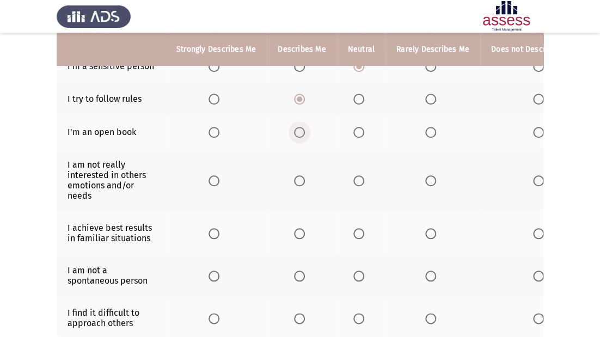
click at [294, 132] on span "Select an option" at bounding box center [299, 132] width 11 height 11
click at [294, 132] on input "Select an option" at bounding box center [299, 132] width 11 height 11
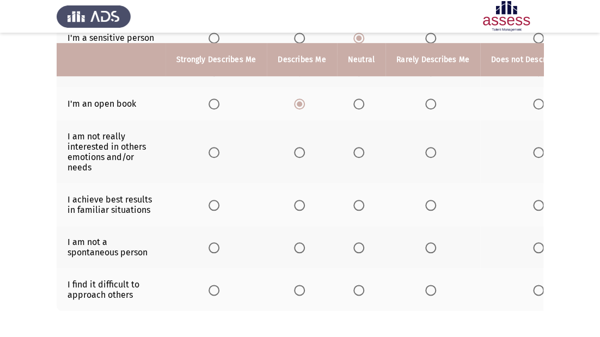
scroll to position [296, 0]
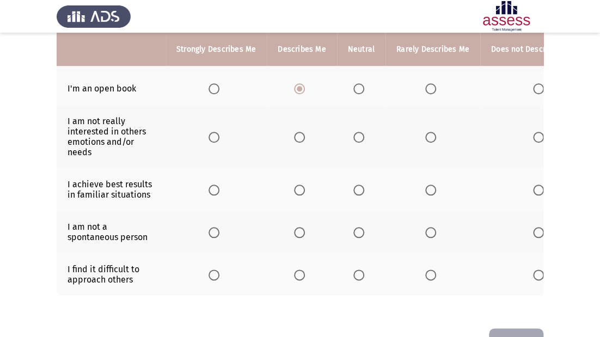
click at [359, 135] on span "Select an option" at bounding box center [358, 137] width 11 height 11
click at [359, 135] on input "Select an option" at bounding box center [358, 137] width 11 height 11
click at [425, 137] on span "Select an option" at bounding box center [430, 137] width 11 height 11
click at [425, 137] on input "Select an option" at bounding box center [430, 137] width 11 height 11
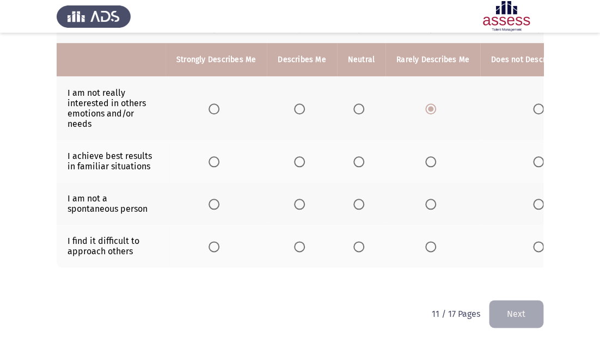
scroll to position [339, 0]
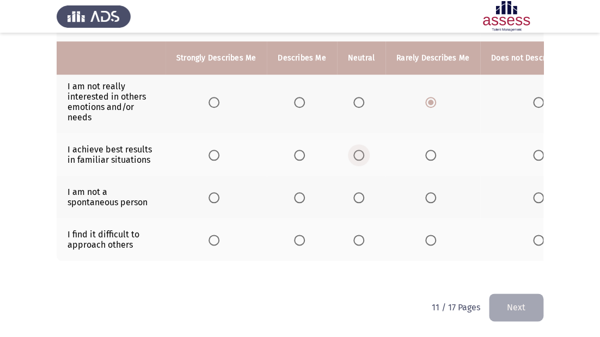
click at [358, 152] on span "Select an option" at bounding box center [358, 155] width 11 height 11
click at [358, 152] on input "Select an option" at bounding box center [358, 155] width 11 height 11
click at [358, 192] on span "Select an option" at bounding box center [358, 197] width 11 height 11
click at [358, 192] on input "Select an option" at bounding box center [358, 197] width 11 height 11
click at [362, 235] on span "Select an option" at bounding box center [358, 240] width 11 height 11
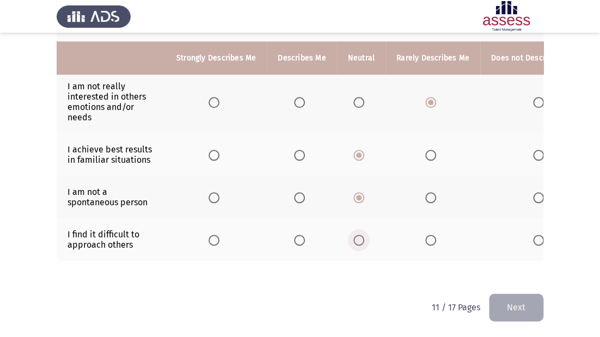
click at [362, 235] on input "Select an option" at bounding box center [358, 240] width 11 height 11
click at [517, 316] on button "Next" at bounding box center [516, 307] width 54 height 28
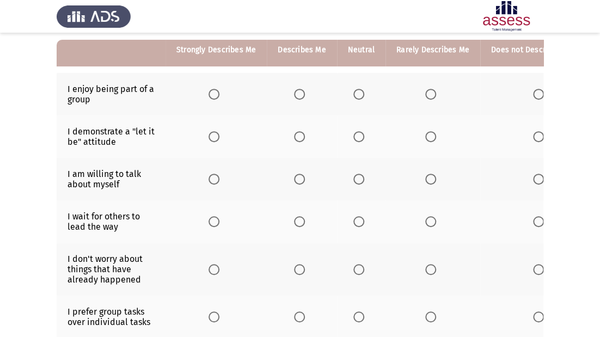
scroll to position [44, 0]
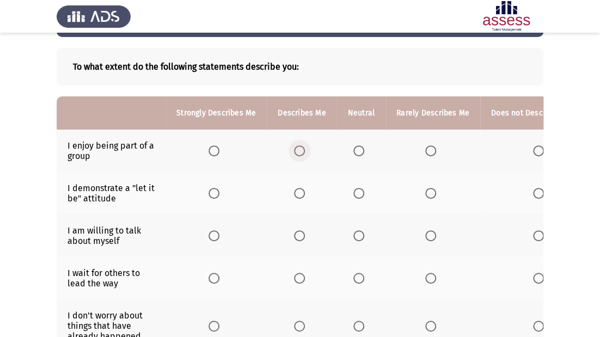
click at [303, 153] on span "Select an option" at bounding box center [299, 150] width 11 height 11
click at [303, 153] on input "Select an option" at bounding box center [299, 150] width 11 height 11
click at [360, 195] on span "Select an option" at bounding box center [358, 193] width 11 height 11
click at [360, 195] on input "Select an option" at bounding box center [358, 193] width 11 height 11
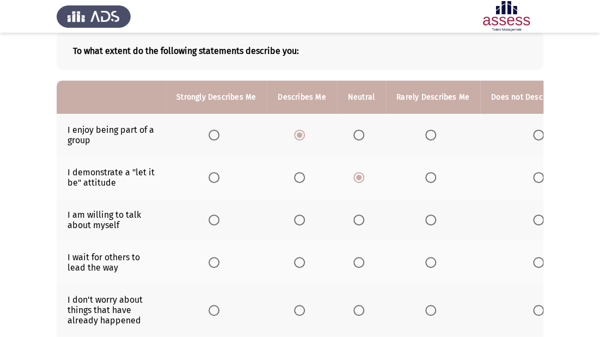
scroll to position [87, 0]
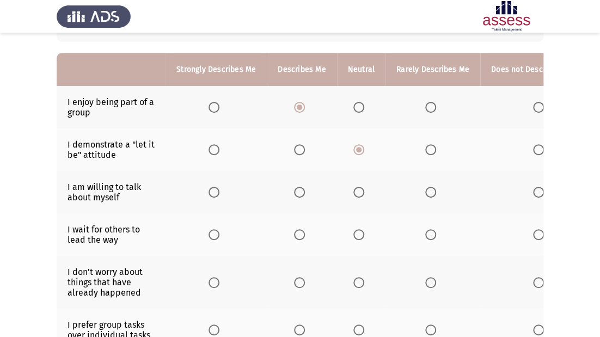
click at [357, 194] on span "Select an option" at bounding box center [358, 192] width 11 height 11
click at [357, 194] on input "Select an option" at bounding box center [358, 192] width 11 height 11
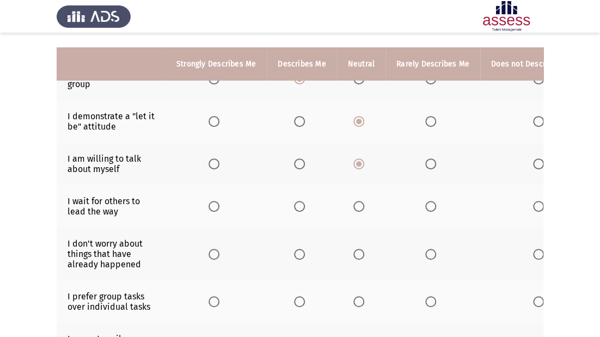
scroll to position [131, 0]
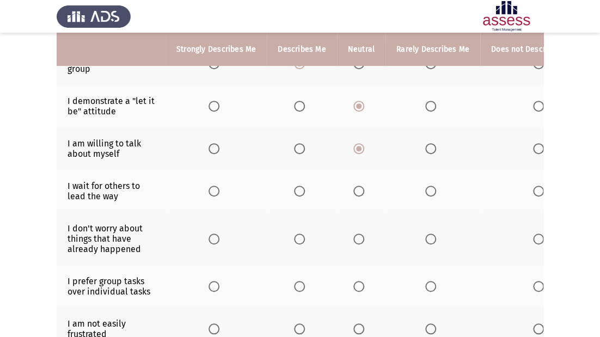
click at [358, 197] on span "Select an option" at bounding box center [358, 191] width 11 height 11
click at [358, 197] on input "Select an option" at bounding box center [358, 191] width 11 height 11
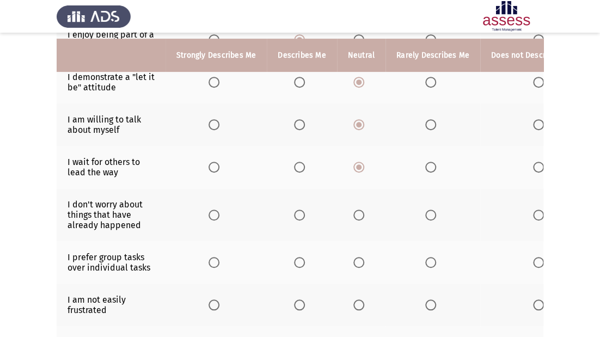
scroll to position [174, 0]
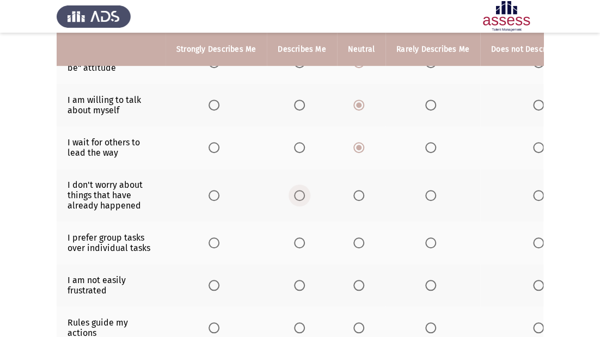
click at [299, 199] on span "Select an option" at bounding box center [299, 195] width 11 height 11
click at [299, 199] on input "Select an option" at bounding box center [299, 195] width 11 height 11
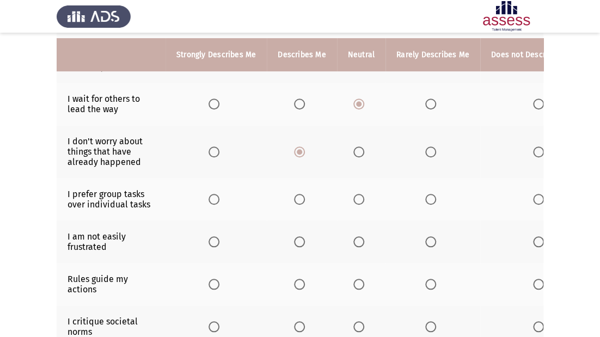
scroll to position [261, 0]
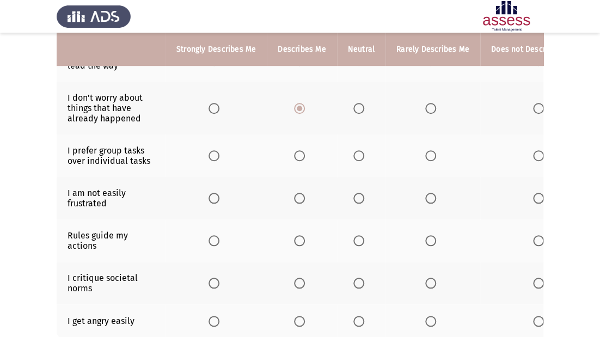
click at [303, 157] on span "Select an option" at bounding box center [299, 155] width 11 height 11
click at [303, 157] on input "Select an option" at bounding box center [299, 155] width 11 height 11
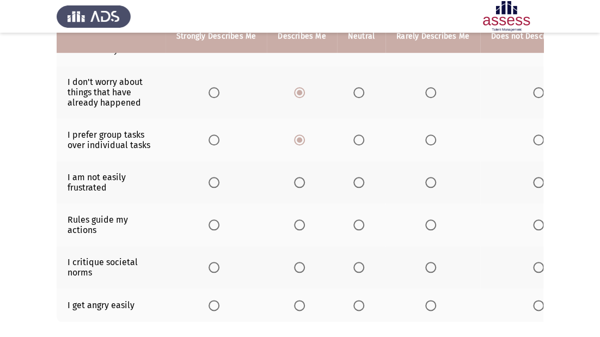
scroll to position [305, 0]
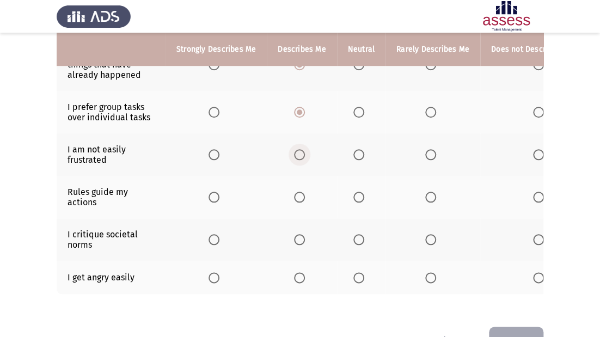
click at [298, 155] on span "Select an option" at bounding box center [299, 154] width 11 height 11
click at [298, 155] on input "Select an option" at bounding box center [299, 154] width 11 height 11
click at [302, 200] on span "Select an option" at bounding box center [299, 197] width 11 height 11
click at [302, 200] on input "Select an option" at bounding box center [299, 197] width 11 height 11
click at [305, 243] on label "Select an option" at bounding box center [301, 239] width 15 height 11
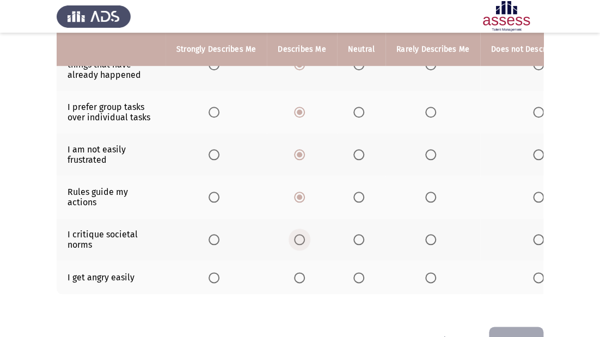
click at [305, 243] on input "Select an option" at bounding box center [299, 239] width 11 height 11
click at [354, 283] on span "Select an option" at bounding box center [358, 277] width 11 height 11
click at [354, 283] on input "Select an option" at bounding box center [358, 277] width 11 height 11
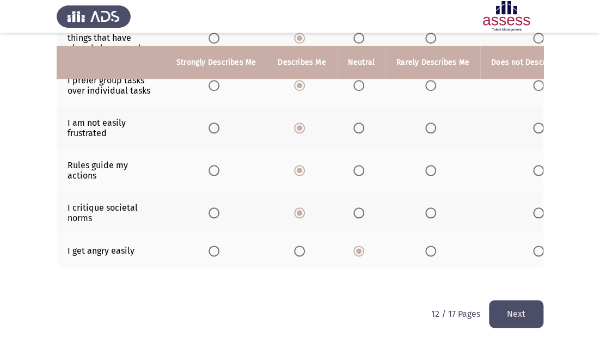
scroll to position [346, 0]
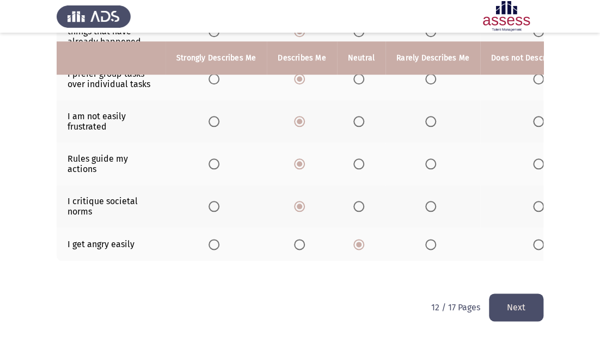
click at [495, 307] on button "Next" at bounding box center [516, 307] width 54 height 28
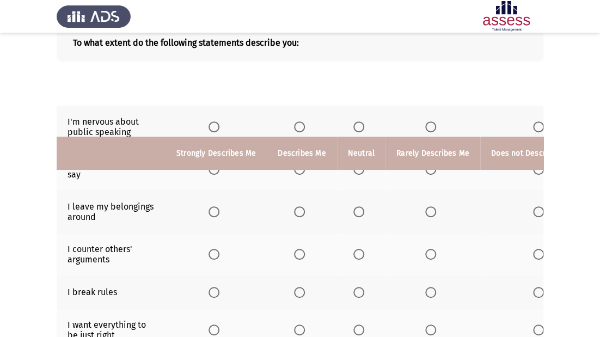
scroll to position [0, 0]
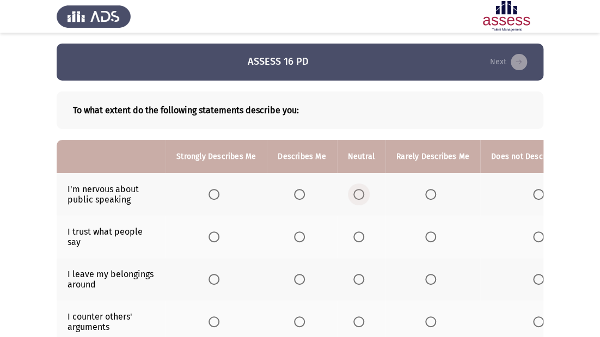
click at [359, 197] on span "Select an option" at bounding box center [358, 194] width 11 height 11
click at [359, 197] on input "Select an option" at bounding box center [358, 194] width 11 height 11
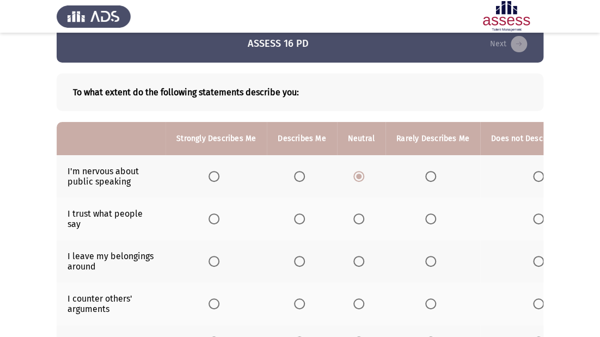
scroll to position [35, 0]
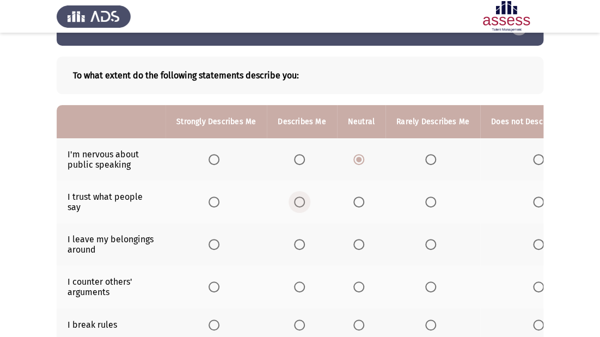
click at [295, 200] on span "Select an option" at bounding box center [299, 202] width 11 height 11
click at [295, 200] on input "Select an option" at bounding box center [299, 202] width 11 height 11
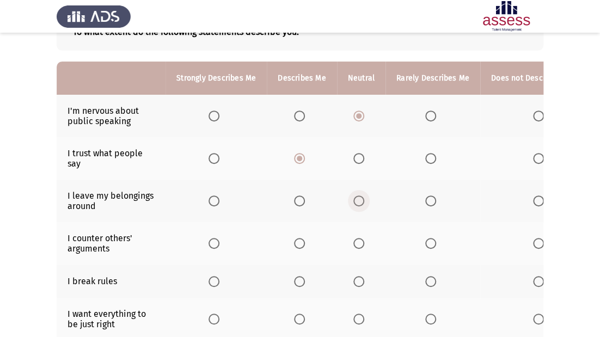
click at [355, 198] on span "Select an option" at bounding box center [358, 200] width 11 height 11
click at [355, 198] on input "Select an option" at bounding box center [358, 200] width 11 height 11
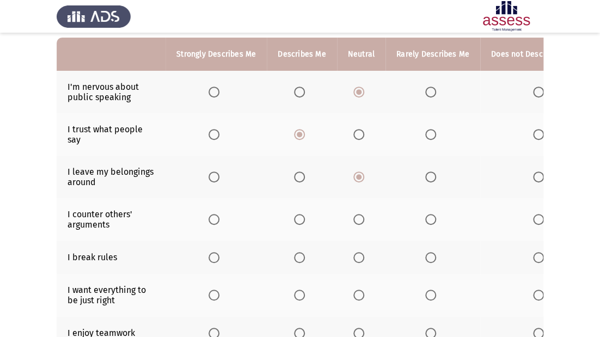
scroll to position [122, 0]
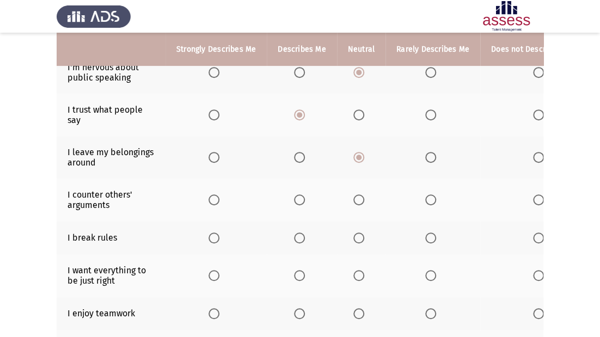
click at [358, 200] on span "Select an option" at bounding box center [358, 199] width 11 height 11
click at [358, 200] on input "Select an option" at bounding box center [358, 199] width 11 height 11
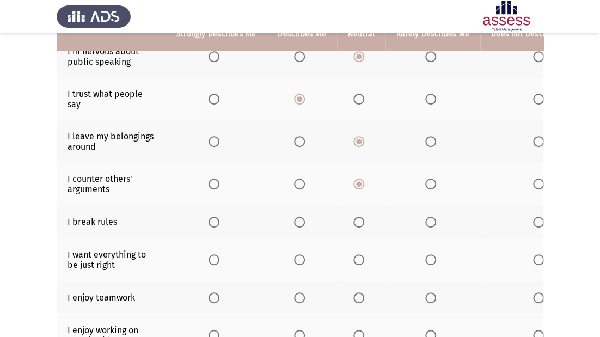
scroll to position [166, 0]
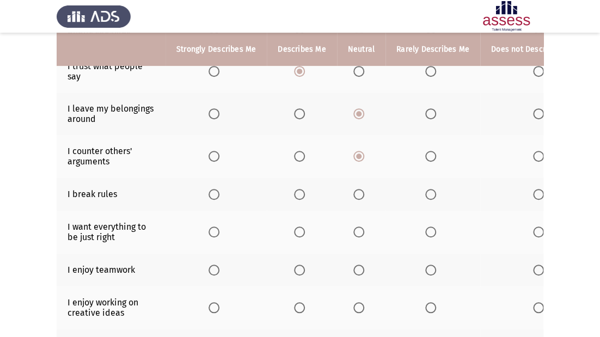
click at [428, 194] on span "Select an option" at bounding box center [430, 194] width 11 height 11
click at [428, 194] on input "Select an option" at bounding box center [430, 194] width 11 height 11
click at [535, 193] on span "Select an option" at bounding box center [538, 194] width 11 height 11
click at [535, 193] on input "Select an option" at bounding box center [538, 194] width 11 height 11
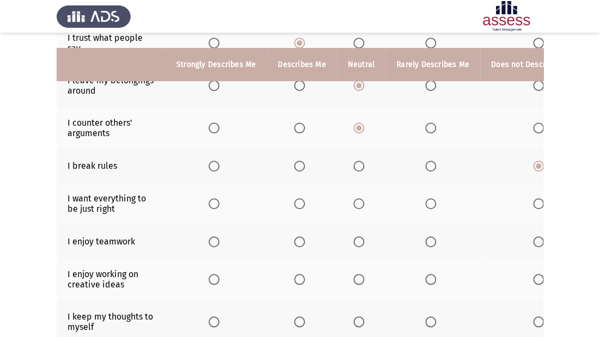
scroll to position [209, 0]
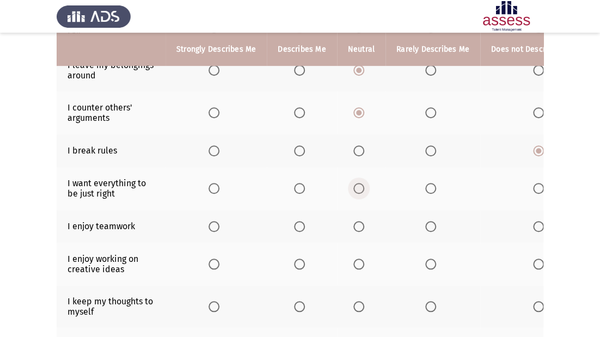
click at [355, 192] on span "Select an option" at bounding box center [358, 188] width 11 height 11
click at [355, 192] on input "Select an option" at bounding box center [358, 188] width 11 height 11
click at [360, 227] on span "Select an option" at bounding box center [358, 226] width 11 height 11
click at [360, 227] on input "Select an option" at bounding box center [358, 226] width 11 height 11
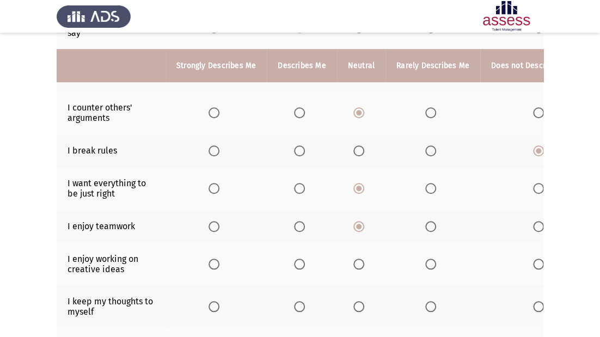
scroll to position [253, 0]
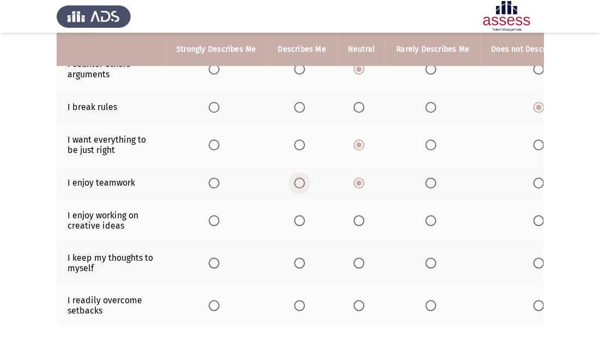
click at [294, 183] on span "Select an option" at bounding box center [299, 183] width 11 height 11
click at [294, 183] on input "Select an option" at bounding box center [299, 183] width 11 height 11
click at [294, 220] on span "Select an option" at bounding box center [299, 220] width 11 height 11
click at [294, 220] on input "Select an option" at bounding box center [299, 220] width 11 height 11
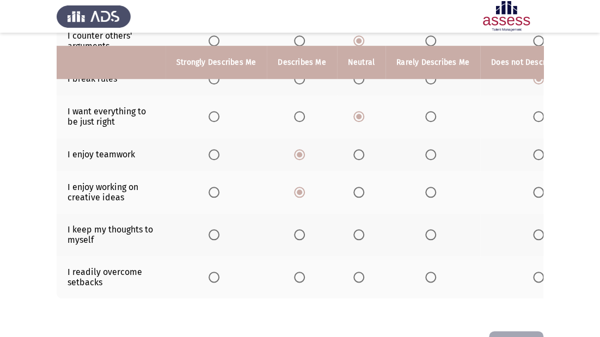
scroll to position [296, 0]
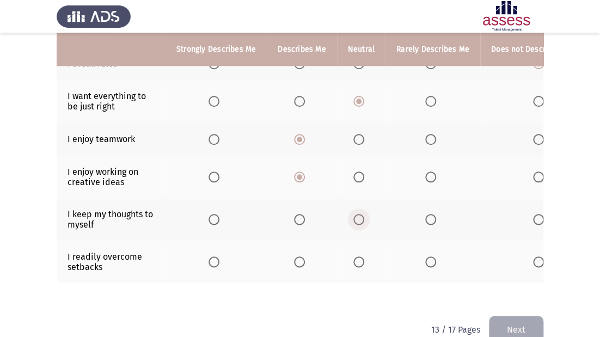
click at [361, 220] on span "Select an option" at bounding box center [358, 219] width 11 height 11
click at [361, 220] on input "Select an option" at bounding box center [358, 219] width 11 height 11
click at [358, 262] on span "Select an option" at bounding box center [358, 261] width 11 height 11
click at [358, 262] on input "Select an option" at bounding box center [358, 261] width 11 height 11
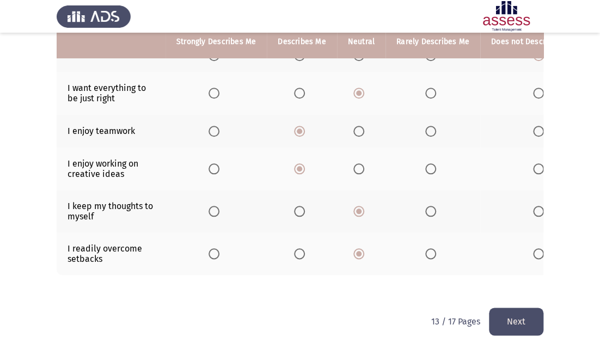
scroll to position [327, 0]
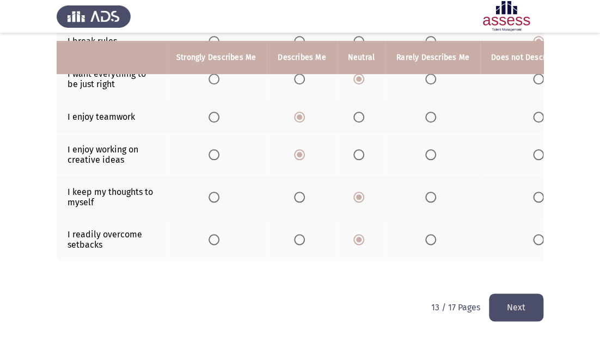
click at [524, 317] on button "Next" at bounding box center [516, 307] width 54 height 28
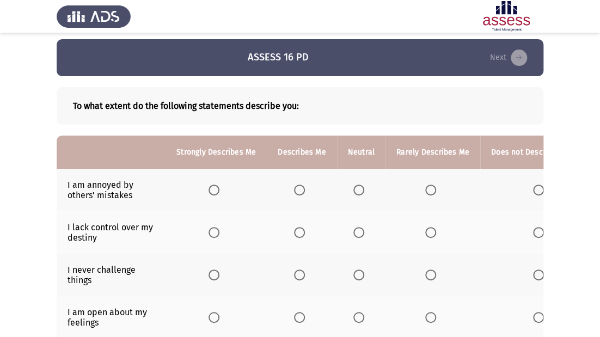
scroll to position [0, 0]
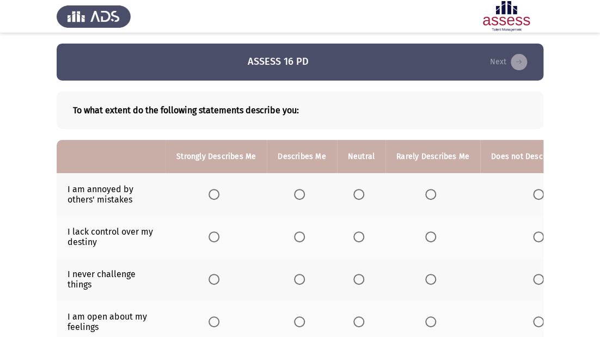
click at [353, 194] on span "Select an option" at bounding box center [358, 194] width 11 height 11
click at [353, 194] on input "Select an option" at bounding box center [358, 194] width 11 height 11
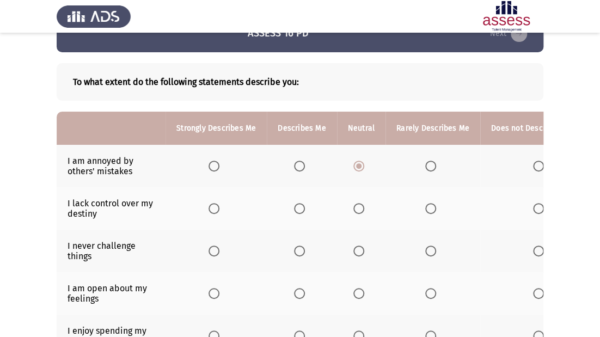
scroll to position [44, 0]
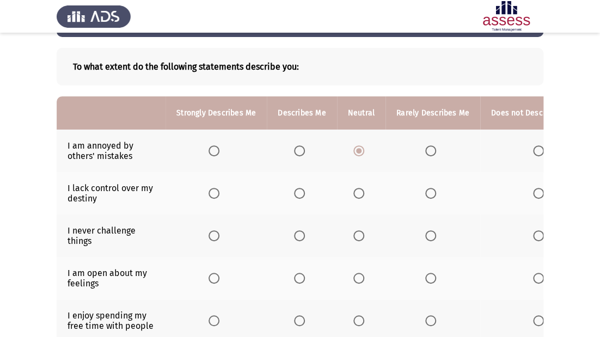
click at [351, 213] on th at bounding box center [361, 193] width 48 height 42
click at [350, 194] on th at bounding box center [361, 193] width 48 height 42
click at [360, 194] on span "Select an option" at bounding box center [358, 193] width 11 height 11
click at [360, 194] on input "Select an option" at bounding box center [358, 193] width 11 height 11
click at [353, 236] on span "Select an option" at bounding box center [358, 235] width 11 height 11
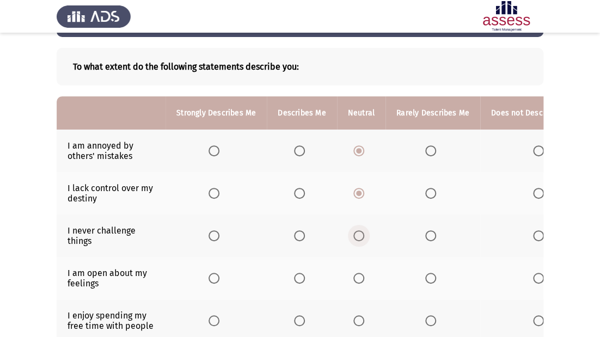
click at [353, 236] on input "Select an option" at bounding box center [358, 235] width 11 height 11
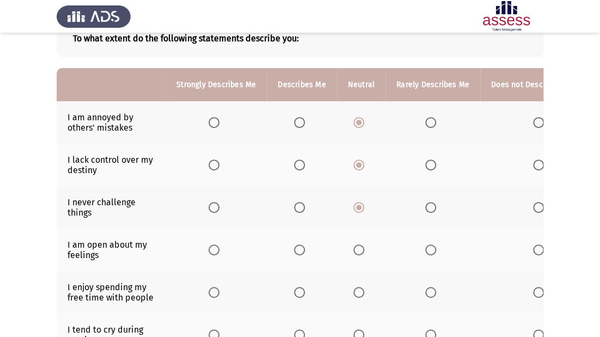
scroll to position [87, 0]
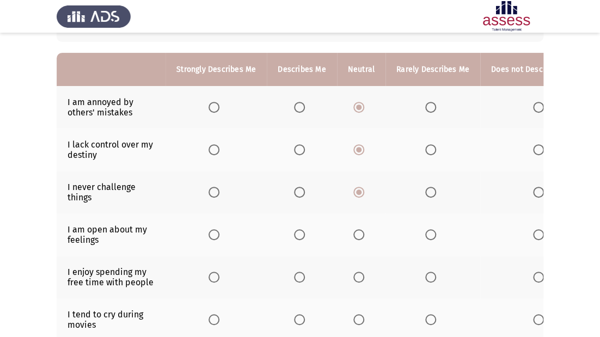
click at [301, 194] on span "Select an option" at bounding box center [299, 192] width 11 height 11
click at [301, 194] on input "Select an option" at bounding box center [299, 192] width 11 height 11
click at [350, 193] on th at bounding box center [361, 192] width 48 height 42
click at [354, 192] on span "Select an option" at bounding box center [358, 192] width 11 height 11
click at [354, 192] on input "Select an option" at bounding box center [358, 192] width 11 height 11
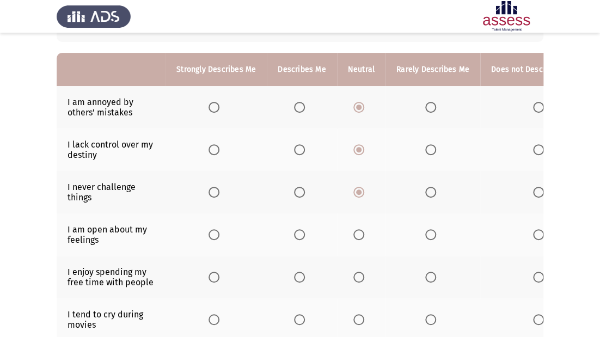
click at [535, 229] on mat-radio-button "Select an option" at bounding box center [540, 234] width 15 height 11
click at [537, 232] on span "Select an option" at bounding box center [538, 234] width 11 height 11
click at [537, 232] on input "Select an option" at bounding box center [538, 234] width 11 height 11
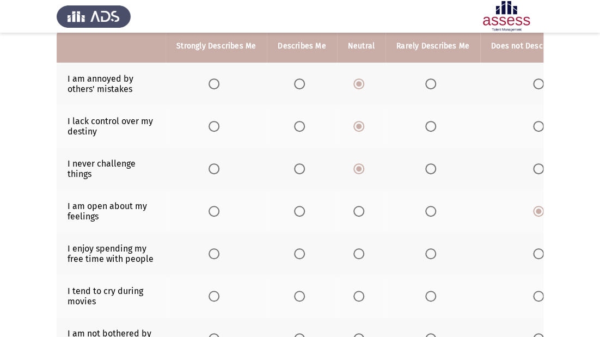
scroll to position [131, 0]
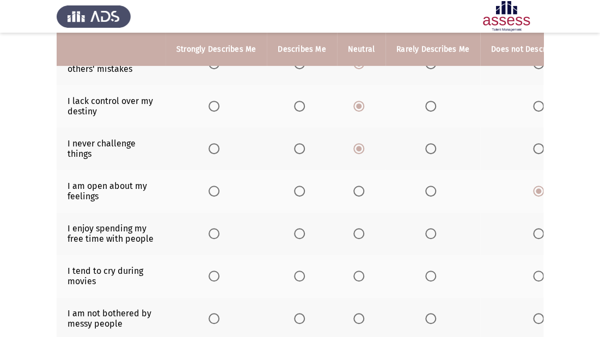
click at [297, 228] on th at bounding box center [302, 233] width 70 height 42
click at [297, 230] on span "Select an option" at bounding box center [299, 233] width 11 height 11
click at [297, 230] on input "Select an option" at bounding box center [299, 233] width 11 height 11
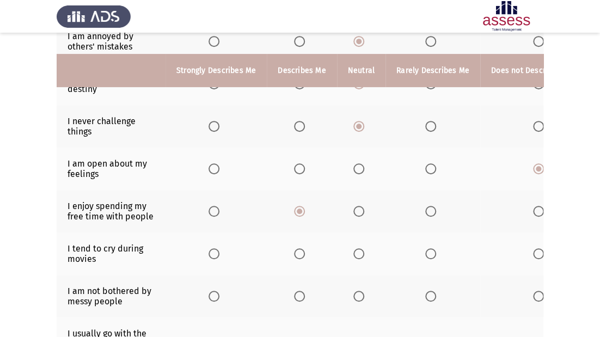
scroll to position [174, 0]
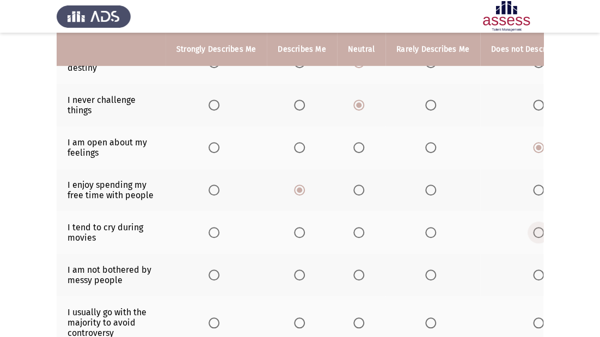
click at [536, 235] on span "Select an option" at bounding box center [538, 232] width 11 height 11
click at [536, 235] on input "Select an option" at bounding box center [538, 232] width 11 height 11
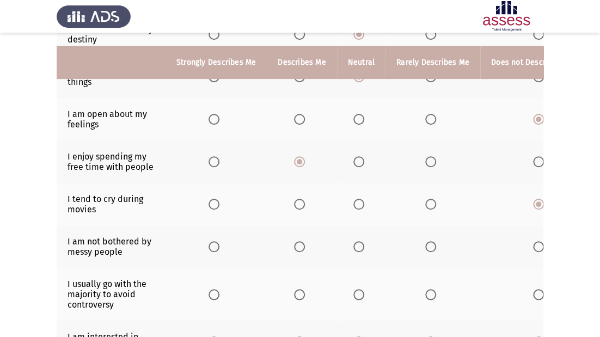
scroll to position [218, 0]
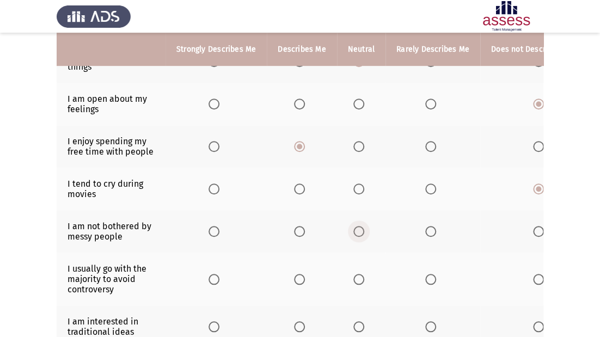
click at [357, 235] on span "Select an option" at bounding box center [358, 231] width 11 height 11
click at [357, 235] on input "Select an option" at bounding box center [358, 231] width 11 height 11
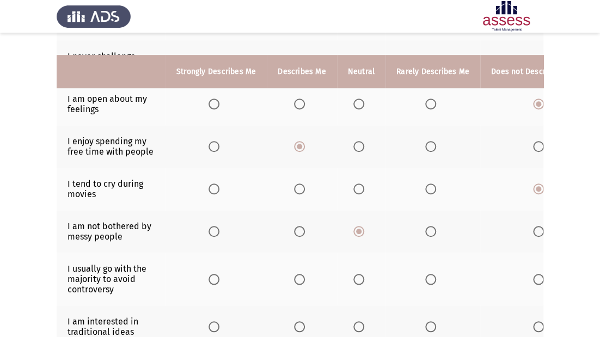
scroll to position [261, 0]
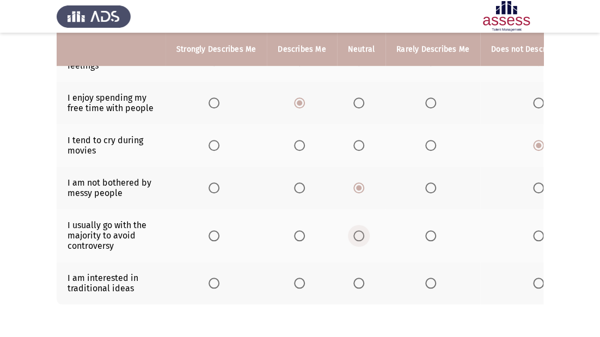
click at [357, 238] on span "Select an option" at bounding box center [358, 235] width 11 height 11
click at [357, 238] on input "Select an option" at bounding box center [358, 235] width 11 height 11
click at [354, 284] on span "Select an option" at bounding box center [358, 283] width 11 height 11
click at [354, 284] on input "Select an option" at bounding box center [358, 283] width 11 height 11
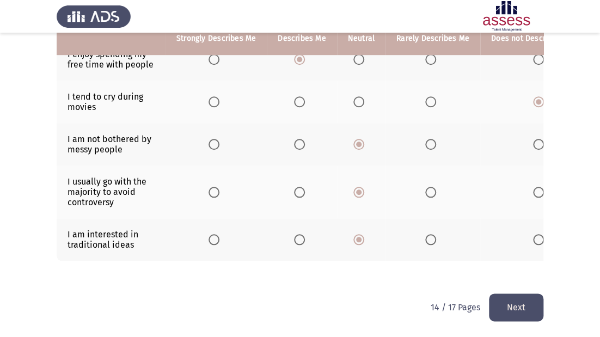
scroll to position [314, 0]
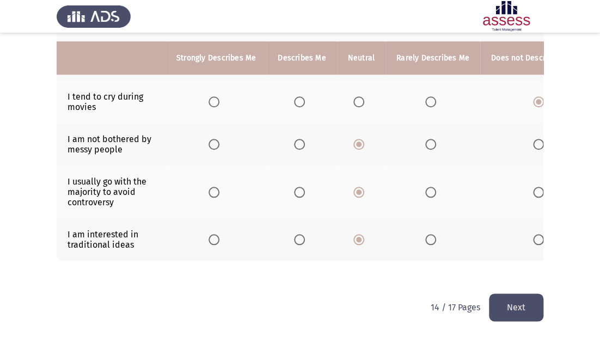
click at [515, 310] on button "Next" at bounding box center [516, 307] width 54 height 28
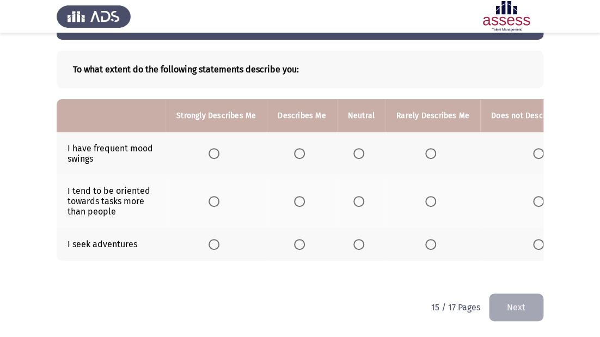
scroll to position [48, 0]
click at [359, 148] on span "Select an option" at bounding box center [358, 153] width 11 height 11
click at [359, 148] on input "Select an option" at bounding box center [358, 153] width 11 height 11
click at [302, 196] on span "Select an option" at bounding box center [299, 201] width 11 height 11
click at [302, 196] on input "Select an option" at bounding box center [299, 201] width 11 height 11
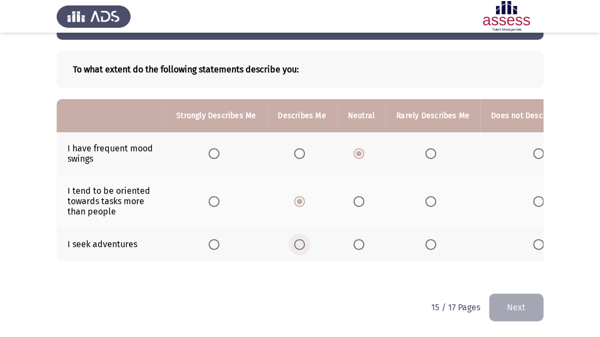
click at [299, 239] on span "Select an option" at bounding box center [299, 244] width 11 height 11
click at [299, 239] on input "Select an option" at bounding box center [299, 244] width 11 height 11
click at [521, 299] on button "Next" at bounding box center [516, 307] width 54 height 28
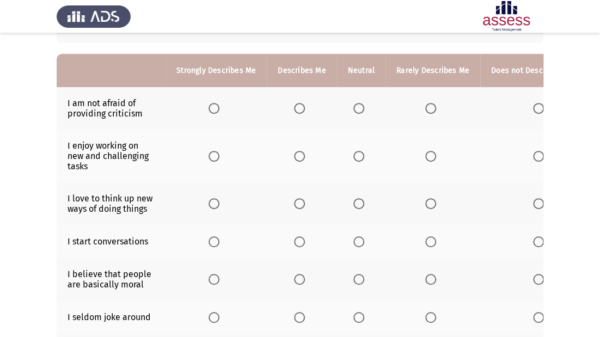
scroll to position [0, 0]
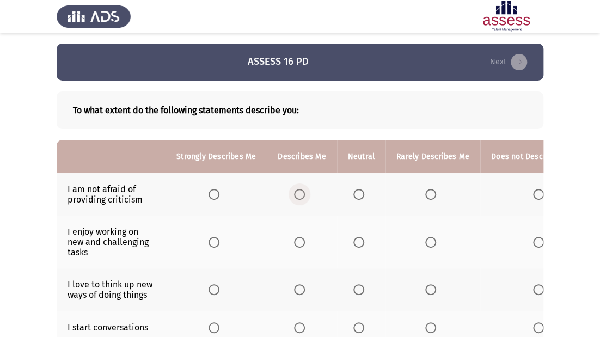
click at [300, 194] on span "Select an option" at bounding box center [299, 194] width 11 height 11
click at [300, 194] on input "Select an option" at bounding box center [299, 194] width 11 height 11
click at [299, 239] on span "Select an option" at bounding box center [299, 242] width 11 height 11
click at [299, 239] on input "Select an option" at bounding box center [299, 242] width 11 height 11
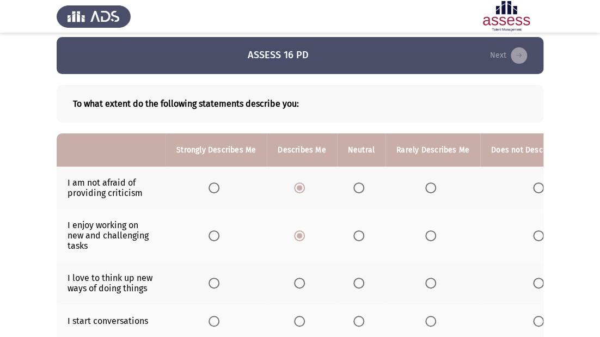
scroll to position [44, 0]
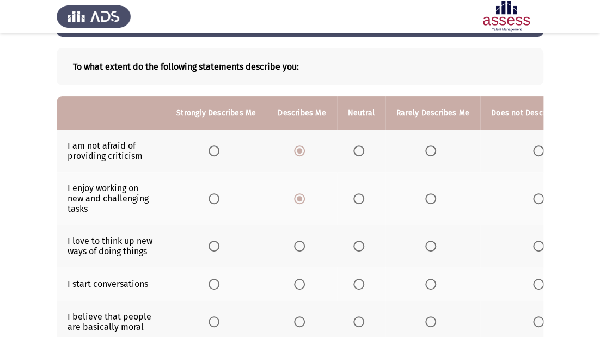
click at [298, 246] on span "Select an option" at bounding box center [299, 246] width 11 height 11
click at [298, 246] on input "Select an option" at bounding box center [299, 246] width 11 height 11
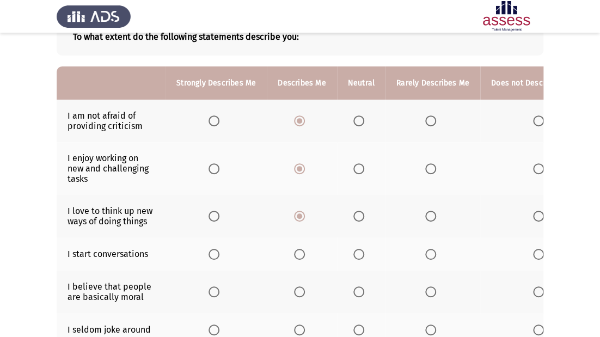
scroll to position [87, 0]
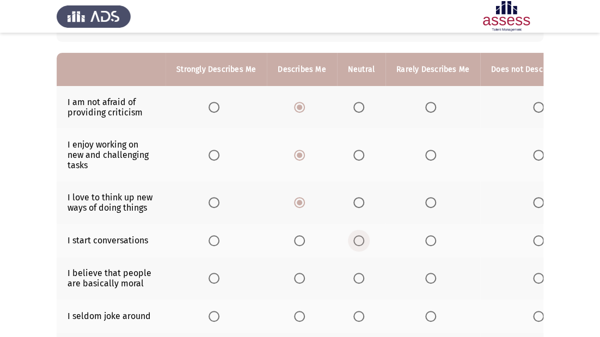
click at [355, 240] on span "Select an option" at bounding box center [358, 240] width 11 height 11
click at [355, 240] on input "Select an option" at bounding box center [358, 240] width 11 height 11
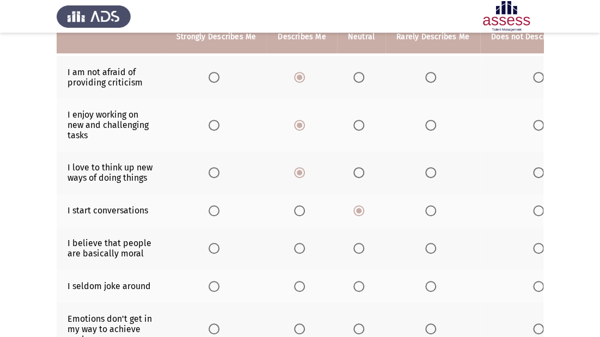
scroll to position [131, 0]
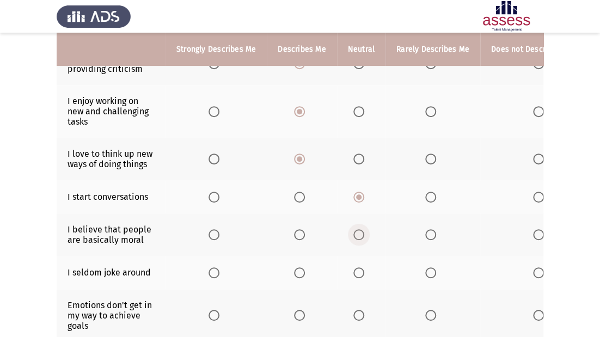
click at [359, 237] on span "Select an option" at bounding box center [358, 234] width 11 height 11
click at [359, 237] on input "Select an option" at bounding box center [358, 234] width 11 height 11
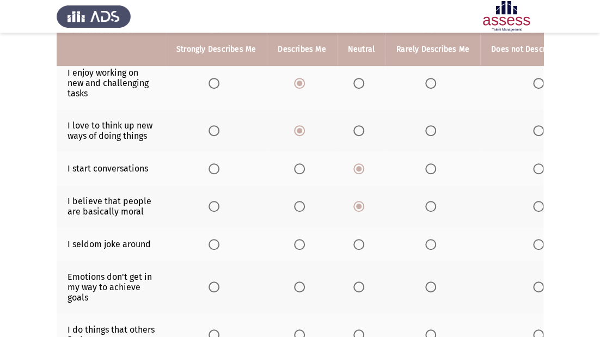
scroll to position [174, 0]
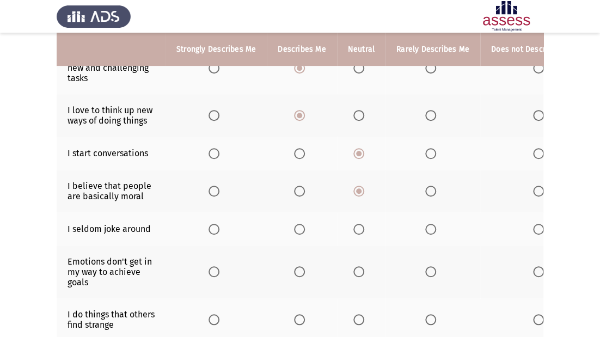
click at [425, 227] on span "Select an option" at bounding box center [430, 229] width 11 height 11
click at [425, 227] on input "Select an option" at bounding box center [430, 229] width 11 height 11
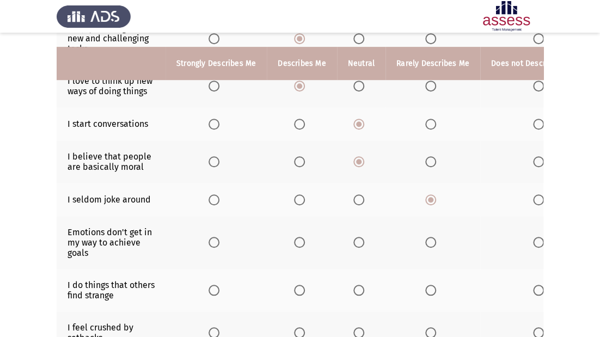
scroll to position [218, 0]
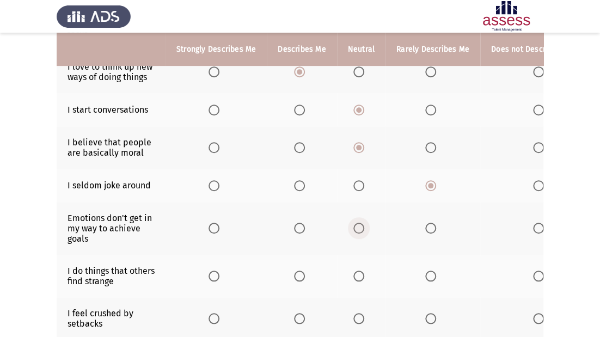
click at [359, 230] on span "Select an option" at bounding box center [358, 228] width 11 height 11
click at [359, 230] on input "Select an option" at bounding box center [358, 228] width 11 height 11
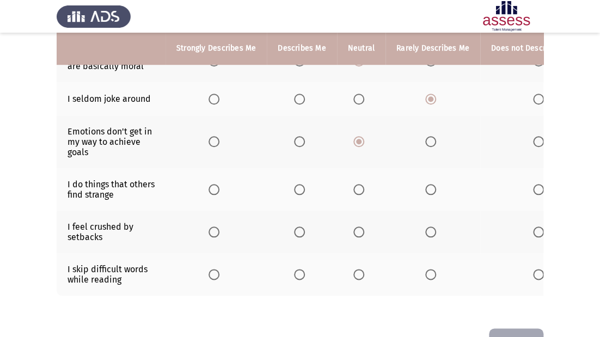
scroll to position [305, 0]
click at [356, 189] on span "Select an option" at bounding box center [358, 188] width 11 height 11
click at [356, 189] on input "Select an option" at bounding box center [358, 188] width 11 height 11
click at [359, 235] on span "Select an option" at bounding box center [358, 231] width 11 height 11
click at [359, 235] on input "Select an option" at bounding box center [358, 231] width 11 height 11
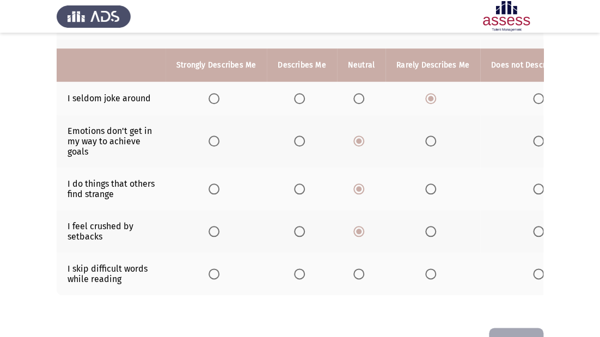
scroll to position [347, 0]
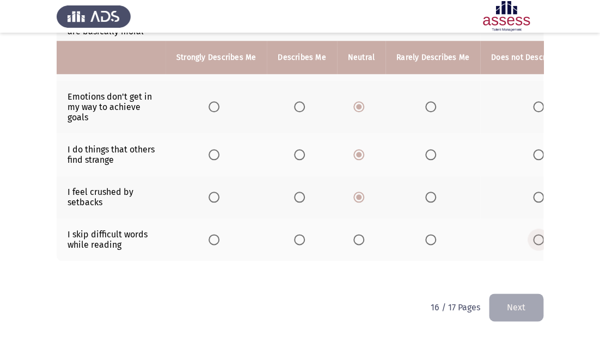
click at [534, 234] on span "Select an option" at bounding box center [538, 239] width 11 height 11
click at [534, 234] on input "Select an option" at bounding box center [538, 239] width 11 height 11
click at [534, 302] on button "Next" at bounding box center [516, 307] width 54 height 28
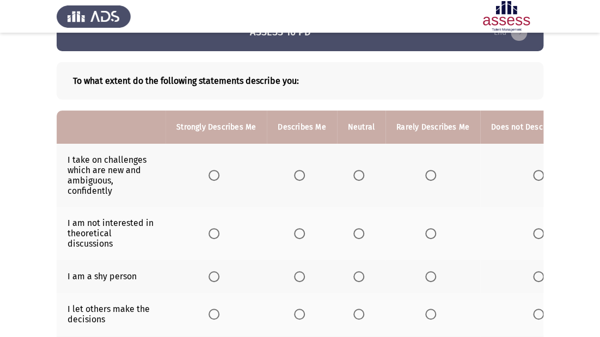
scroll to position [44, 0]
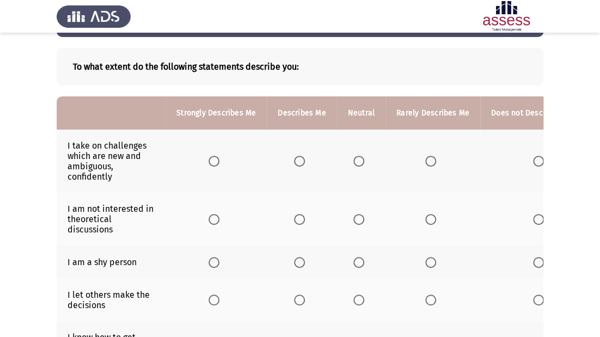
click at [353, 158] on span "Select an option" at bounding box center [358, 161] width 11 height 11
click at [353, 158] on input "Select an option" at bounding box center [358, 161] width 11 height 11
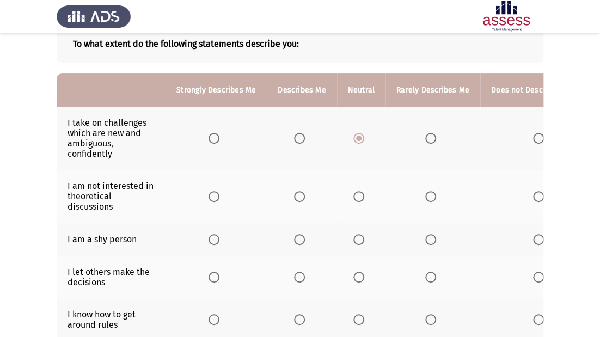
scroll to position [87, 0]
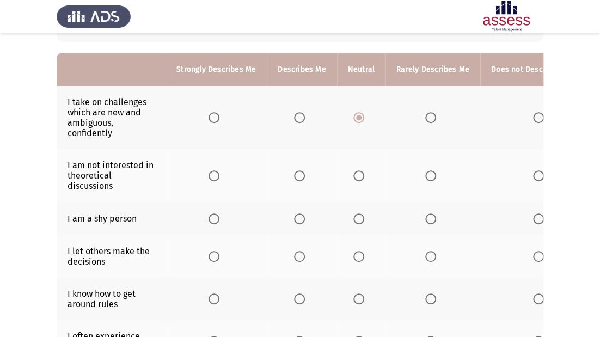
click at [353, 176] on span "Select an option" at bounding box center [358, 175] width 11 height 11
click at [353, 176] on input "Select an option" at bounding box center [358, 175] width 11 height 11
click at [356, 220] on span "Select an option" at bounding box center [358, 218] width 11 height 11
click at [356, 220] on input "Select an option" at bounding box center [358, 218] width 11 height 11
click at [542, 221] on label "Select an option" at bounding box center [540, 218] width 15 height 11
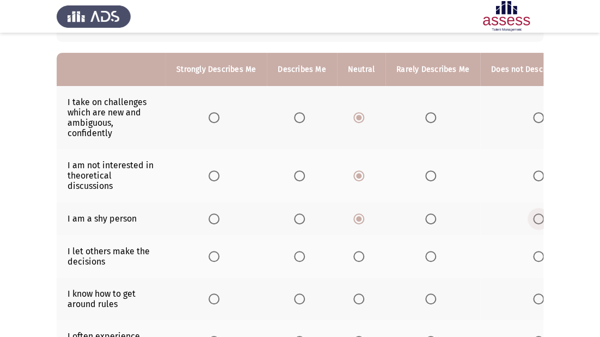
click at [542, 221] on input "Select an option" at bounding box center [538, 218] width 11 height 11
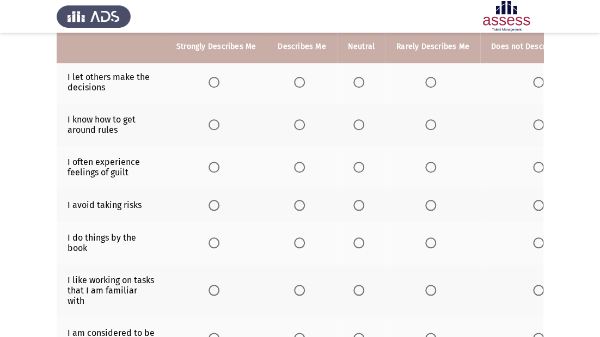
scroll to position [218, 0]
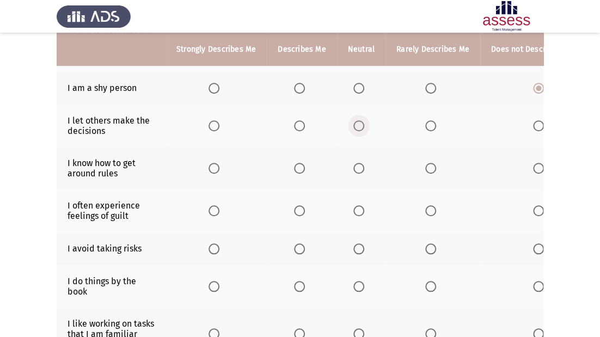
click at [359, 128] on span "Select an option" at bounding box center [358, 125] width 11 height 11
click at [359, 128] on input "Select an option" at bounding box center [358, 125] width 11 height 11
click at [354, 170] on span "Select an option" at bounding box center [358, 168] width 11 height 11
click at [354, 170] on input "Select an option" at bounding box center [358, 168] width 11 height 11
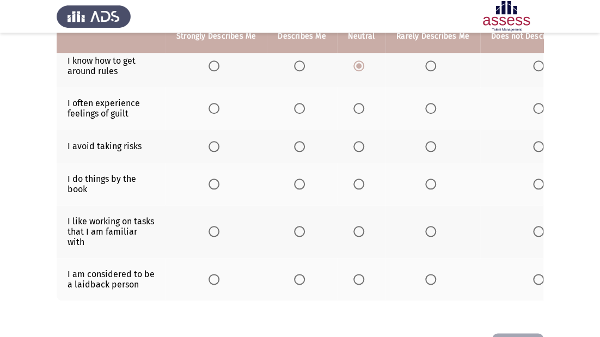
scroll to position [305, 0]
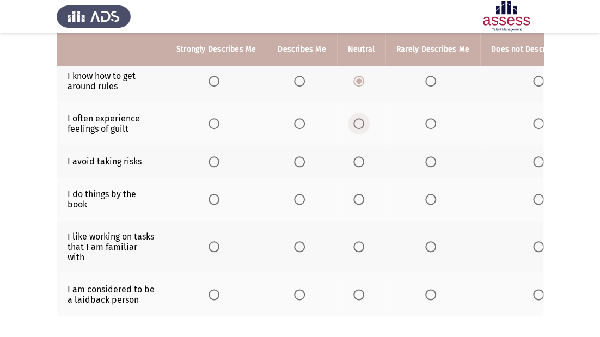
click at [362, 128] on span "Select an option" at bounding box center [358, 123] width 11 height 11
click at [362, 128] on input "Select an option" at bounding box center [358, 123] width 11 height 11
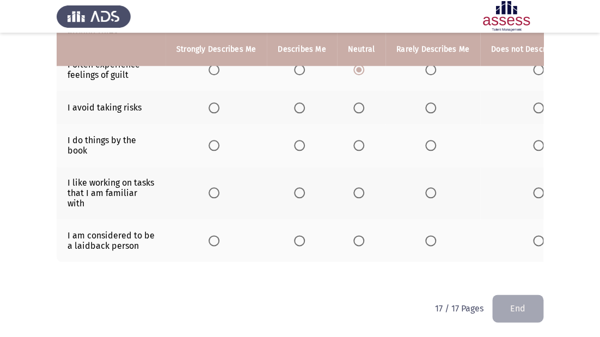
scroll to position [368, 0]
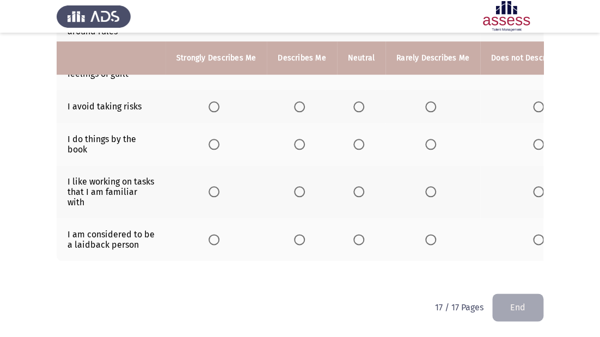
click at [431, 101] on span "Select an option" at bounding box center [430, 106] width 11 height 11
click at [431, 101] on input "Select an option" at bounding box center [430, 106] width 11 height 11
click at [357, 139] on span "Select an option" at bounding box center [358, 144] width 11 height 11
click at [357, 139] on input "Select an option" at bounding box center [358, 144] width 11 height 11
click at [361, 186] on span "Select an option" at bounding box center [358, 191] width 11 height 11
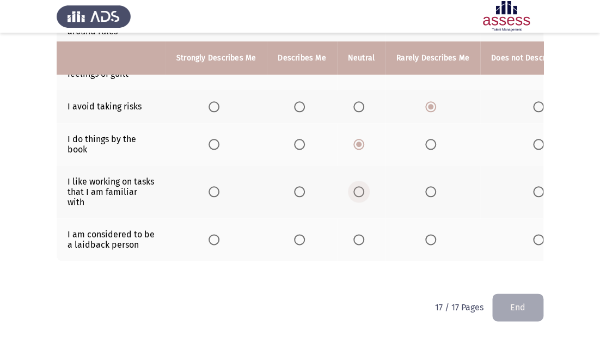
click at [361, 186] on input "Select an option" at bounding box center [358, 191] width 11 height 11
click at [350, 235] on th at bounding box center [361, 239] width 48 height 42
click at [357, 234] on span "Select an option" at bounding box center [358, 239] width 11 height 11
click at [357, 234] on input "Select an option" at bounding box center [358, 239] width 11 height 11
click at [529, 314] on button "End" at bounding box center [517, 307] width 51 height 28
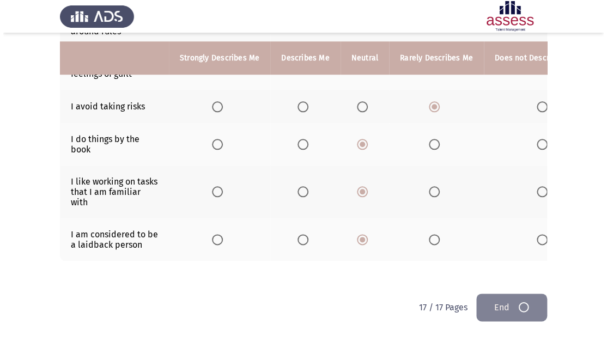
scroll to position [0, 0]
